Goal: Information Seeking & Learning: Learn about a topic

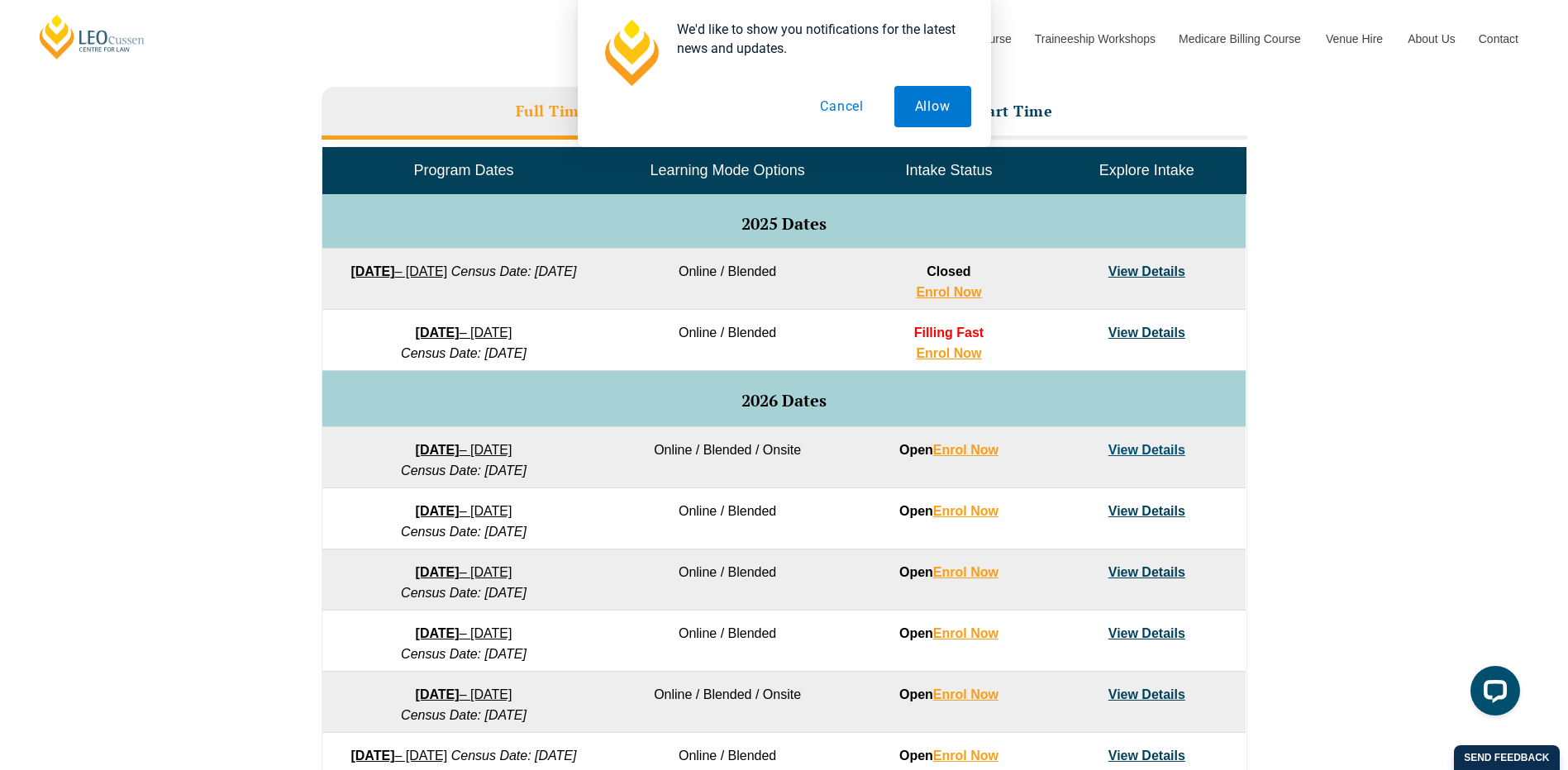
scroll to position [83, 0]
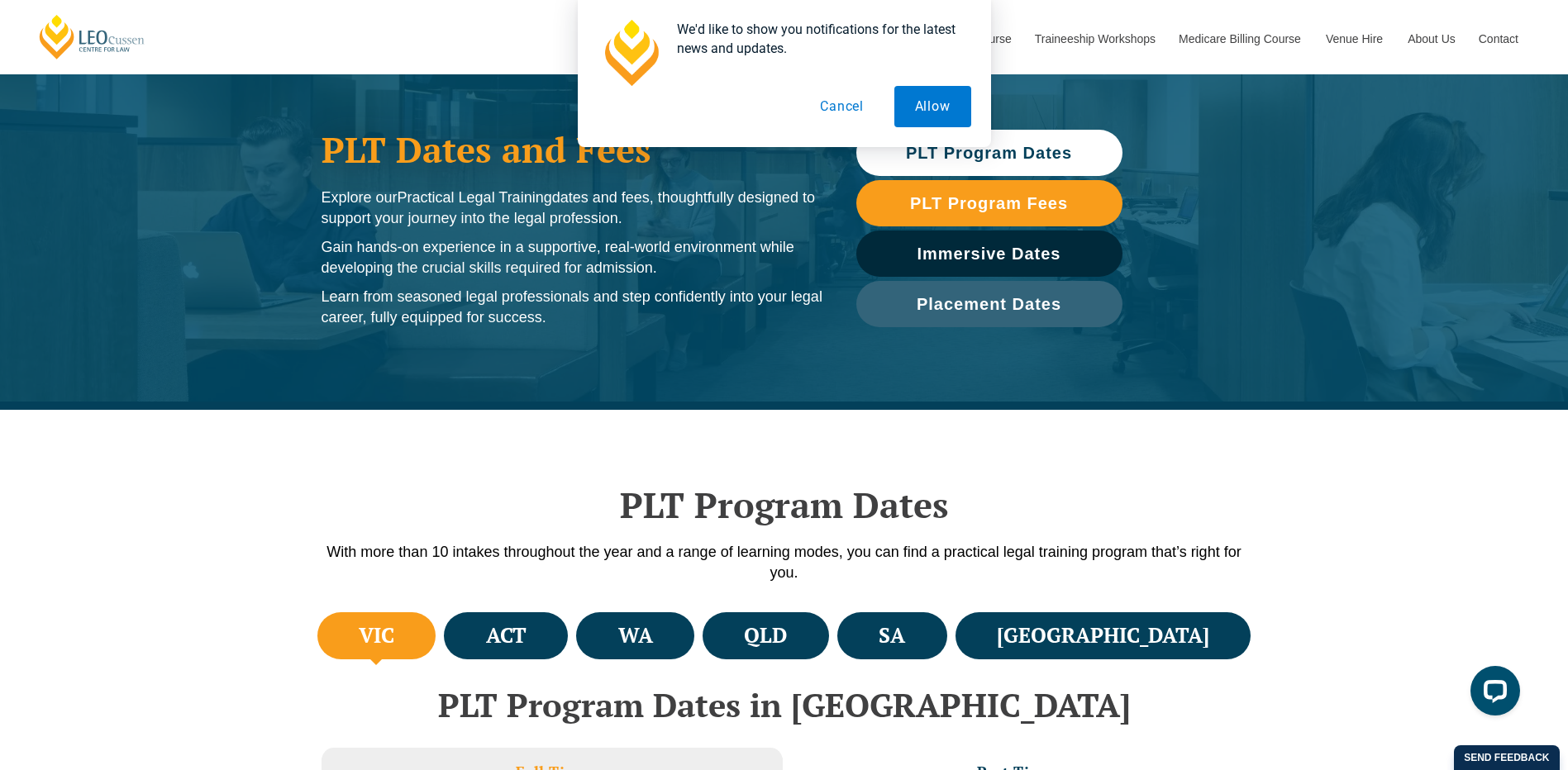
click at [361, 638] on li "VIC" at bounding box center [377, 635] width 119 height 47
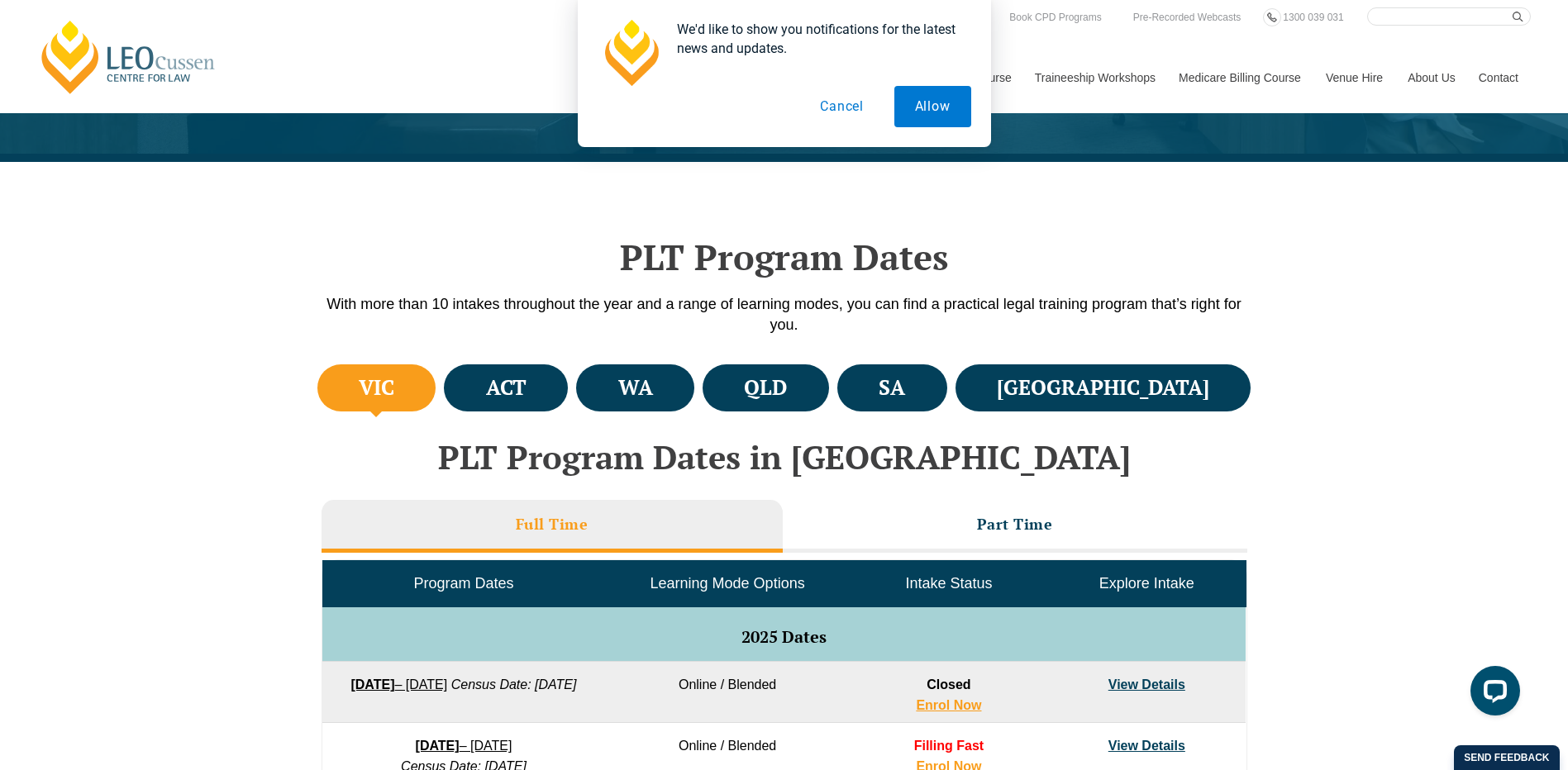
scroll to position [0, 0]
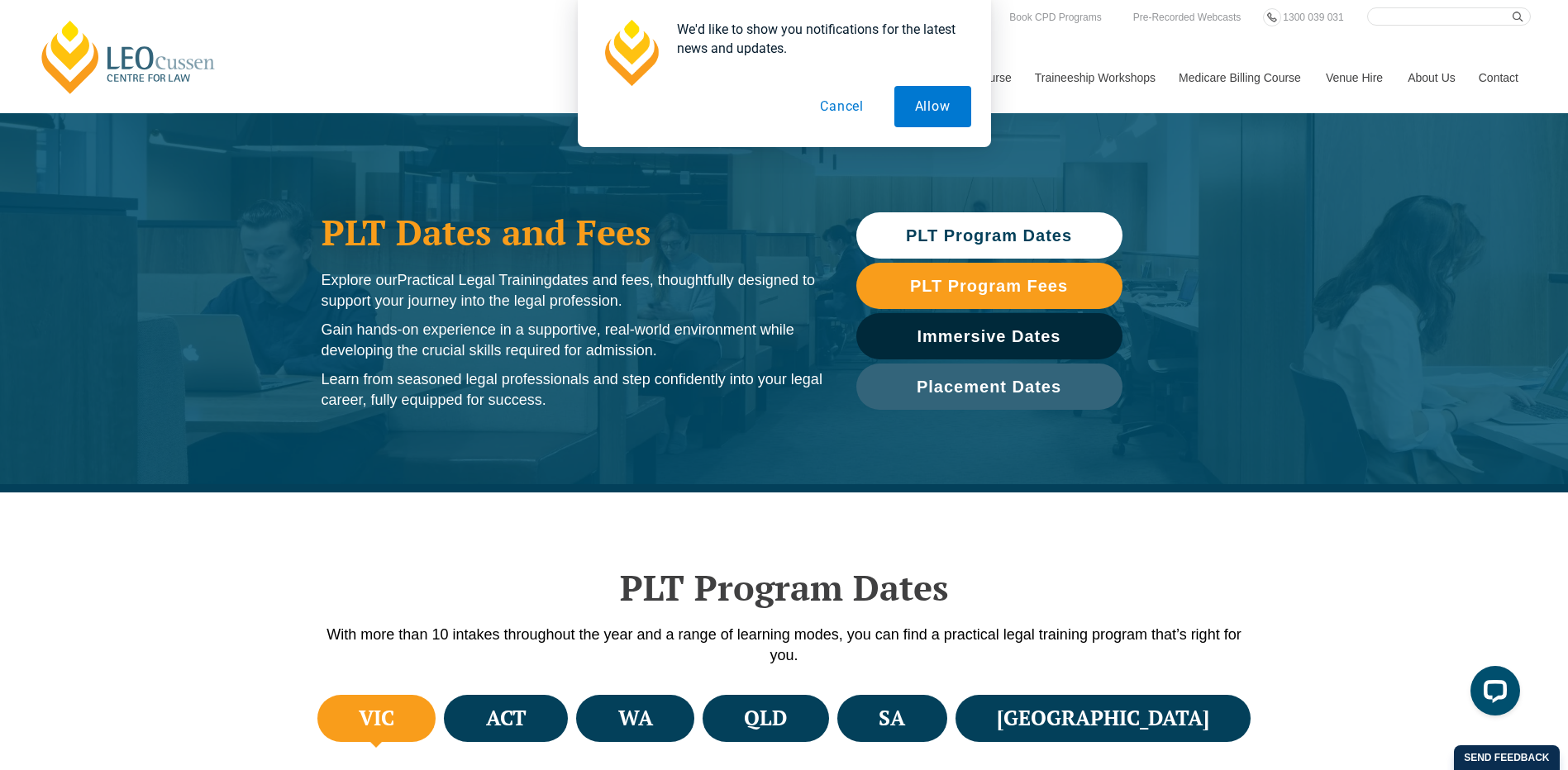
click at [1003, 244] on span "PLT Program Dates" at bounding box center [988, 235] width 166 height 17
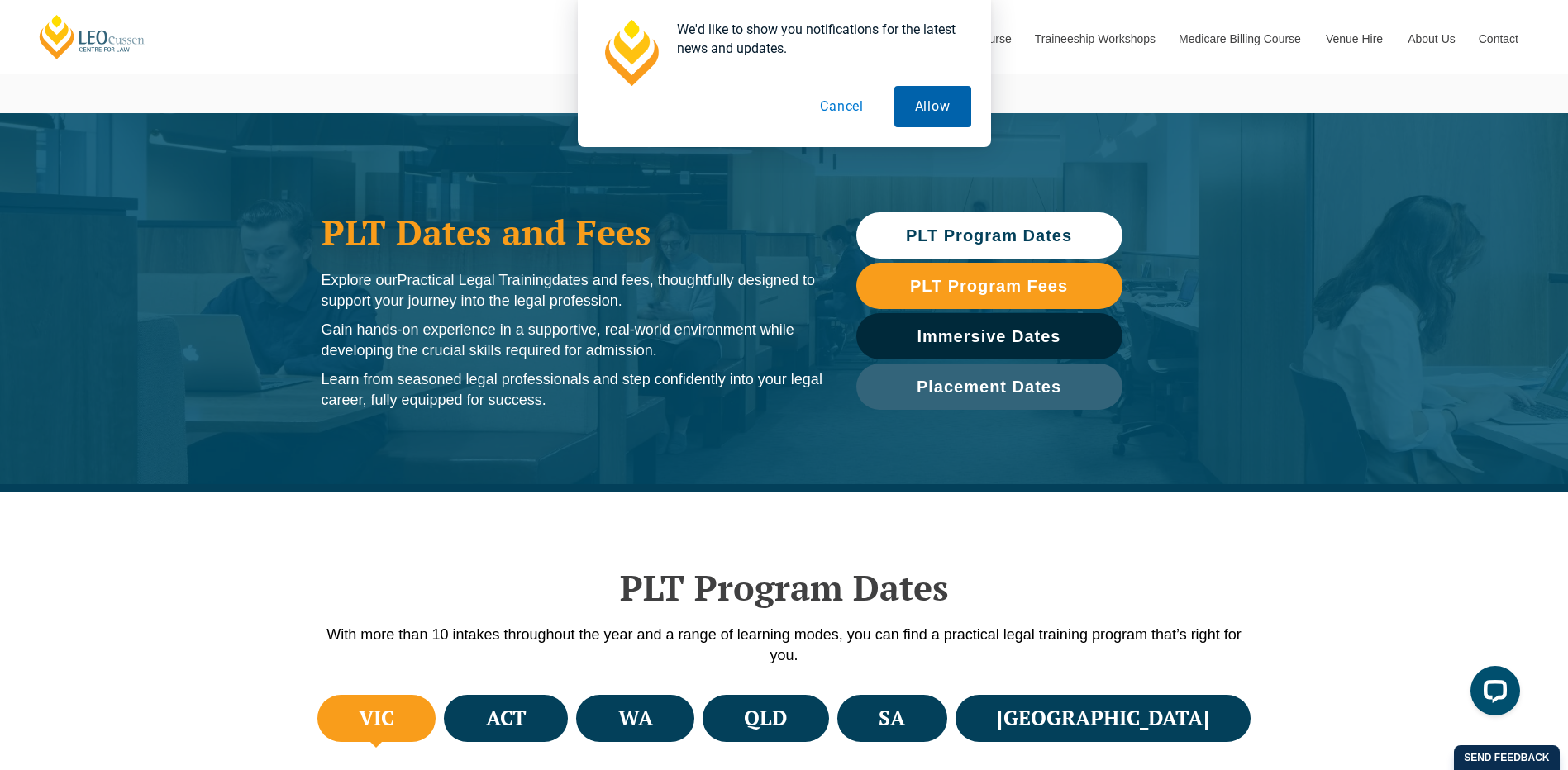
scroll to position [492, 0]
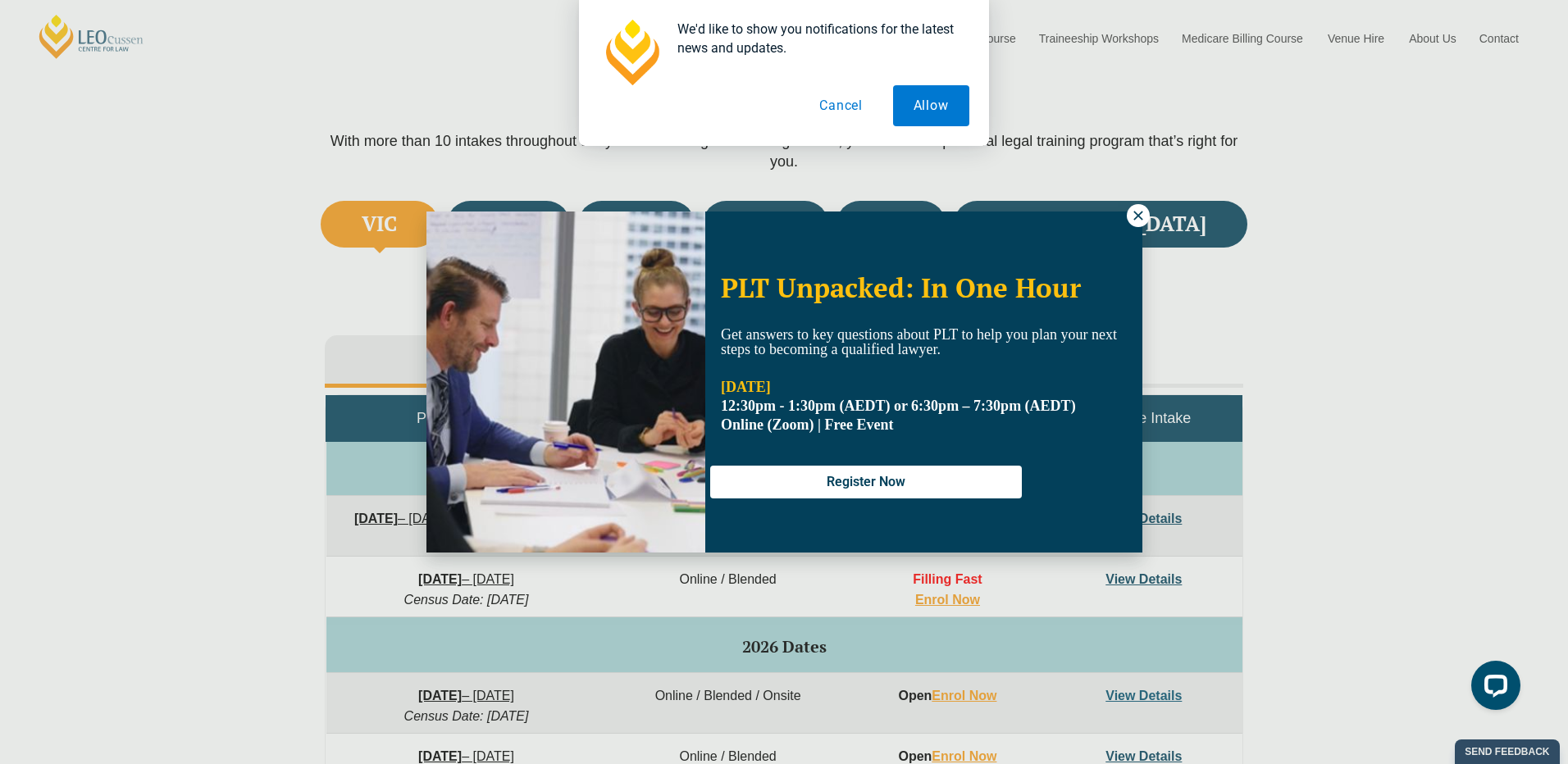
click at [850, 105] on button "Cancel" at bounding box center [842, 105] width 84 height 41
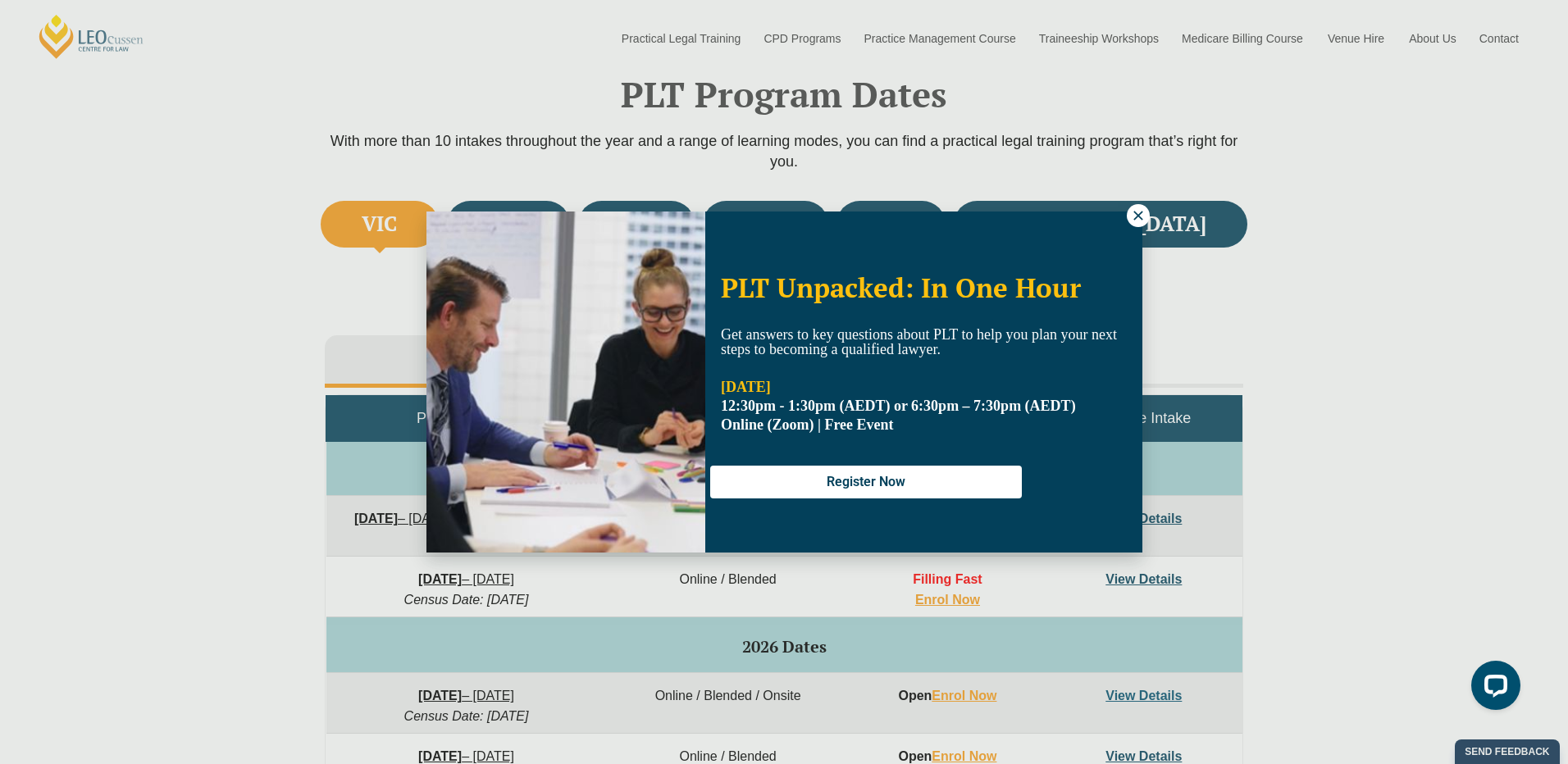
click at [1139, 212] on icon at bounding box center [1138, 215] width 15 height 15
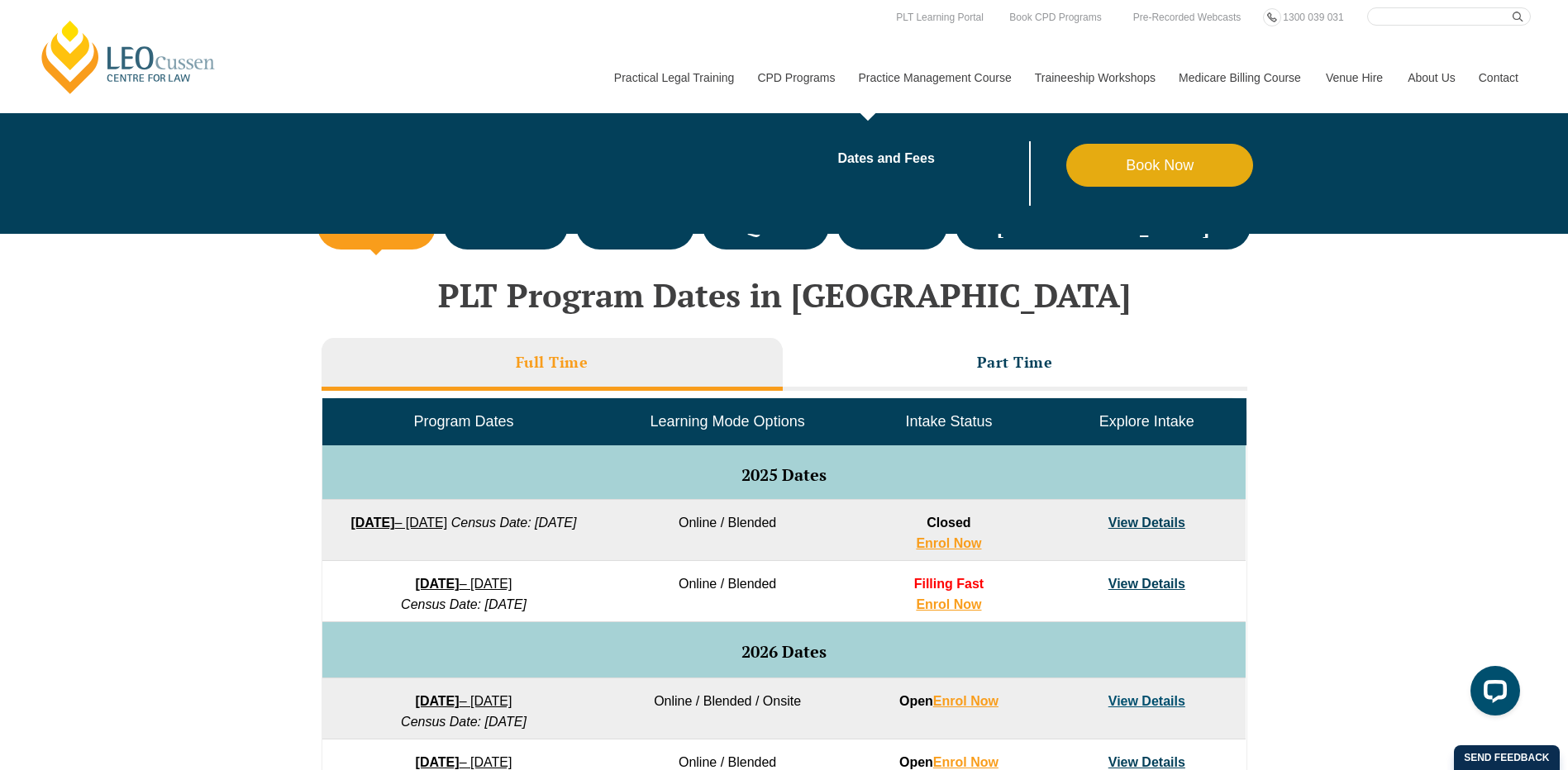
click at [991, 77] on link "Practice Management Course" at bounding box center [934, 77] width 176 height 71
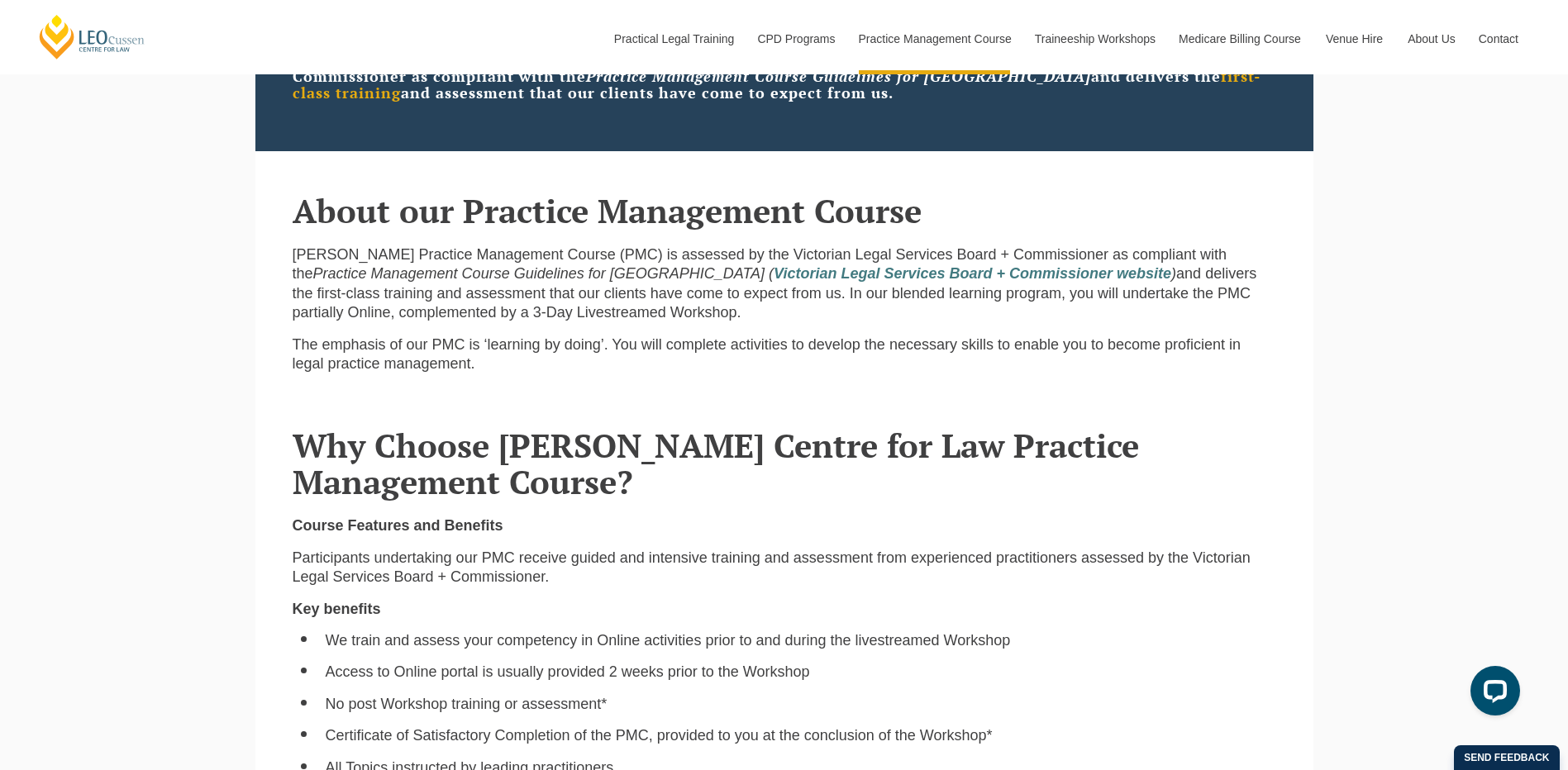
scroll to position [827, 0]
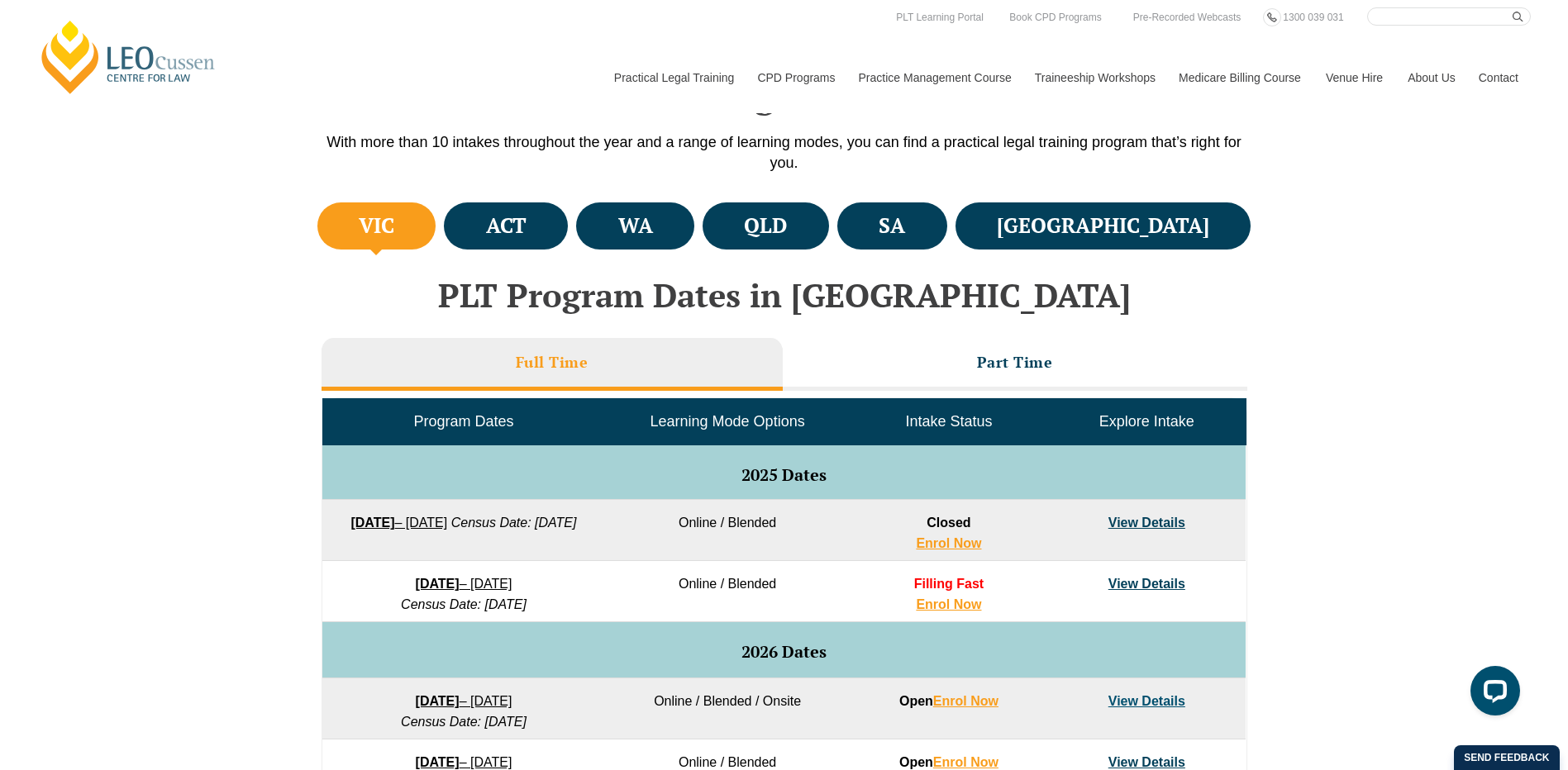
click at [1513, 264] on div "VIC ACT WA QLD SA NSW PLT Program Dates in Victoria Full Time Part Time Program…" at bounding box center [784, 688] width 1568 height 980
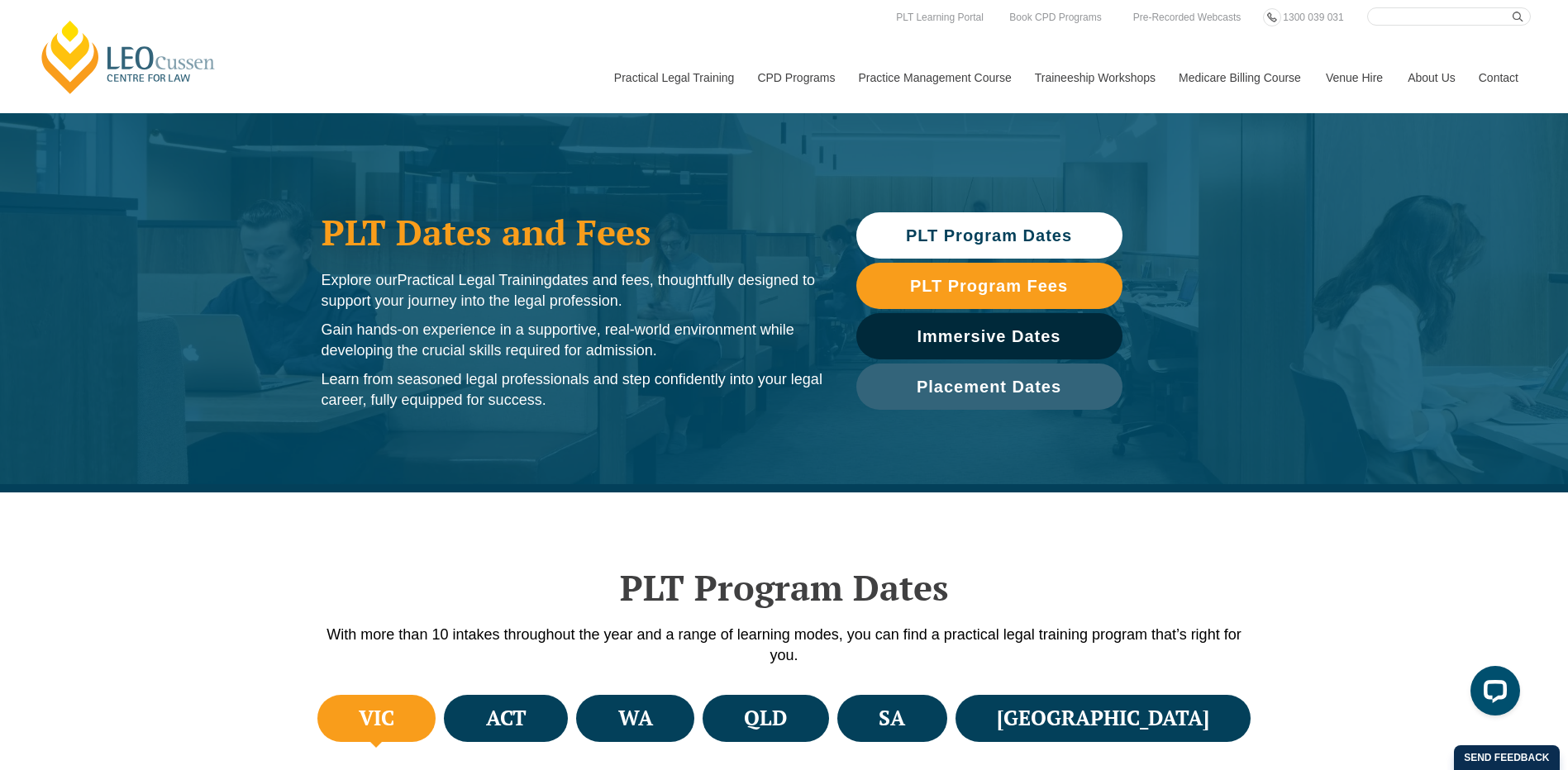
click at [1389, 19] on input "Search here" at bounding box center [1449, 17] width 164 height 19
paste input "Work management, business skills, risk management – 5 December (onsite)"
type input "Work management, business skills, risk management – 5 December (onsite)"
click at [1512, 8] on button "submit" at bounding box center [1521, 17] width 19 height 19
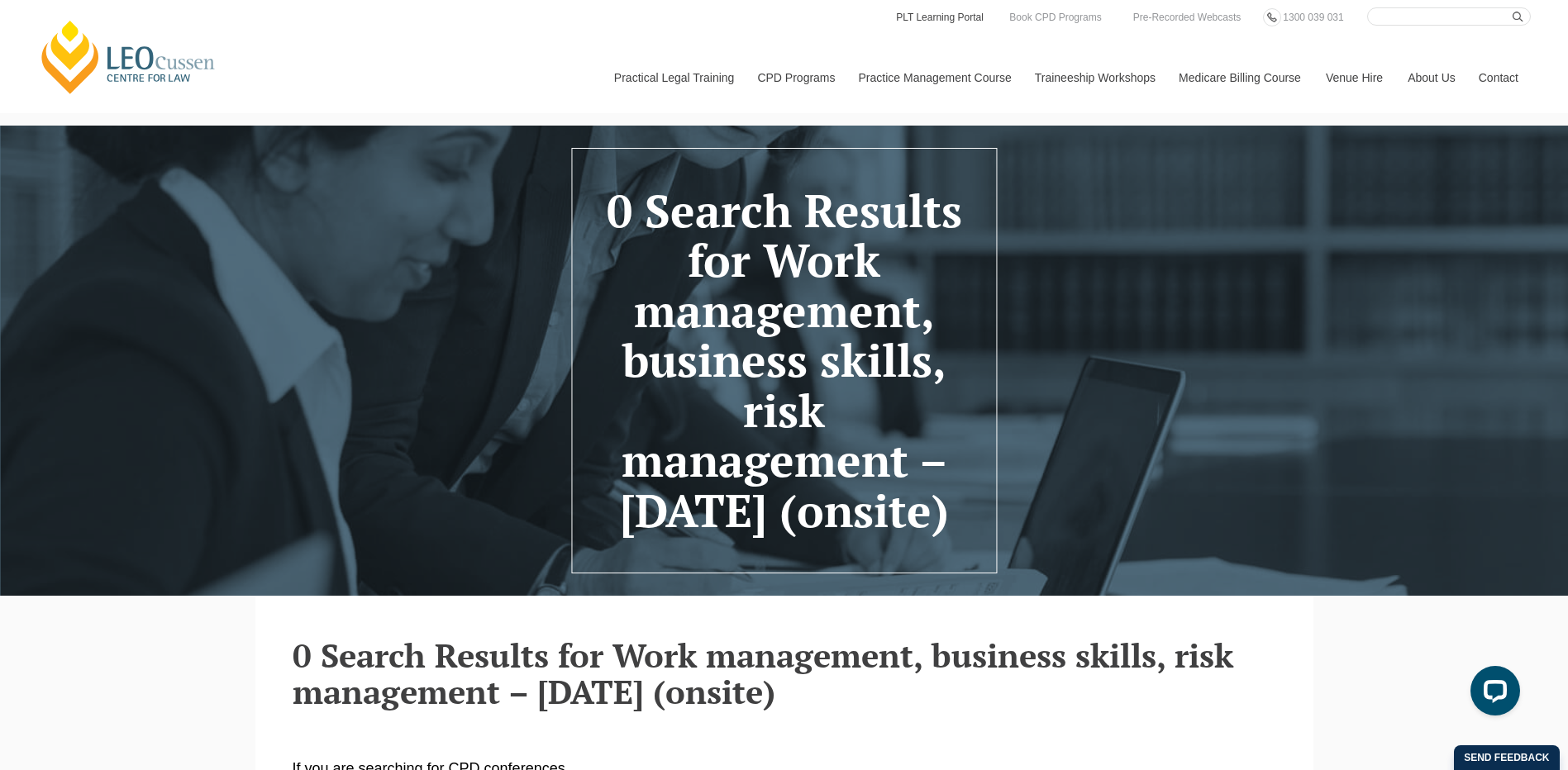
click at [944, 17] on link "PLT Learning Portal" at bounding box center [938, 17] width 91 height 19
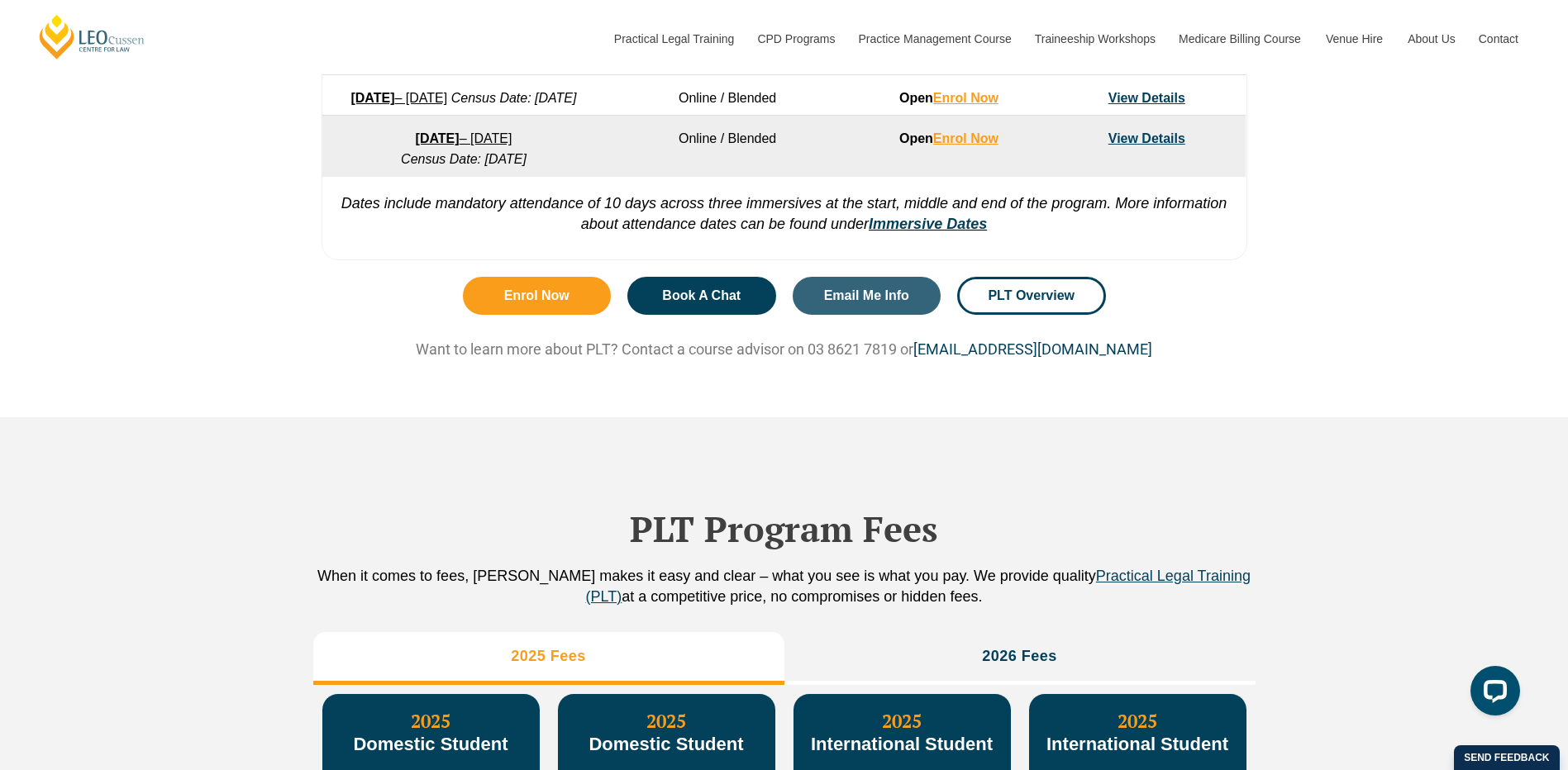
scroll to position [1567, 0]
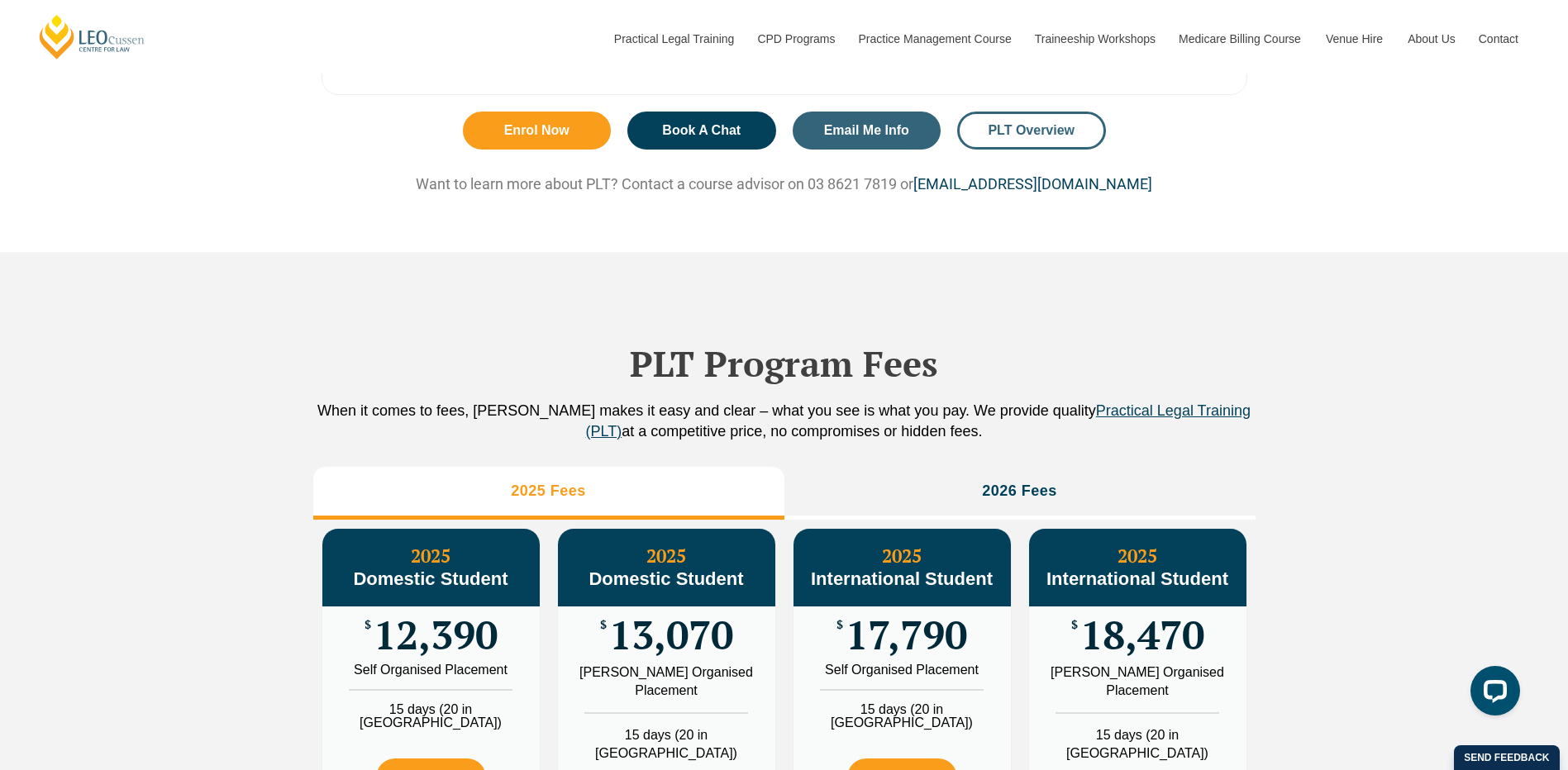
click at [1032, 137] on span "PLT Overview" at bounding box center [1030, 131] width 87 height 14
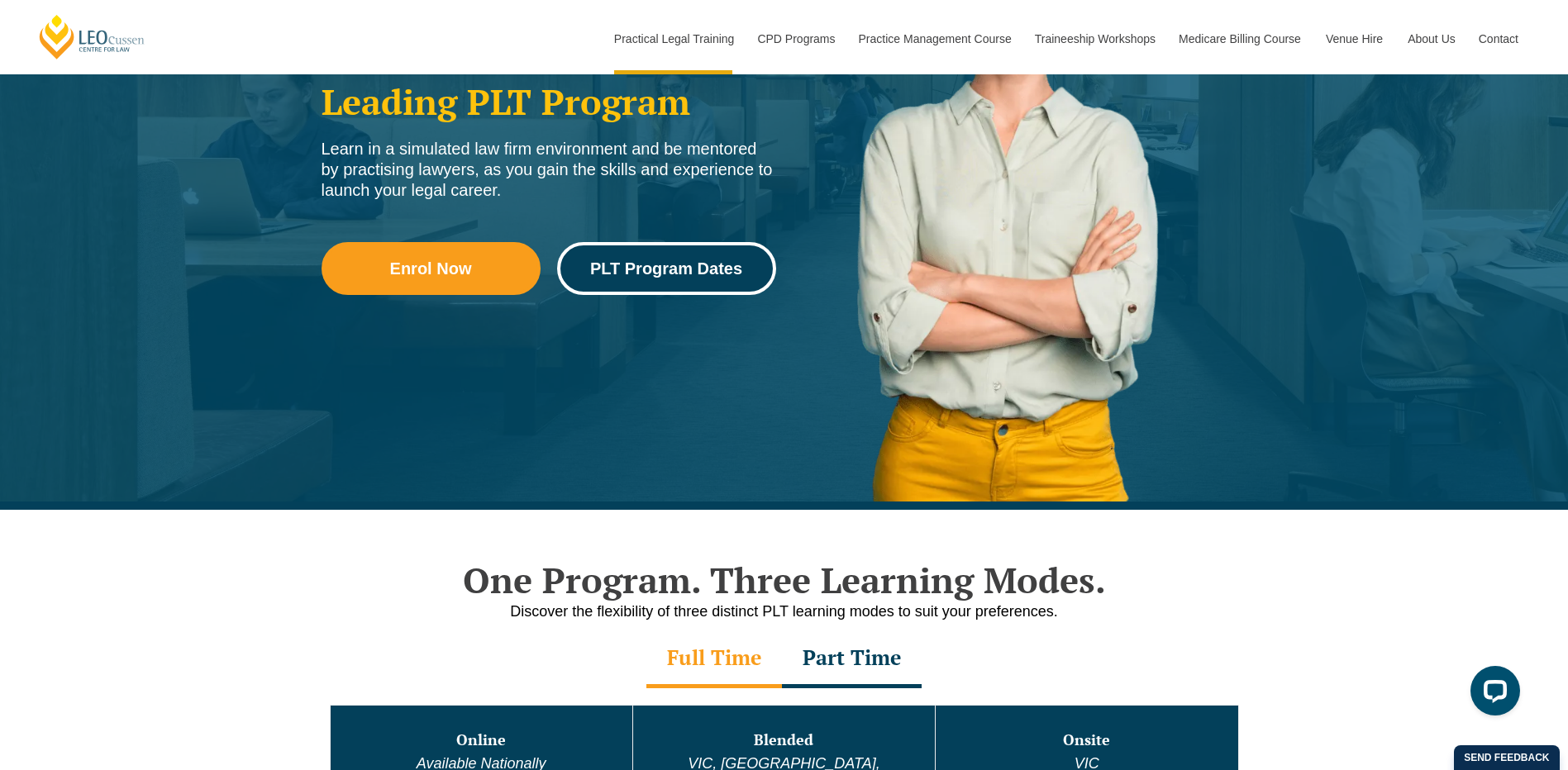
click at [631, 263] on span "PLT Program Dates" at bounding box center [666, 268] width 152 height 17
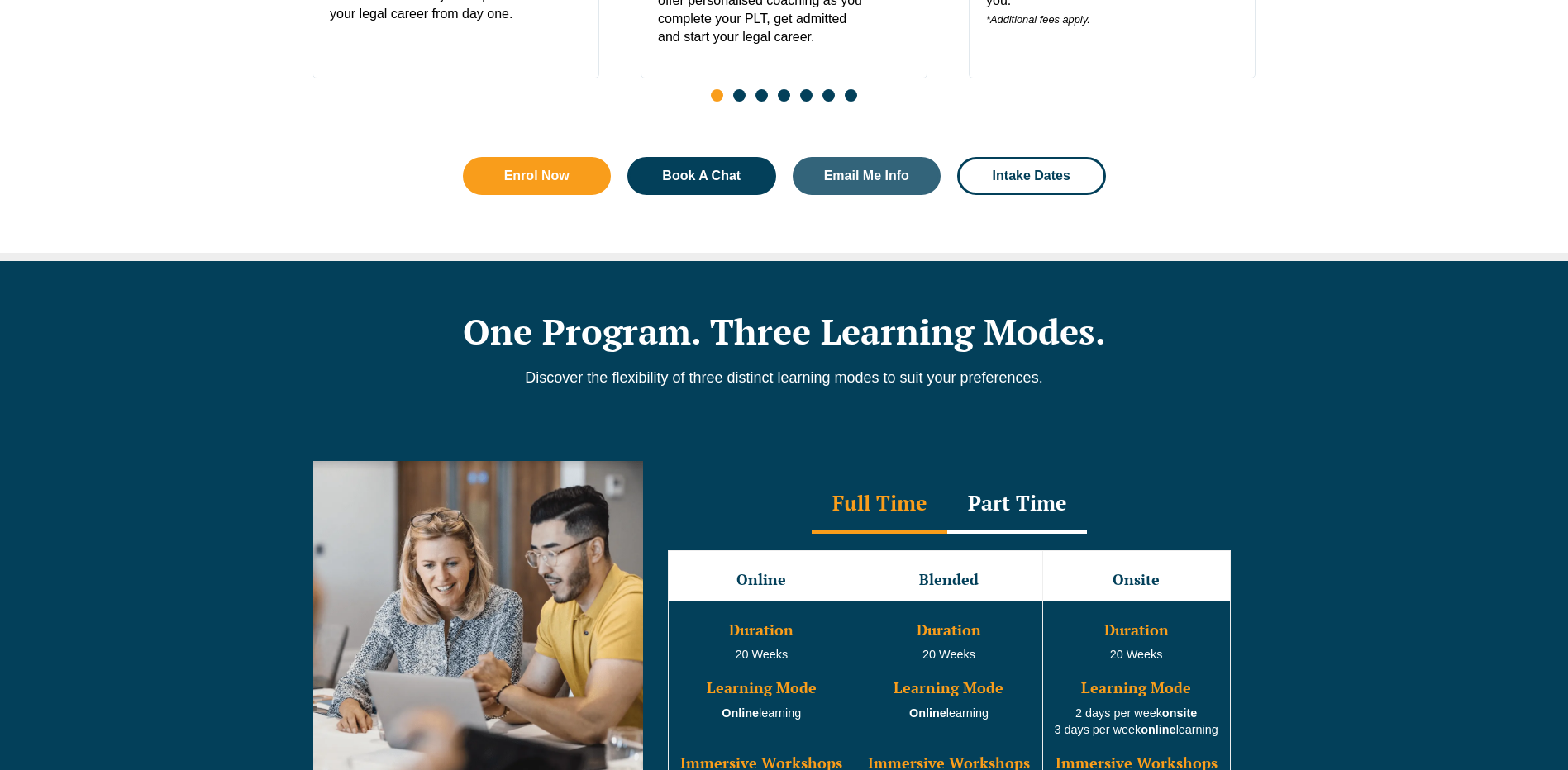
scroll to position [1323, 0]
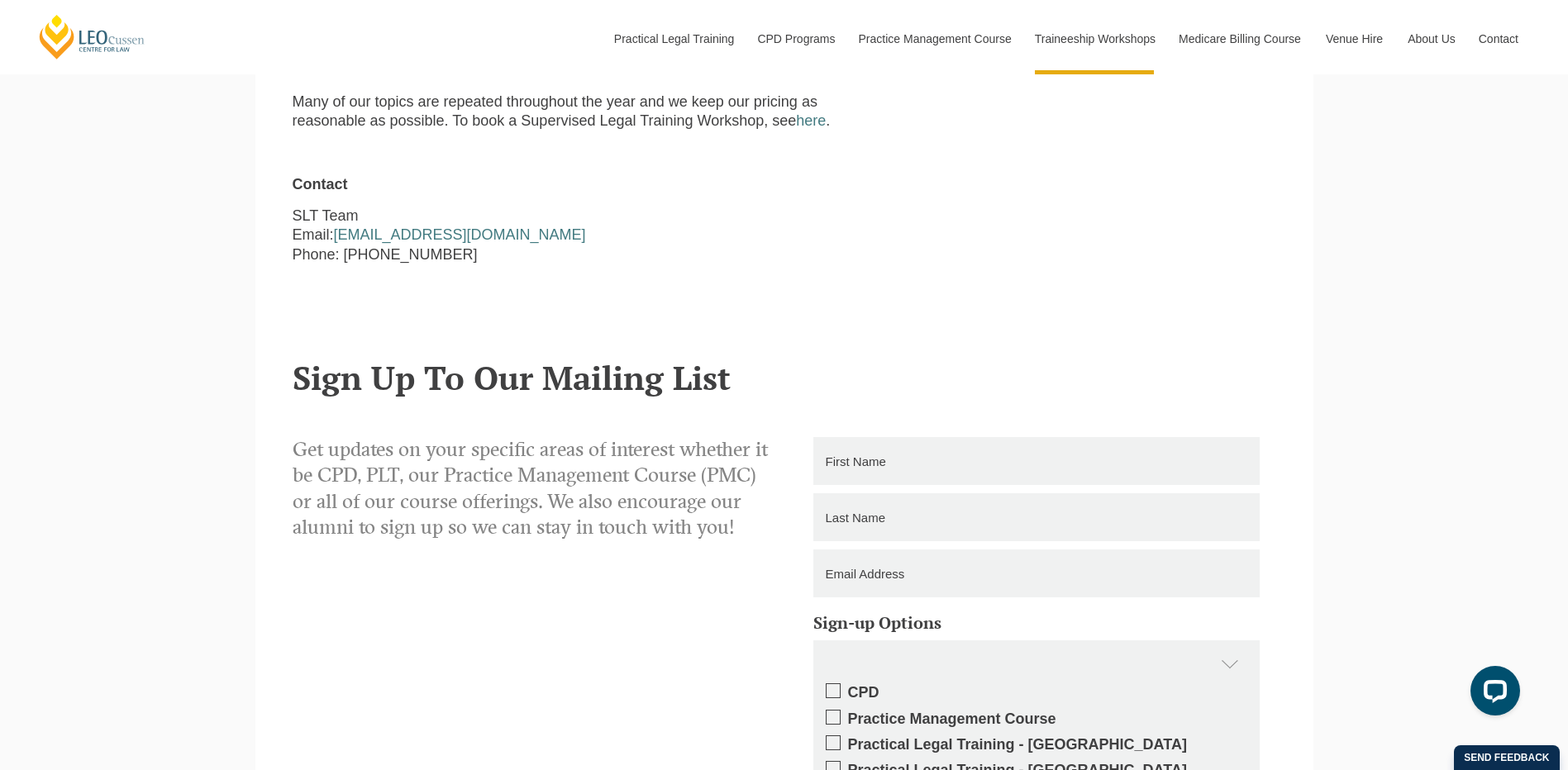
scroll to position [1570, 0]
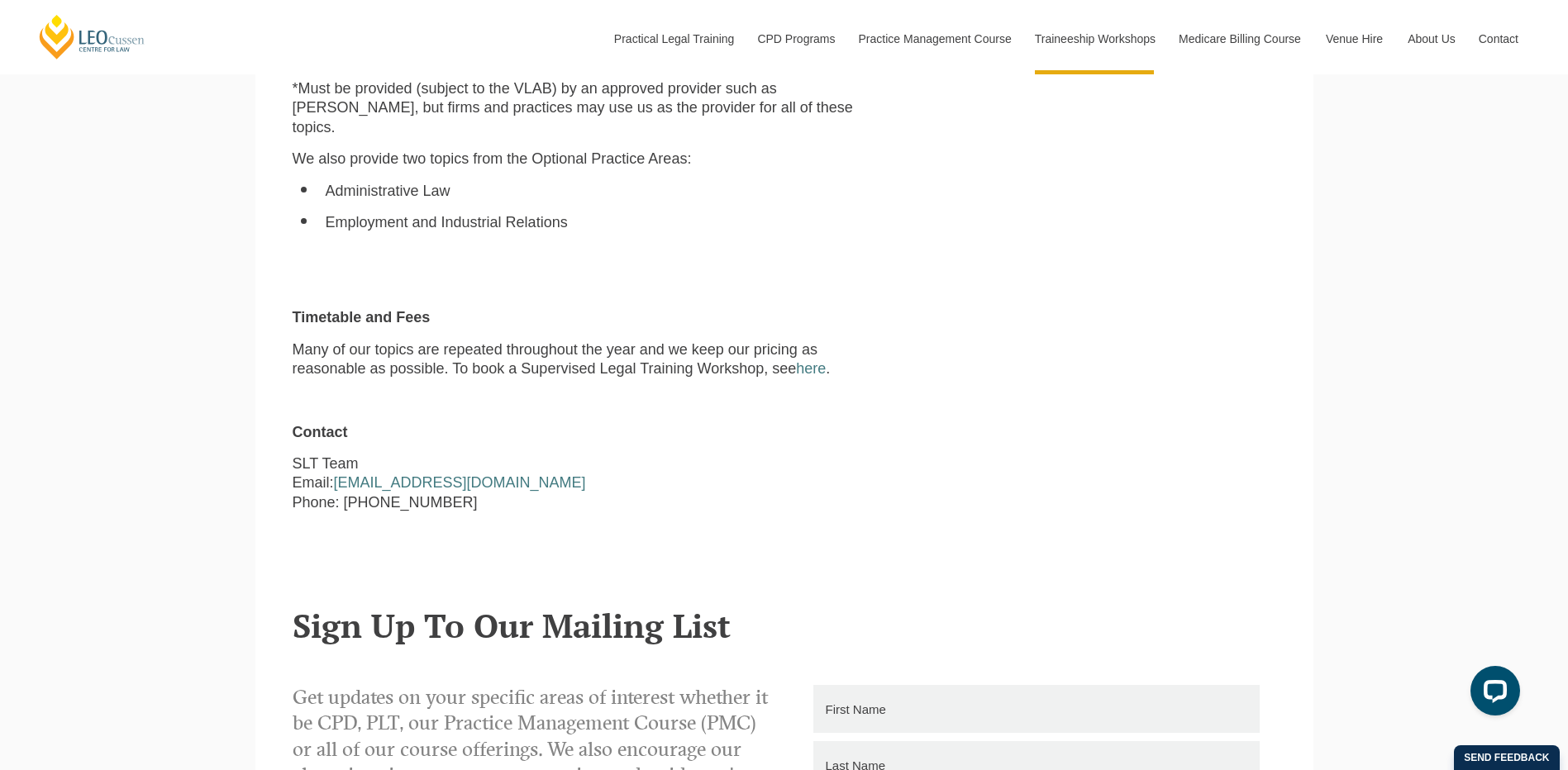
click at [459, 362] on p "Many of our topics are repeated throughout the year and we keep our pricing as …" at bounding box center [574, 360] width 563 height 39
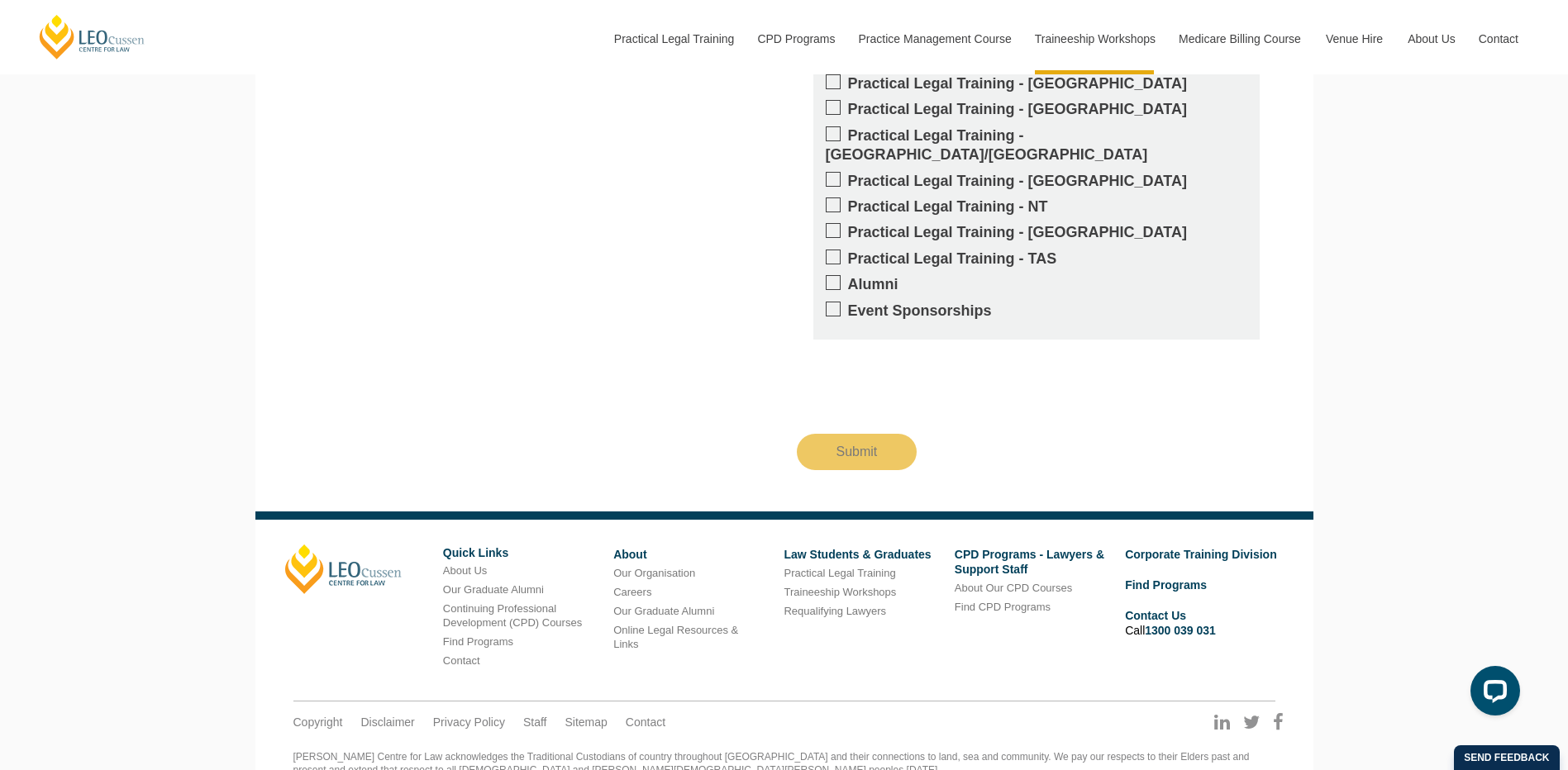
scroll to position [2066, 0]
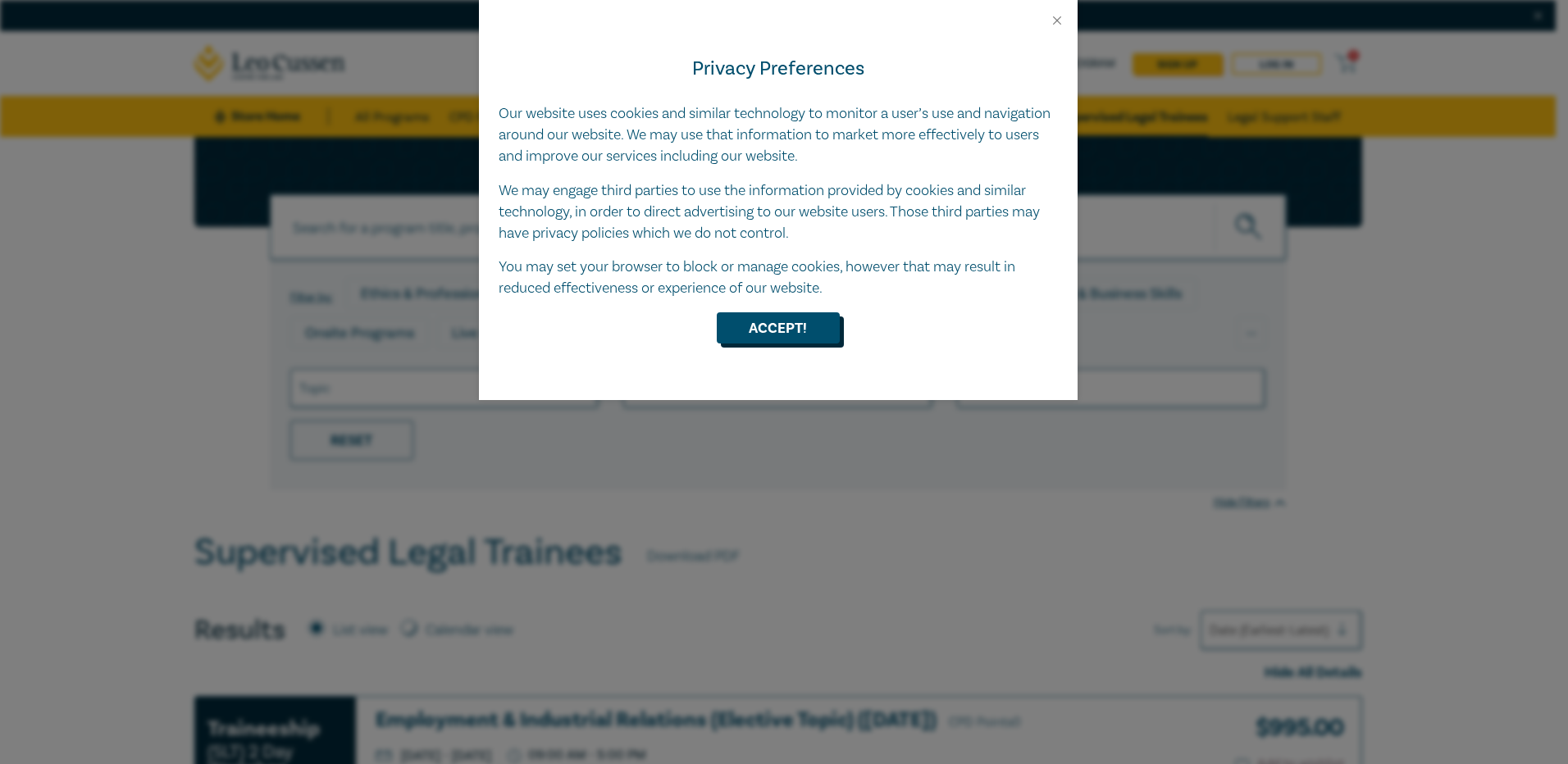
click at [808, 320] on button "Accept!" at bounding box center [778, 328] width 123 height 31
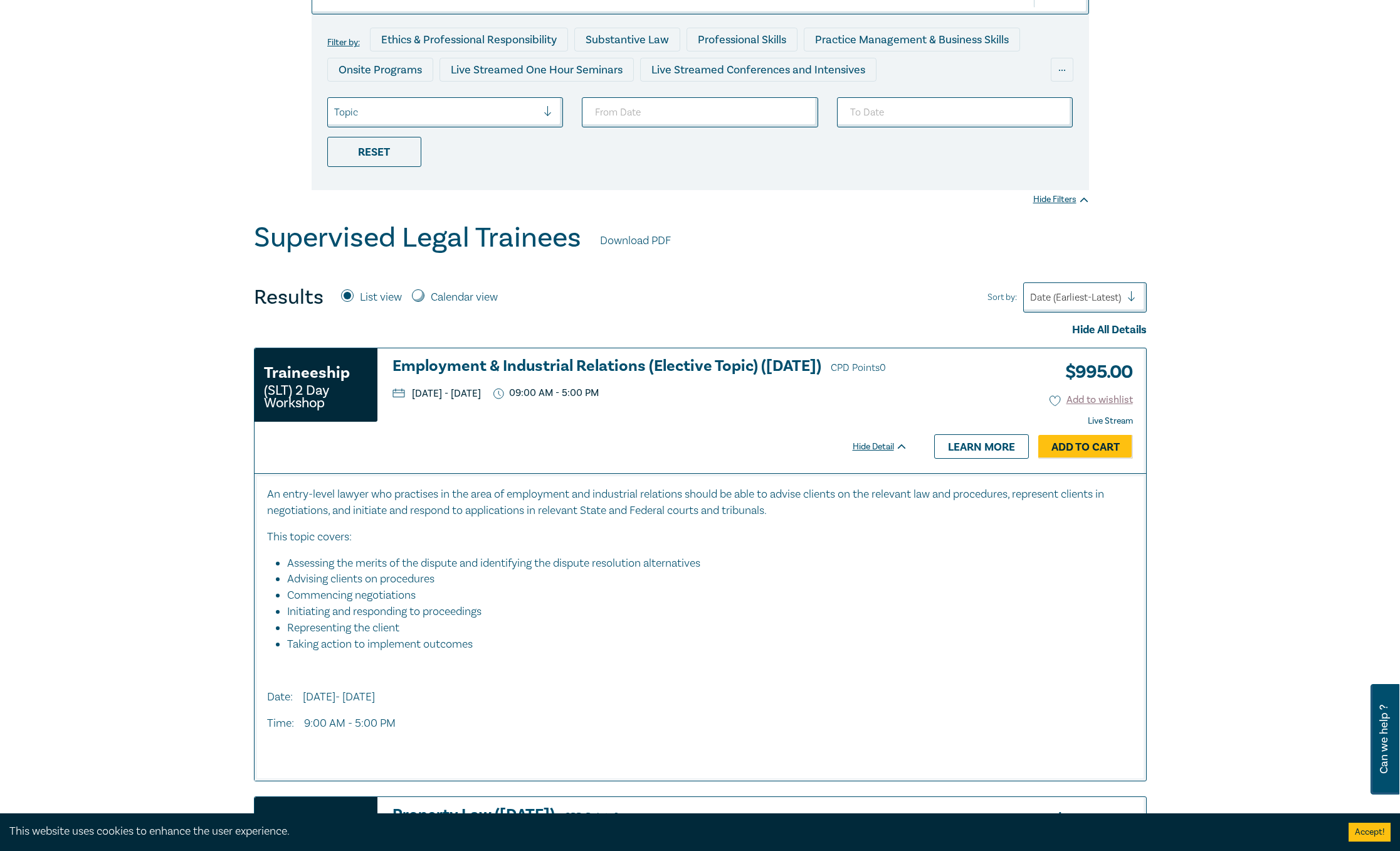
scroll to position [184, 0]
click at [444, 303] on label "Calendar view" at bounding box center [464, 299] width 67 height 16
click at [425, 303] on input "Calendar view" at bounding box center [418, 297] width 13 height 13
radio input "true"
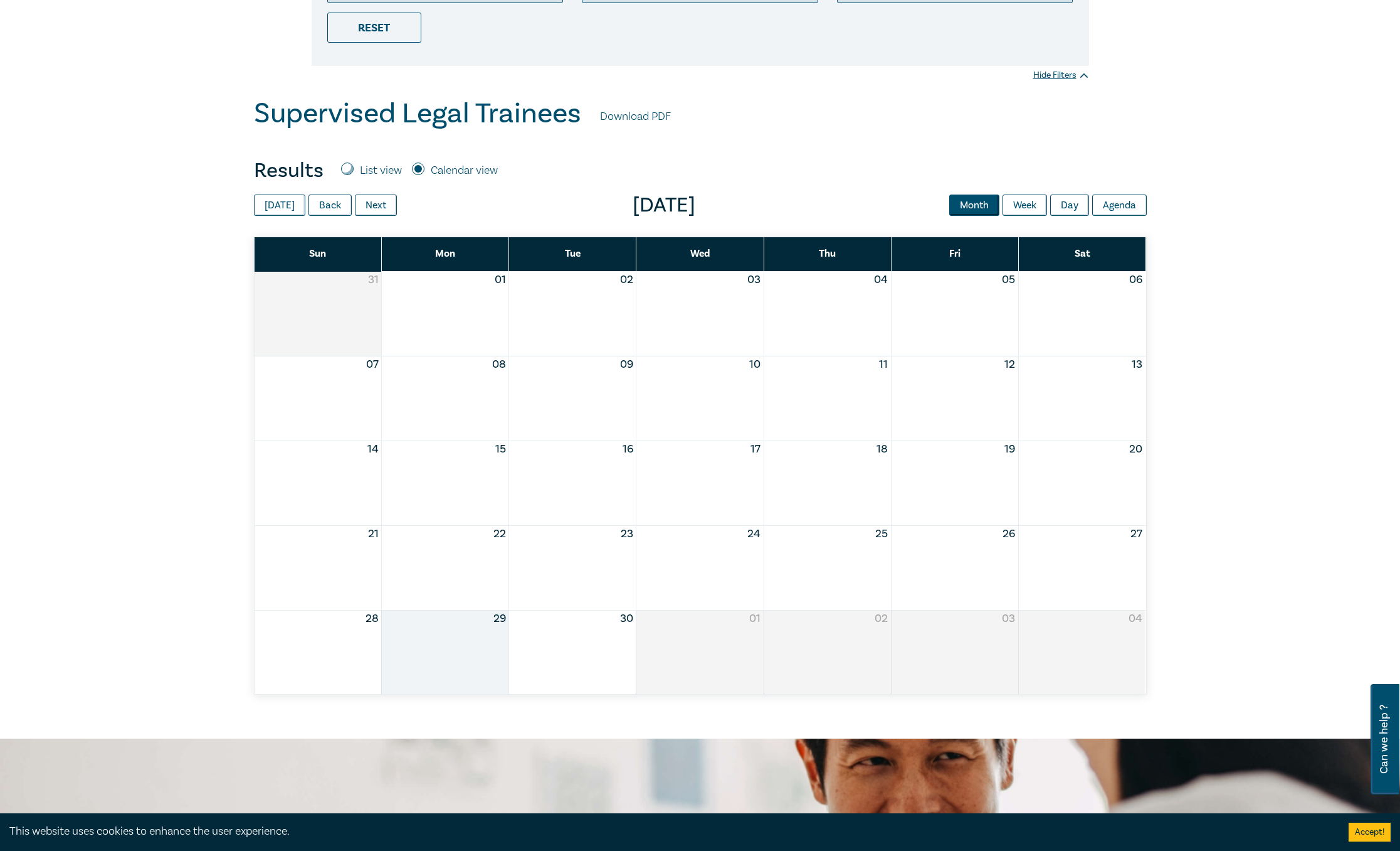
scroll to position [278, 0]
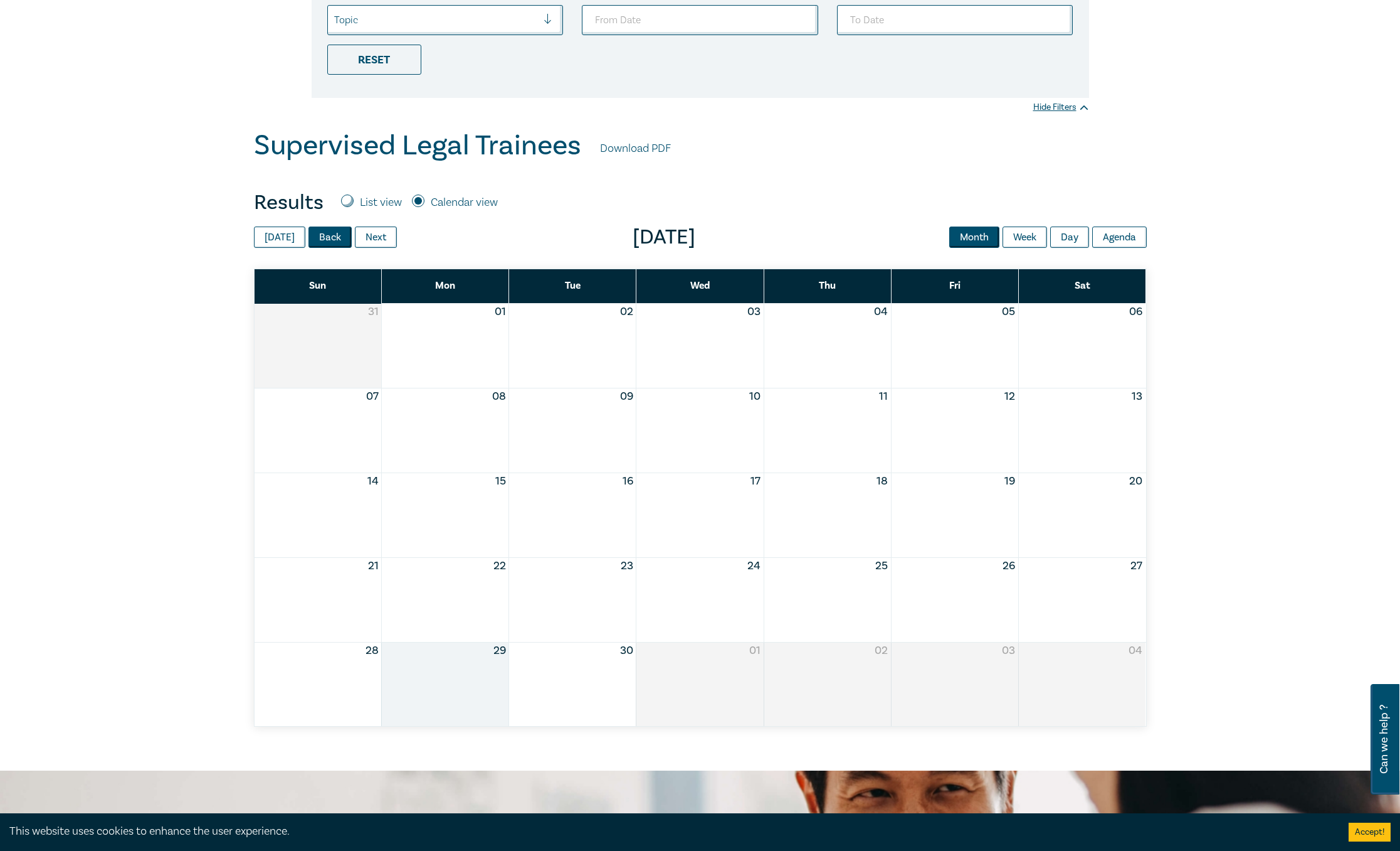
click at [335, 237] on button "Back" at bounding box center [330, 237] width 44 height 21
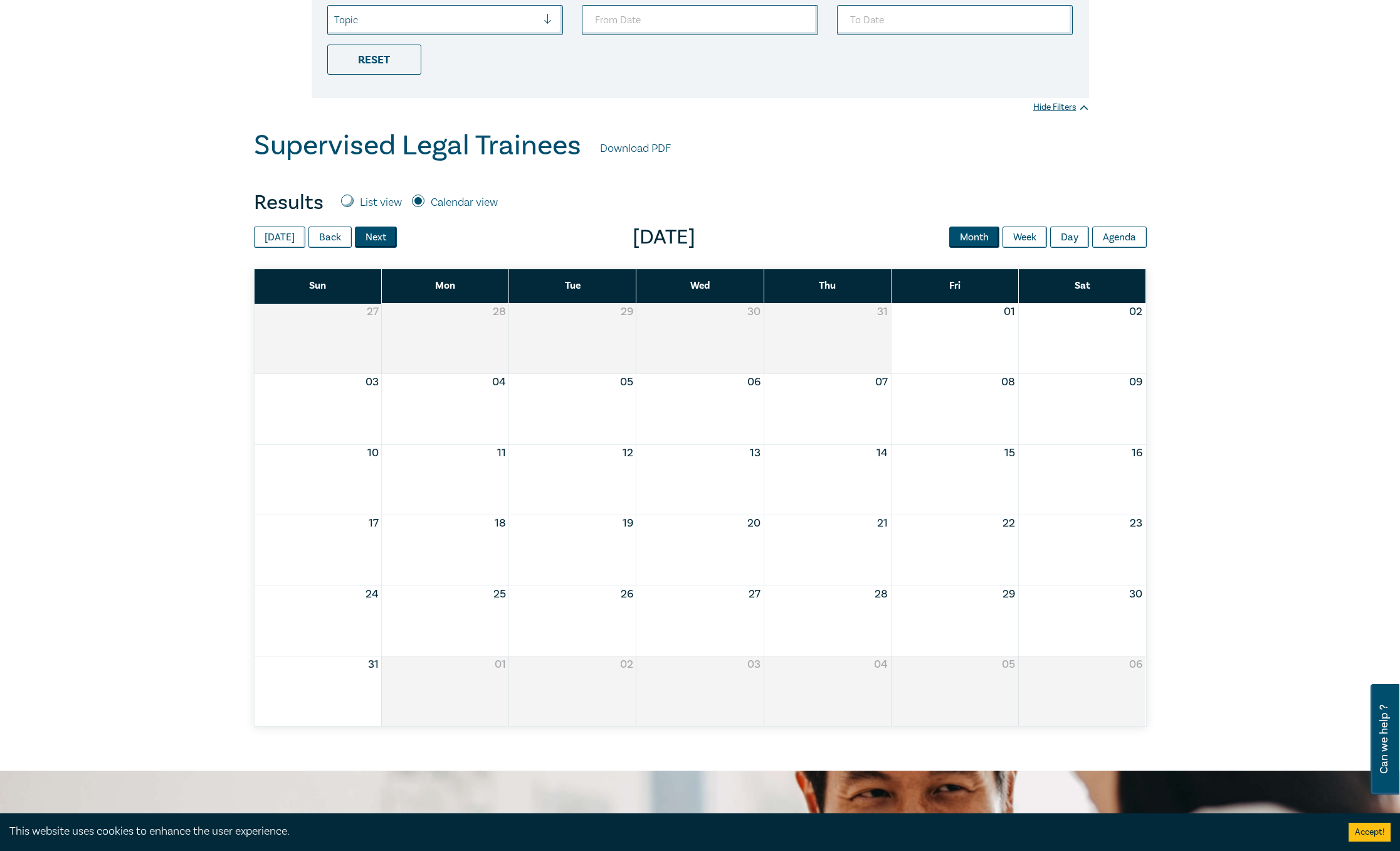
click at [368, 237] on button "Next" at bounding box center [376, 237] width 42 height 21
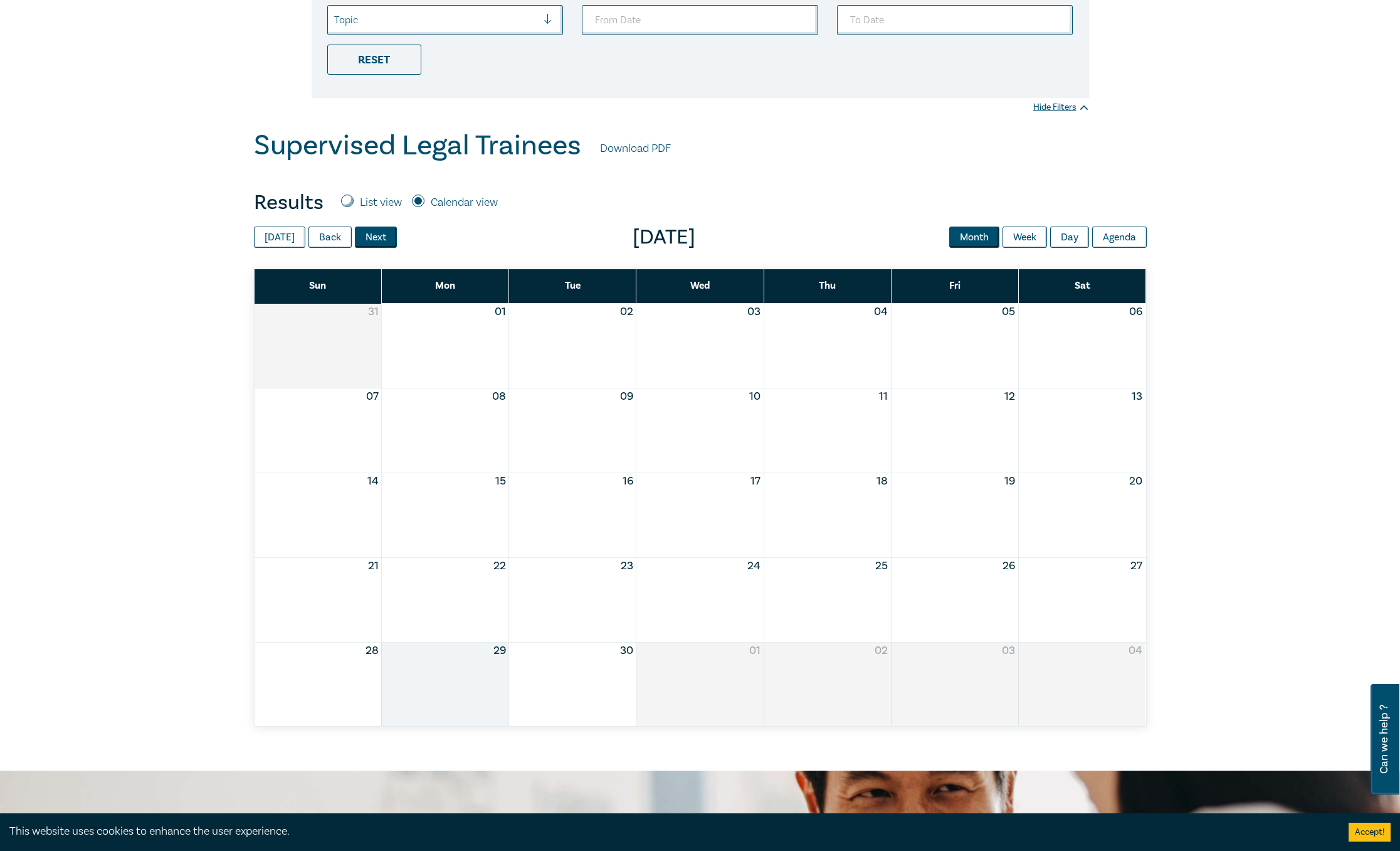
click at [368, 237] on button "Next" at bounding box center [376, 237] width 42 height 21
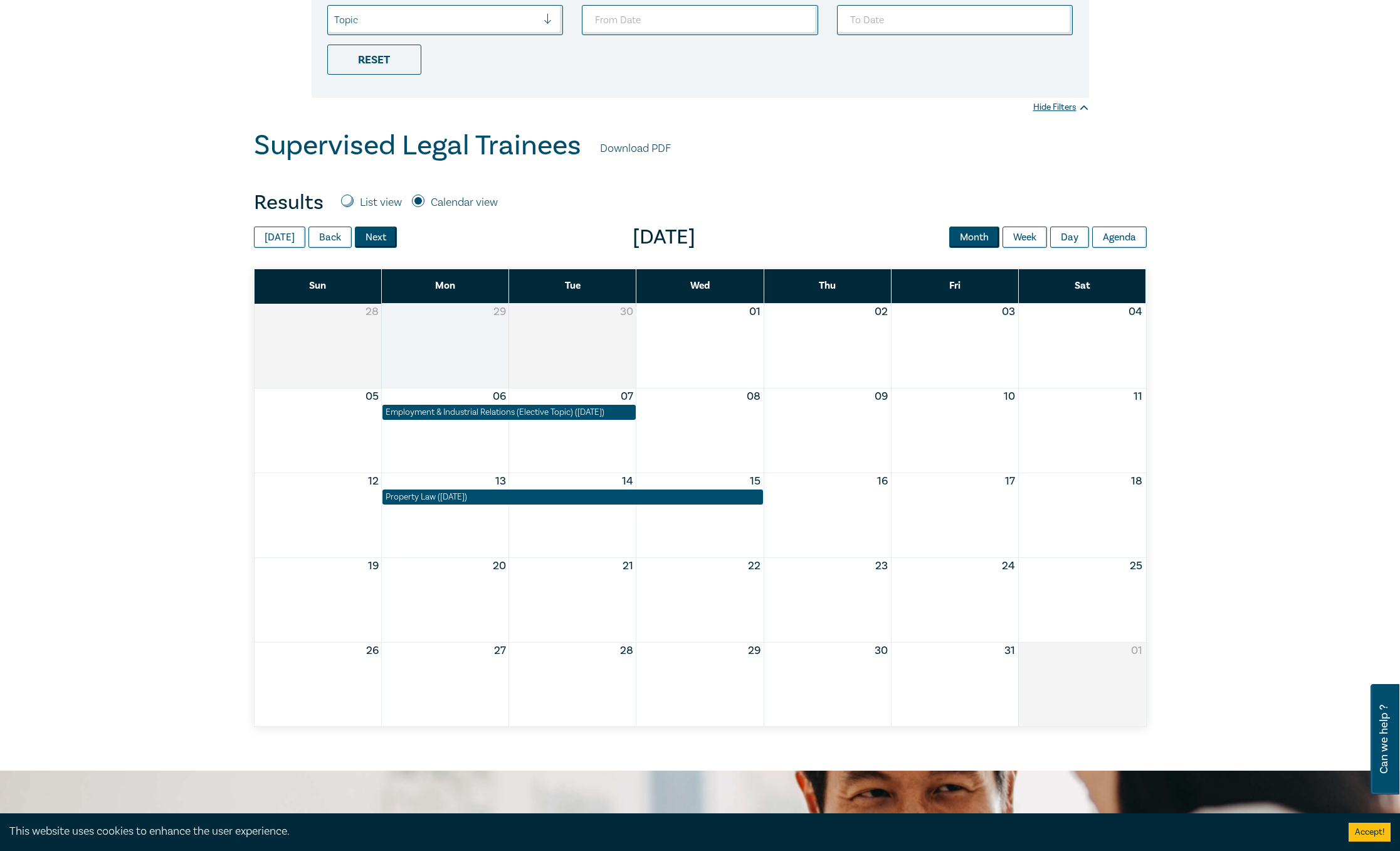
click at [368, 237] on button "Next" at bounding box center [376, 237] width 42 height 21
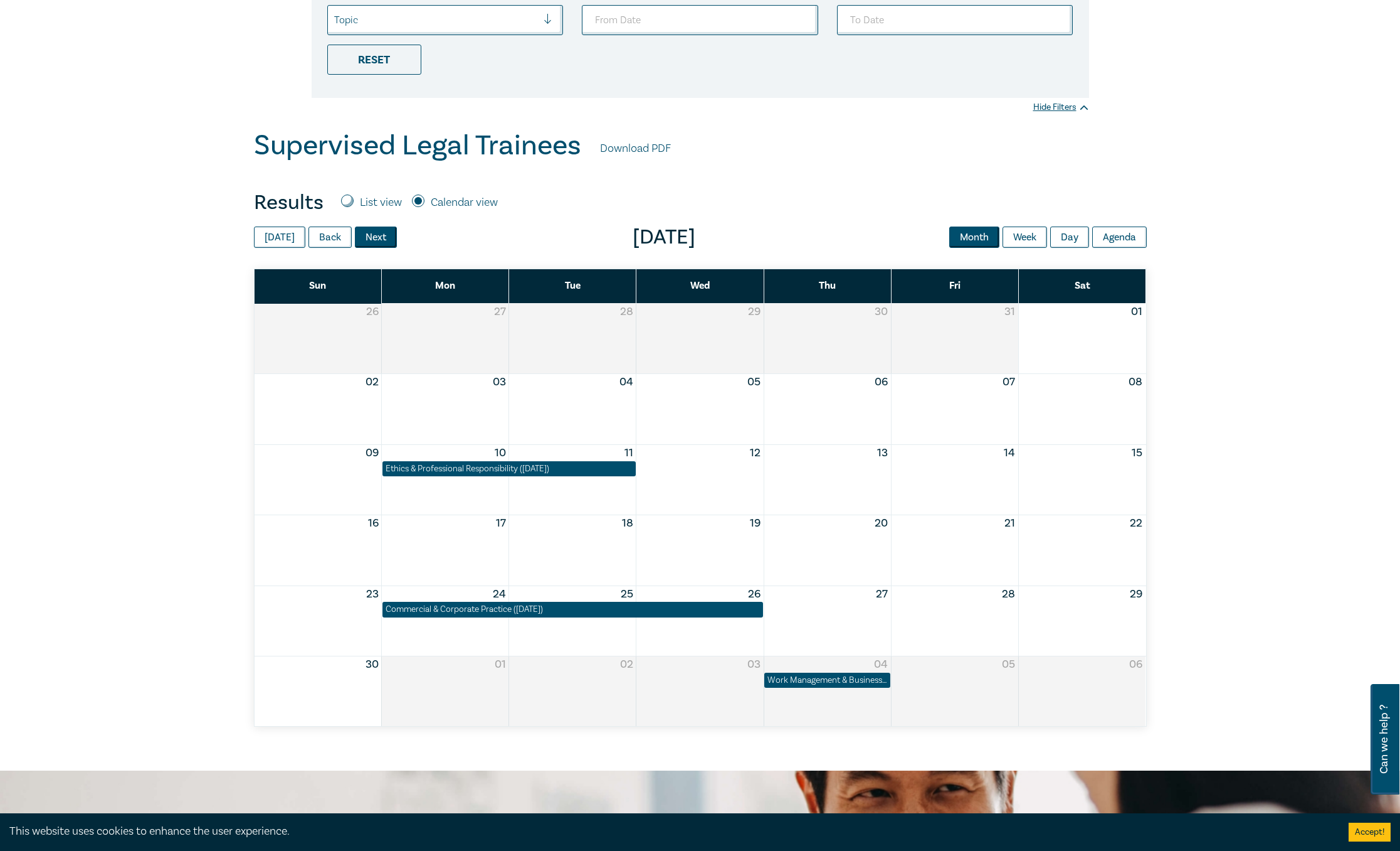
click at [368, 237] on button "Next" at bounding box center [376, 237] width 42 height 21
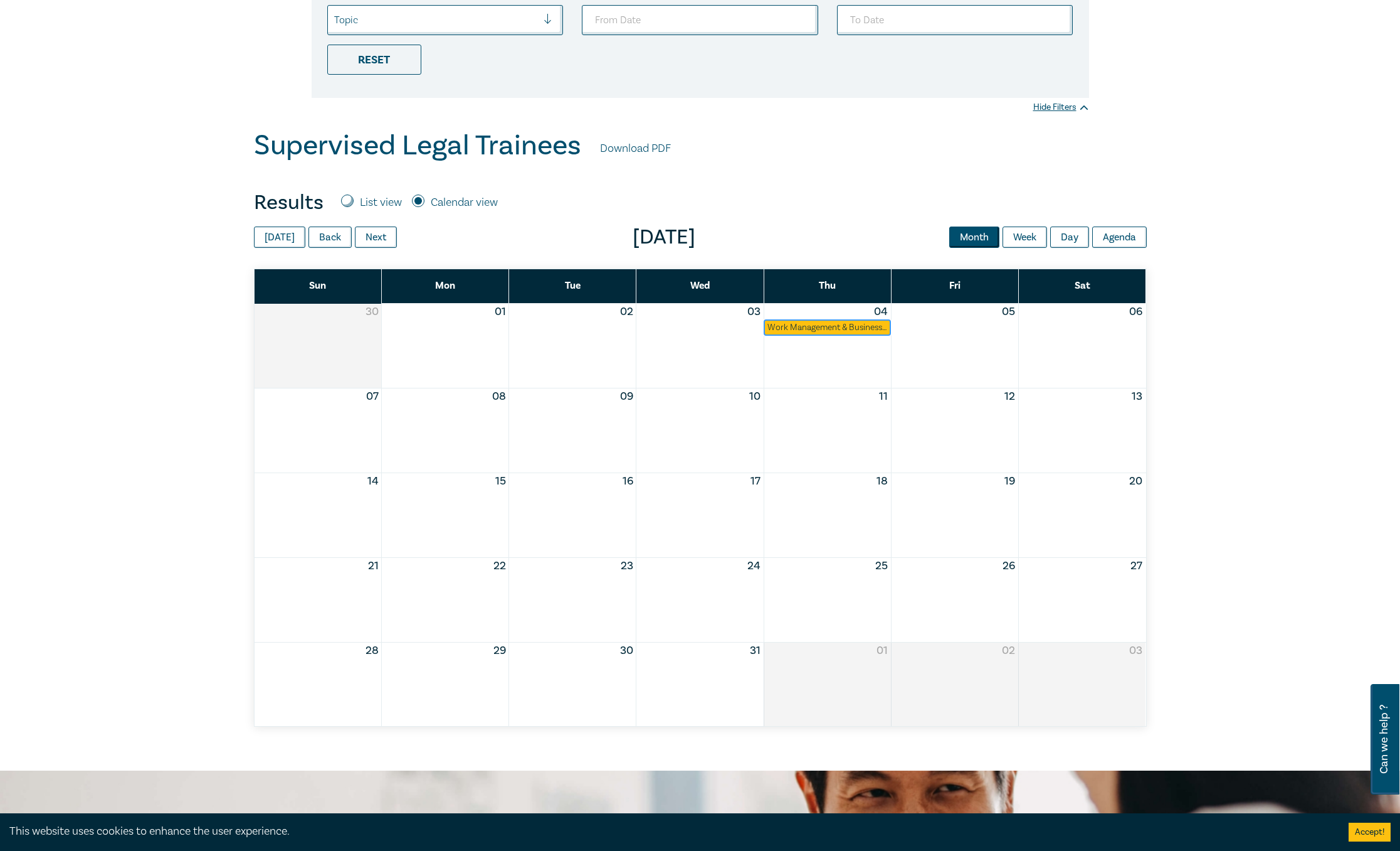
click at [868, 331] on div "Work Management & Business Skills (including Risk Management) (December 2025)" at bounding box center [828, 327] width 120 height 13
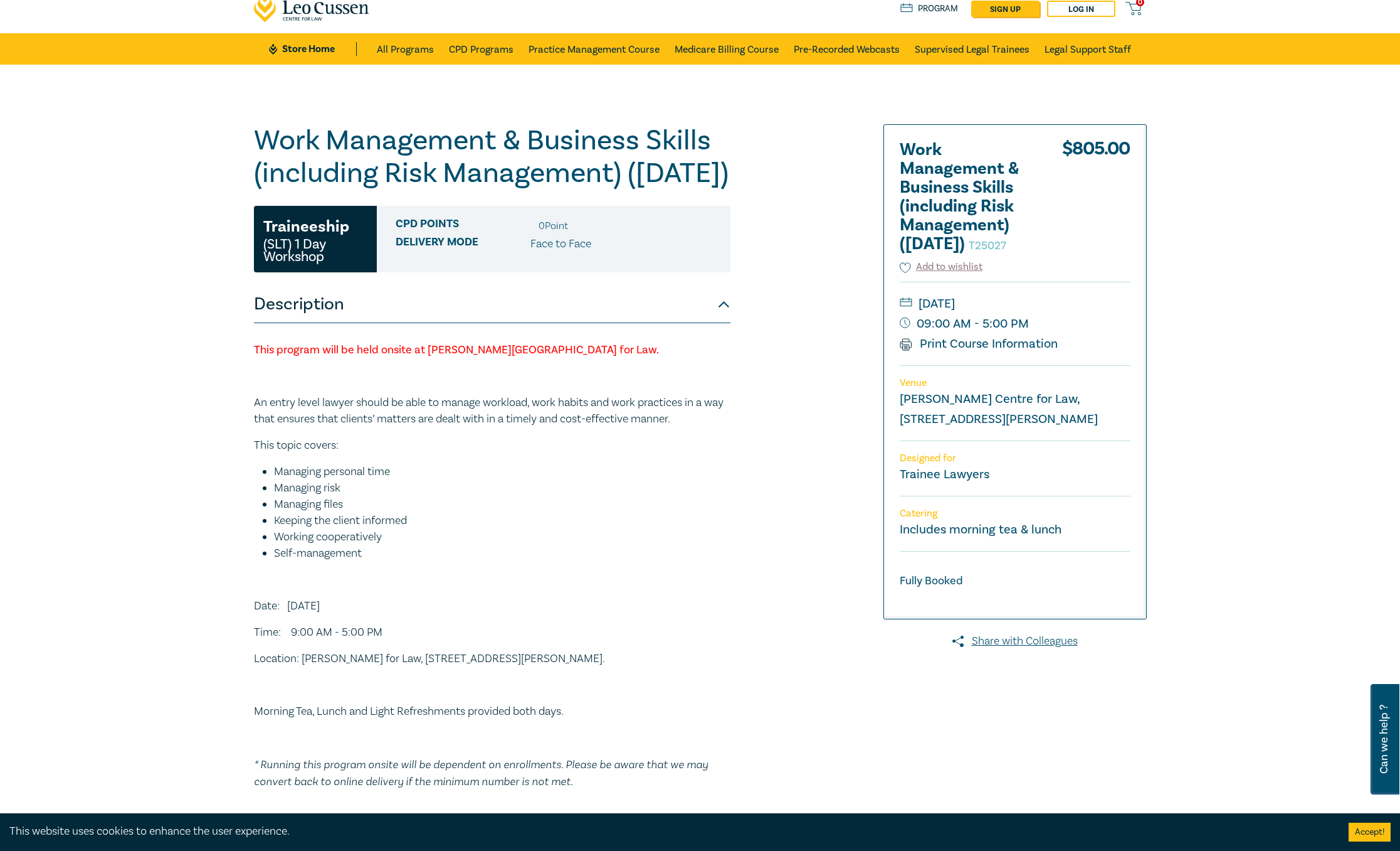
scroll to position [43, 0]
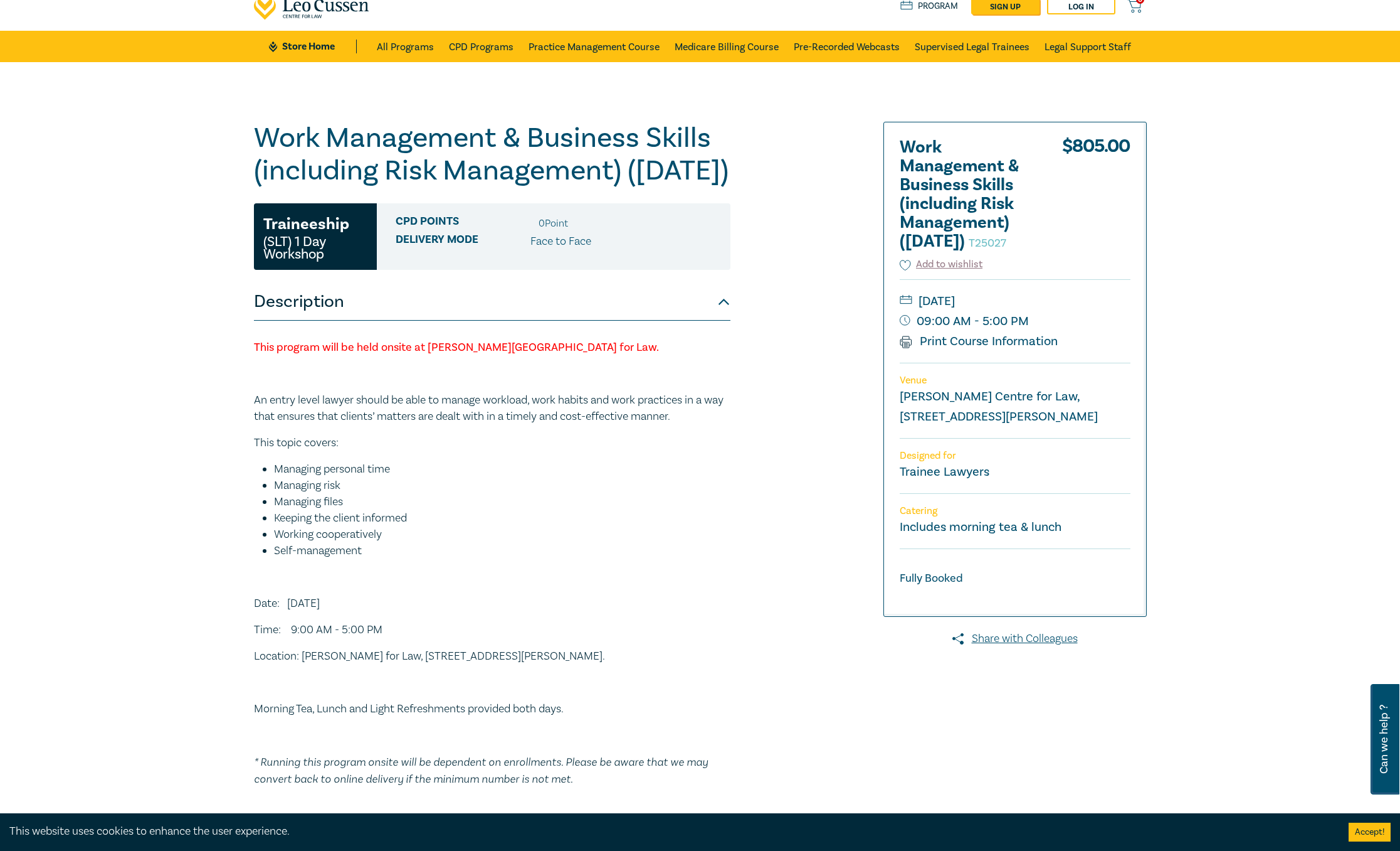
click at [963, 587] on div "Fully Booked" at bounding box center [1015, 579] width 231 height 16
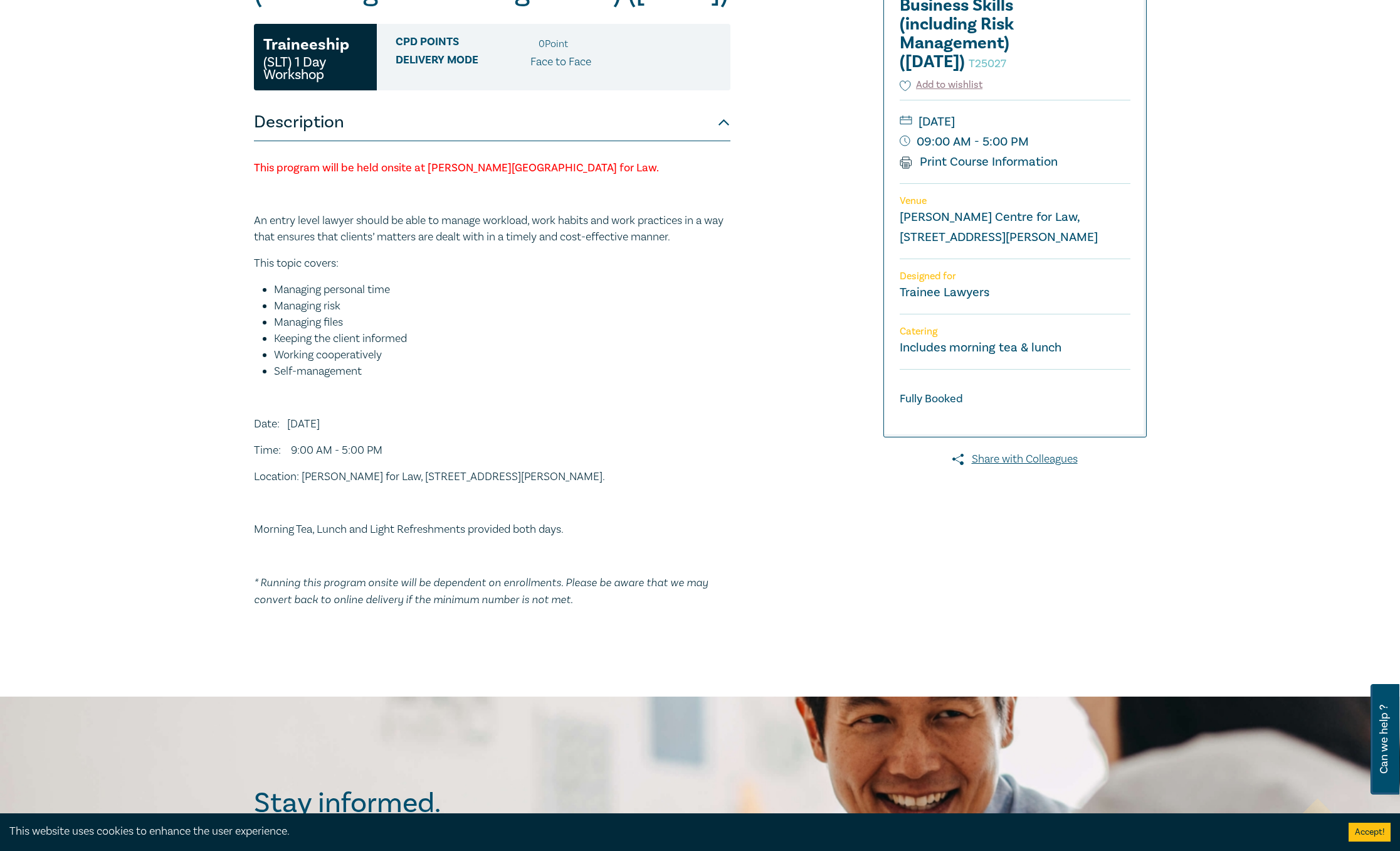
scroll to position [0, 0]
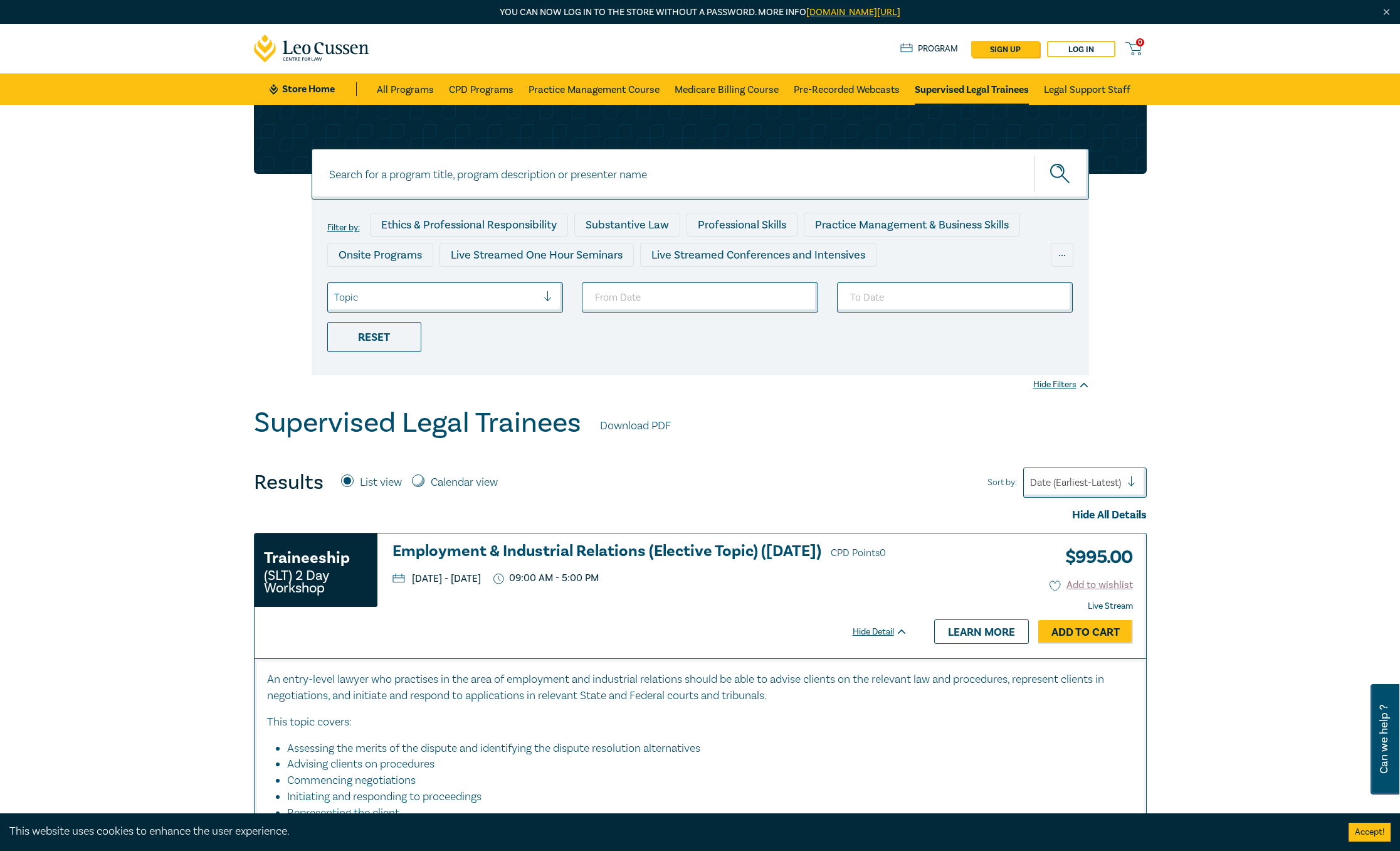
scroll to position [278, 0]
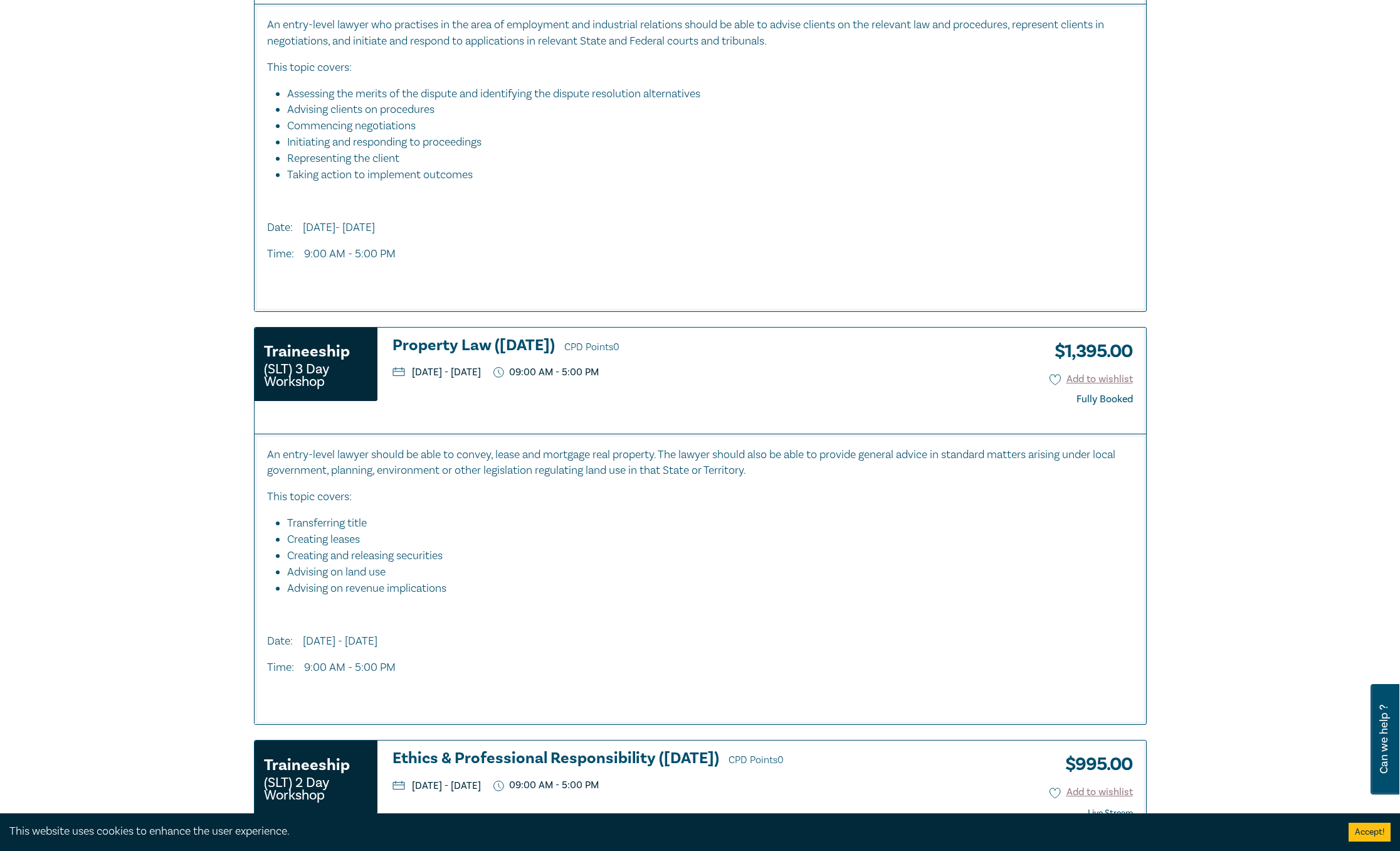
scroll to position [655, 0]
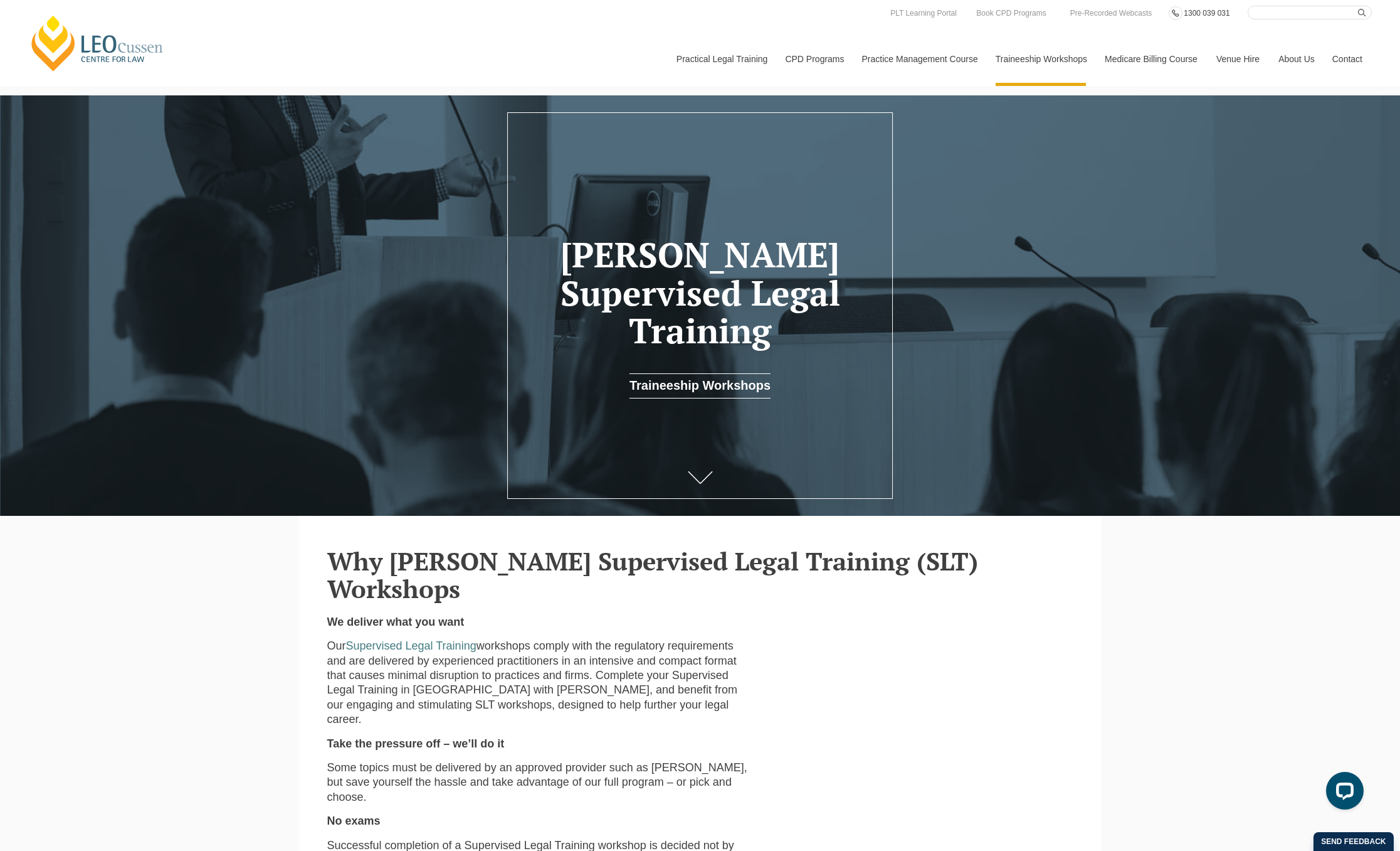
click at [1175, 13] on icon at bounding box center [1176, 13] width 14 height 14
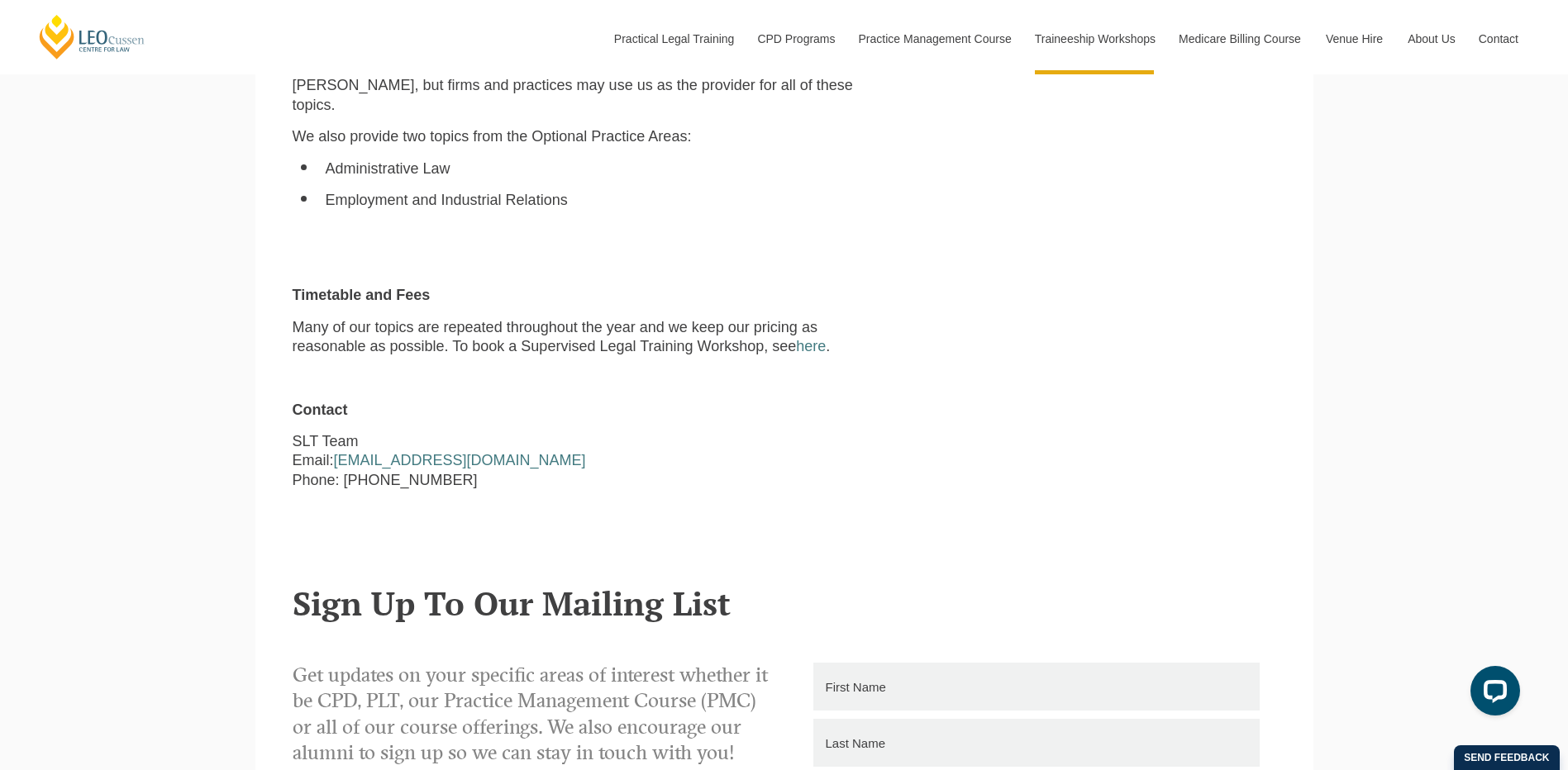
scroll to position [1262, 0]
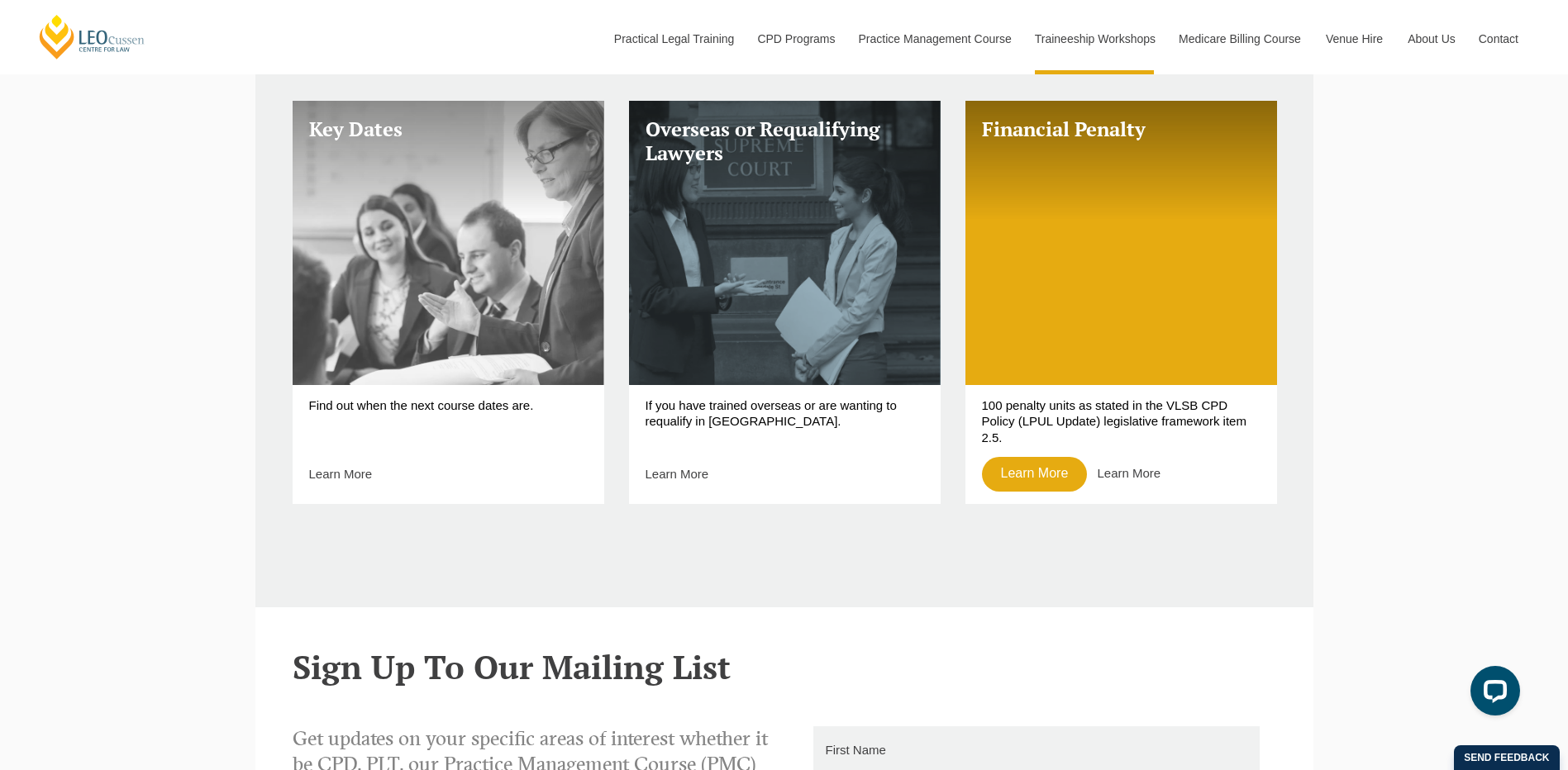
scroll to position [384, 0]
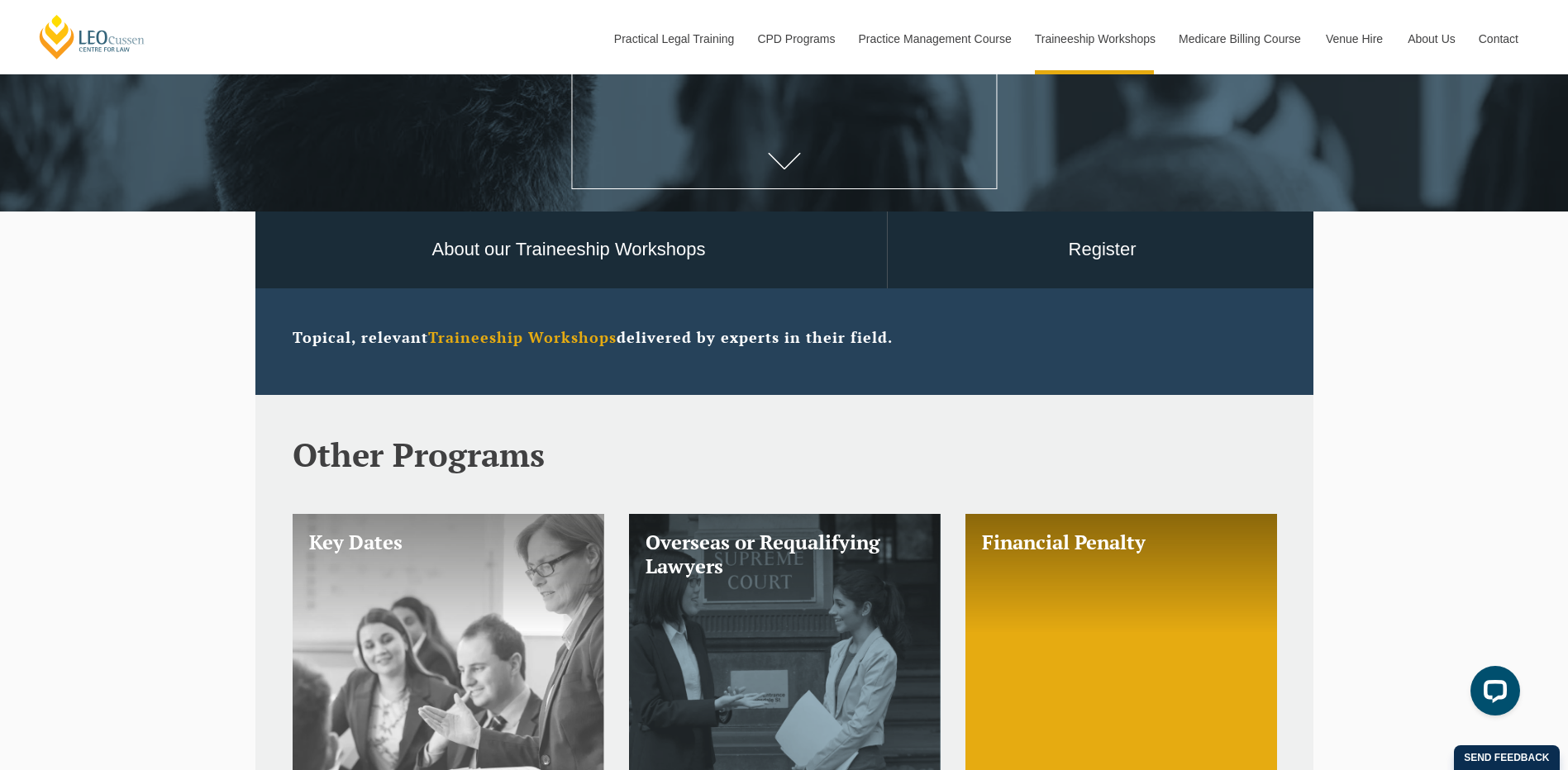
click at [472, 564] on link "Key Dates" at bounding box center [448, 655] width 312 height 284
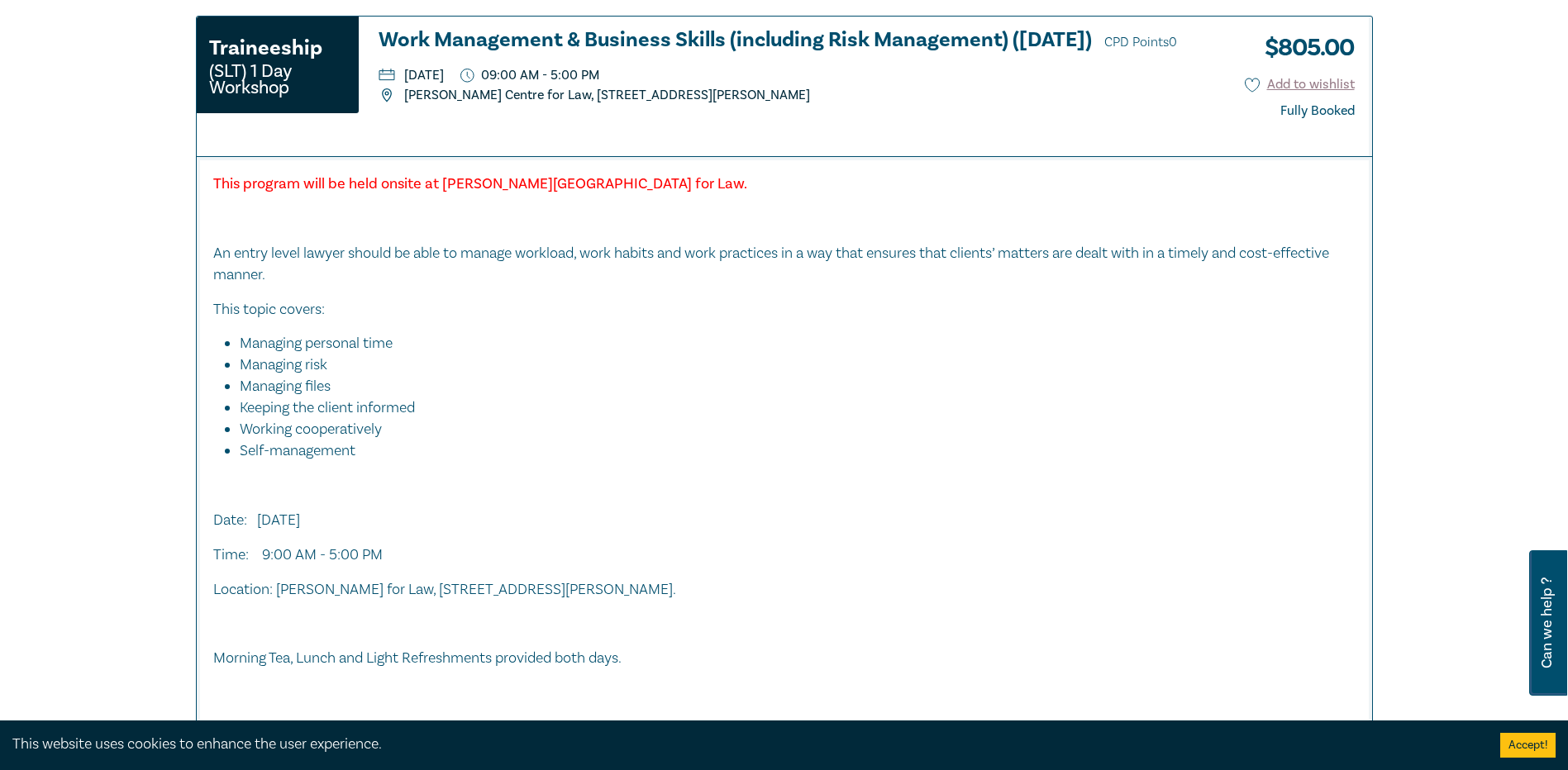
scroll to position [2893, 0]
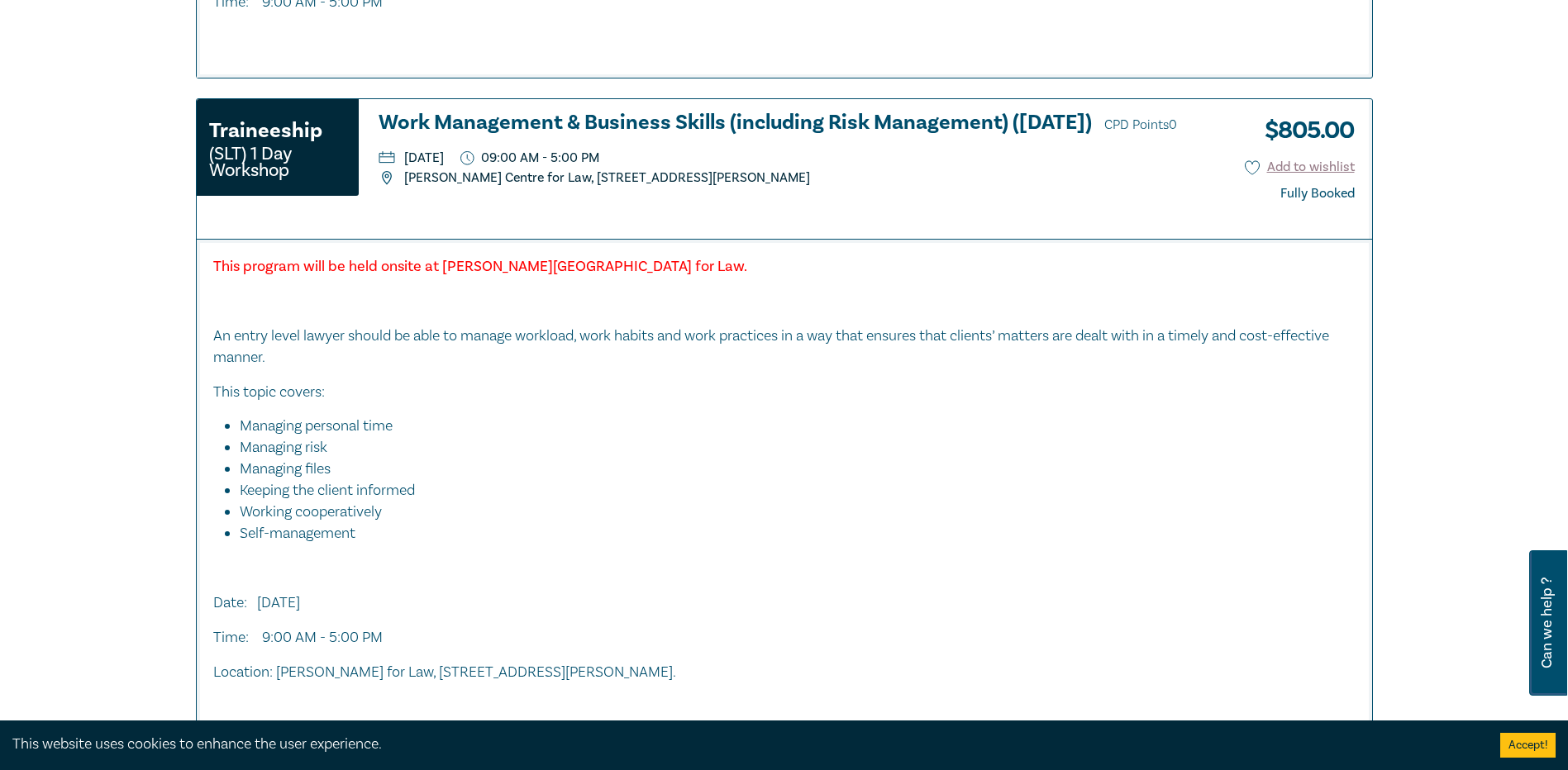
click at [479, 127] on h3 "Work Management & Business Skills (including Risk Management) ([DATE]) CPD Poin…" at bounding box center [794, 123] width 833 height 24
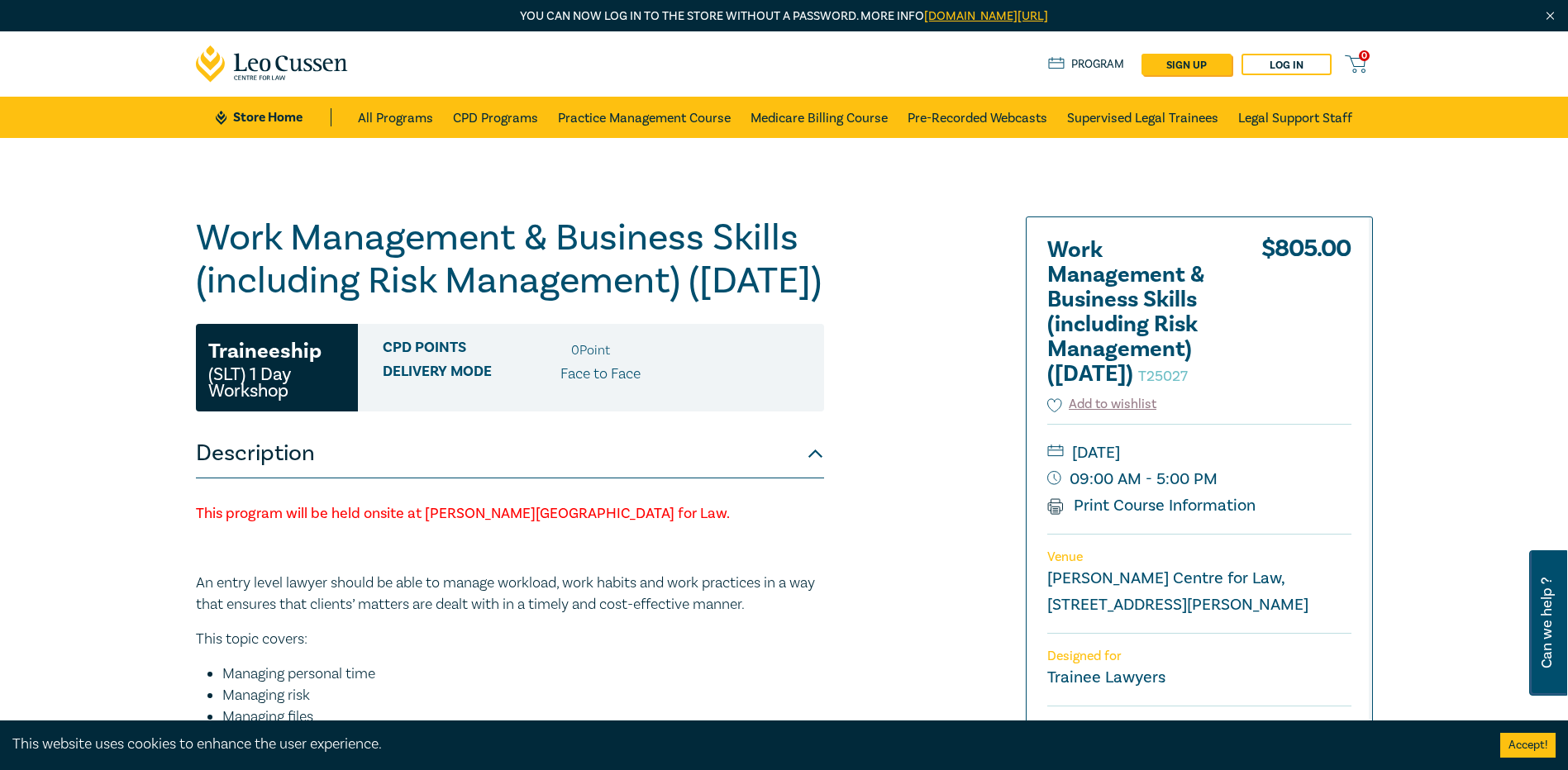
click at [580, 291] on h1 "Work Management & Business Skills (including Risk Management) ([DATE]) T25027" at bounding box center [510, 259] width 628 height 86
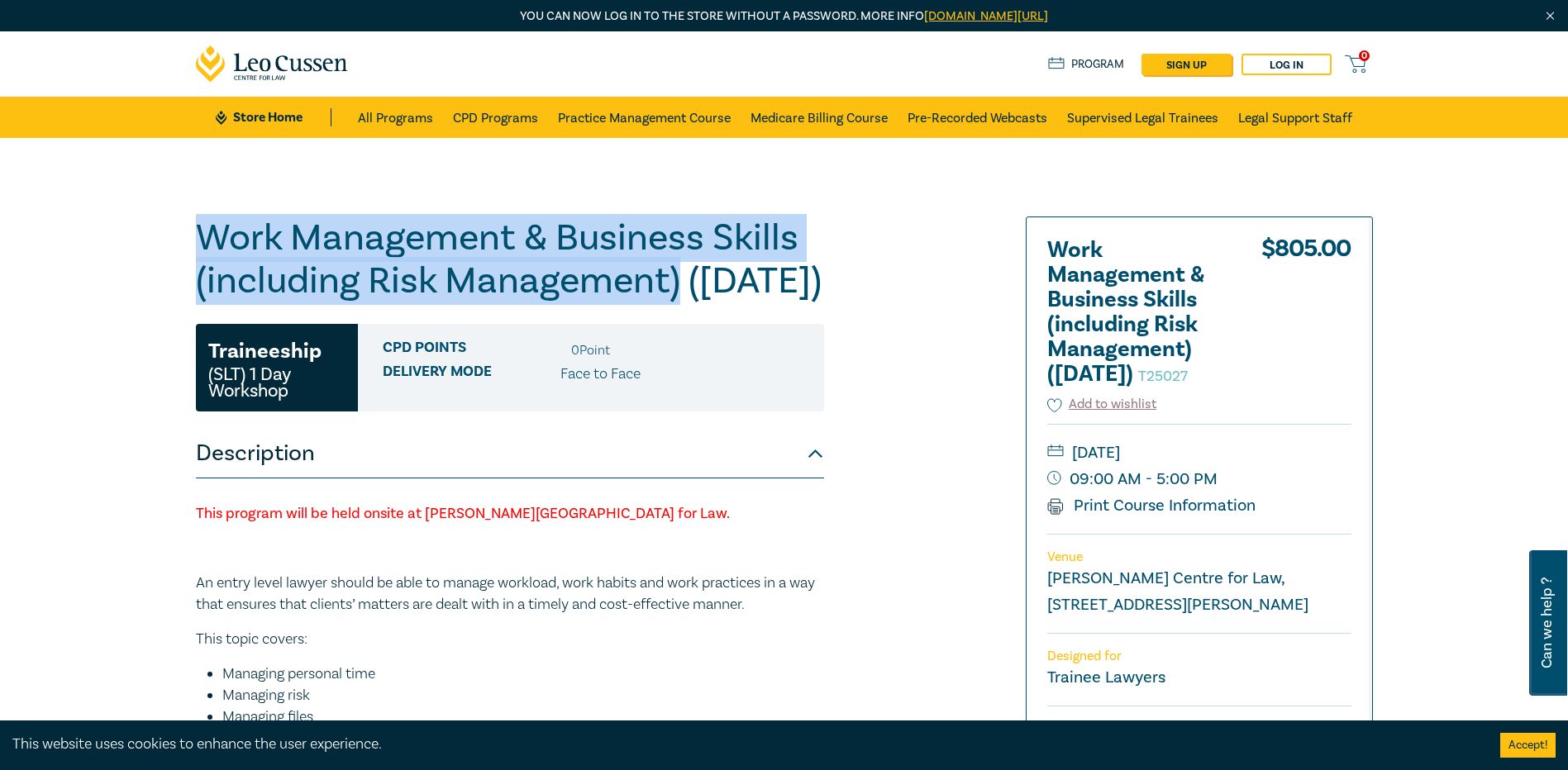
drag, startPoint x: 702, startPoint y: 287, endPoint x: 171, endPoint y: 249, distance: 532.4
click at [171, 249] on div "Work Management & Business Skills (including Risk Management) ([DATE]) T25027 T…" at bounding box center [784, 674] width 1568 height 1072
copy h1 "Work Management & Business Skills (including Risk Management)"
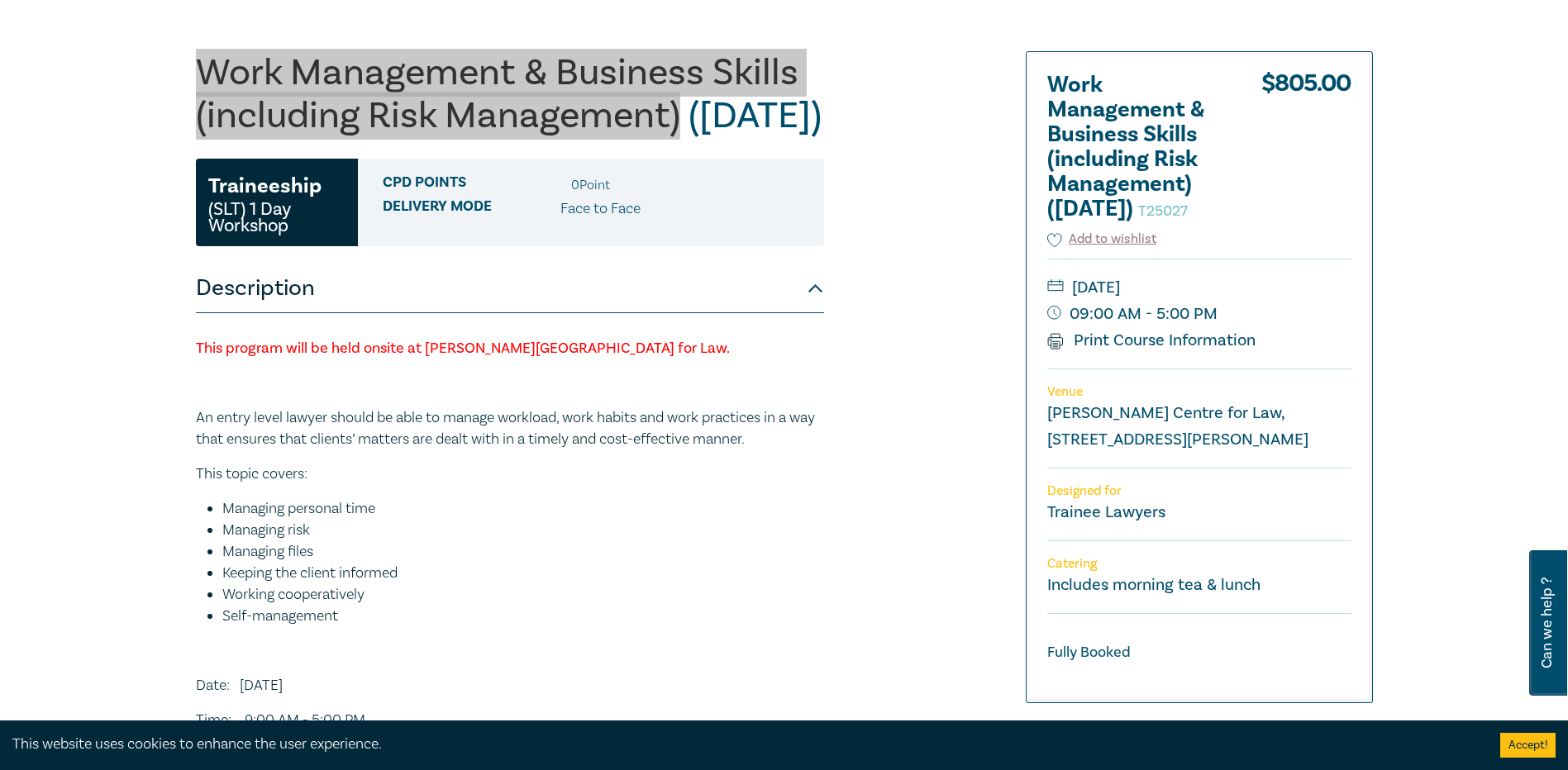
scroll to position [83, 0]
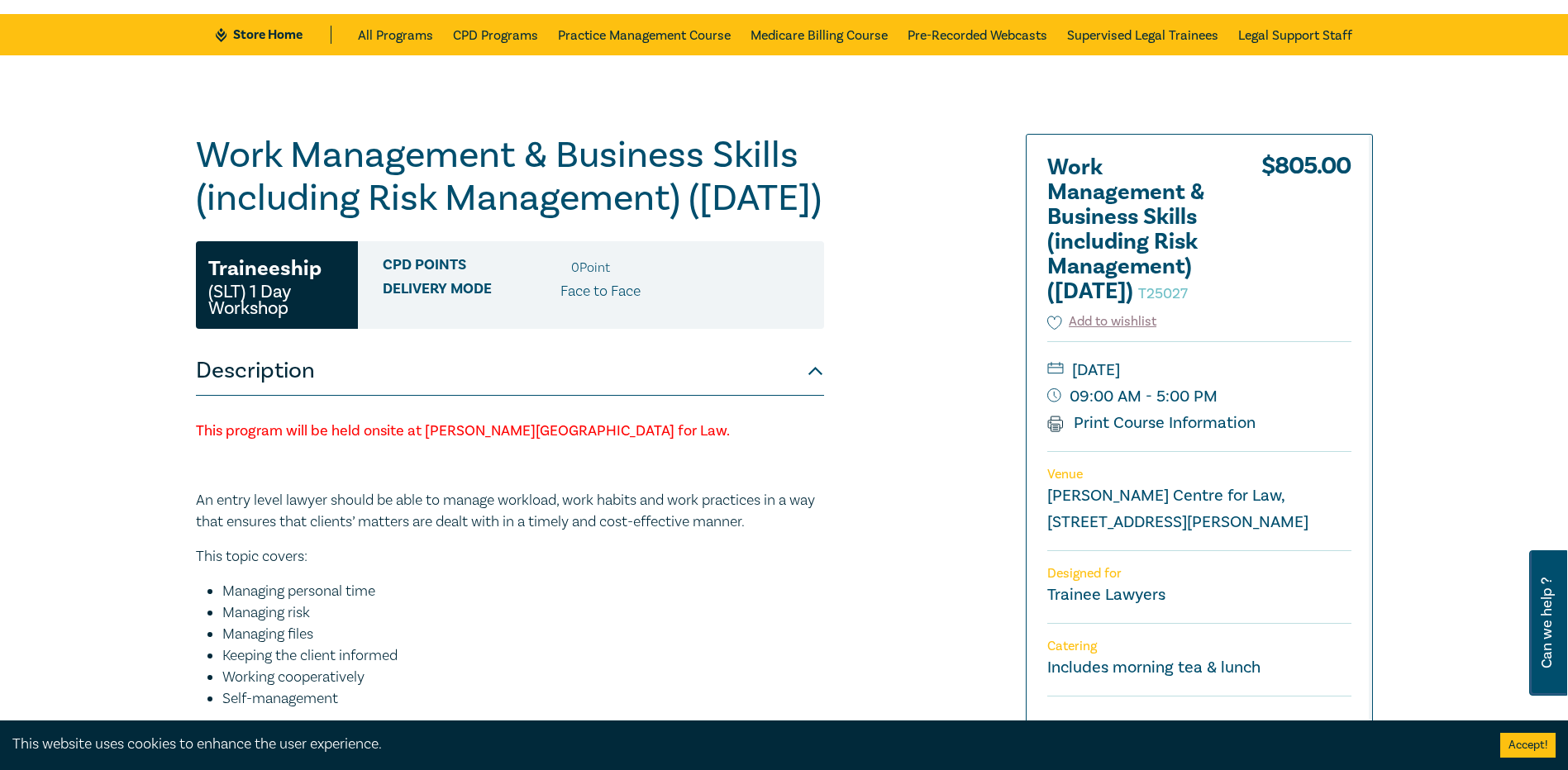
drag, startPoint x: 1090, startPoint y: 448, endPoint x: 187, endPoint y: 691, distance: 935.1
click at [1090, 434] on link "Print Course Information" at bounding box center [1151, 423] width 210 height 21
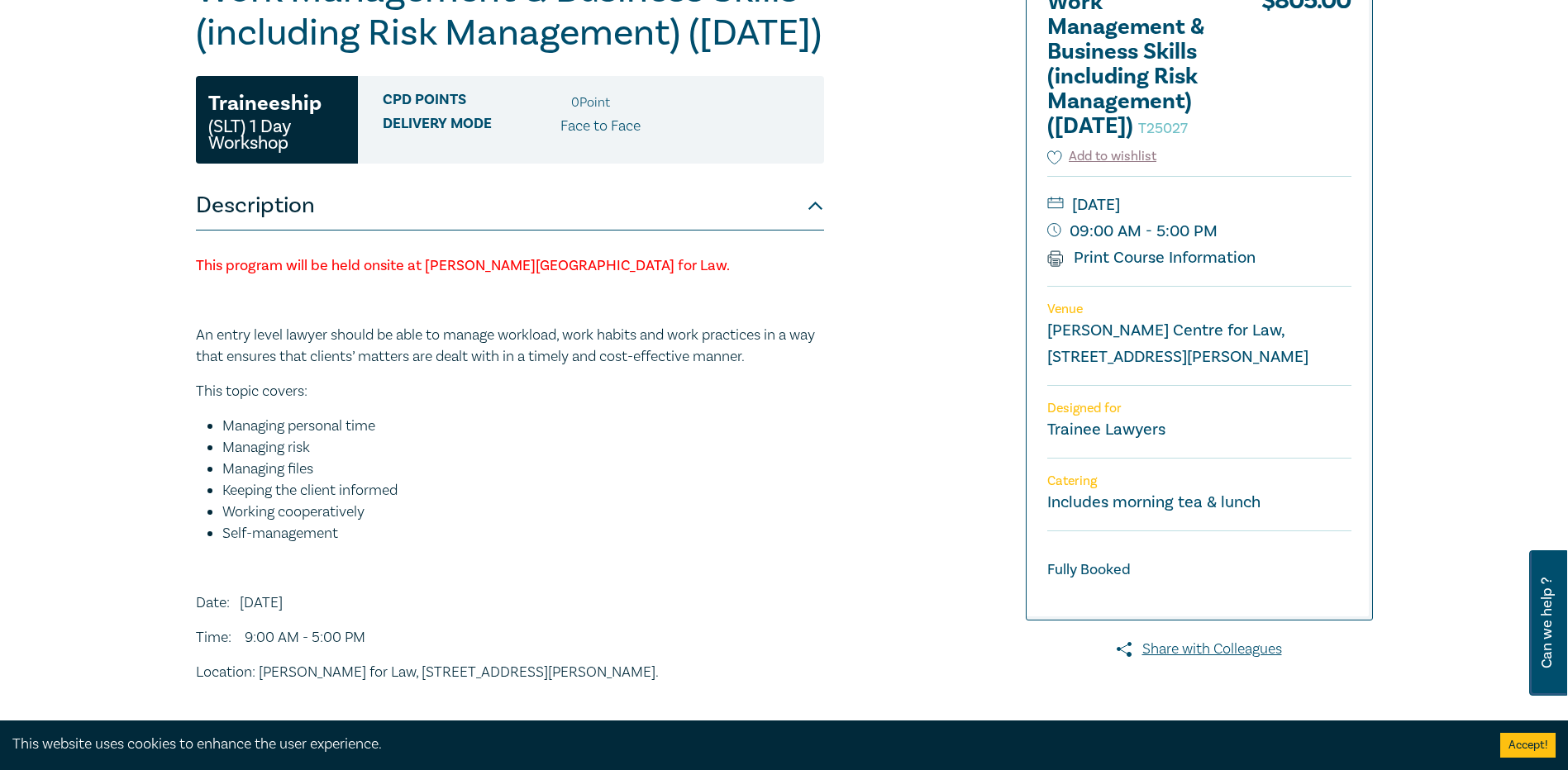
click at [225, 367] on p "An entry level lawyer should be able to manage workload, work habits and work p…" at bounding box center [510, 346] width 628 height 43
click at [421, 231] on button "Description" at bounding box center [510, 206] width 628 height 50
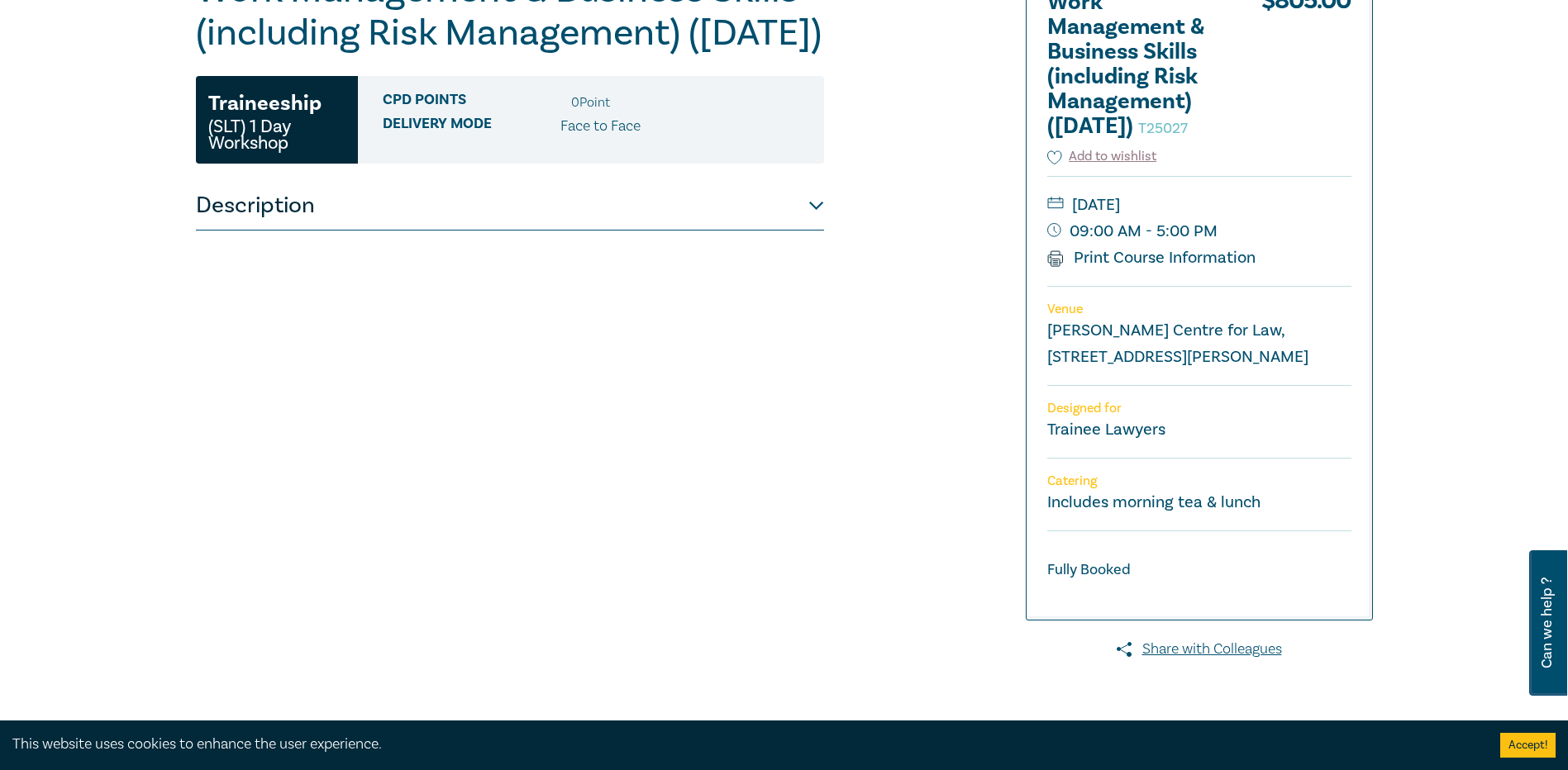
click at [421, 231] on button "Description" at bounding box center [510, 206] width 628 height 50
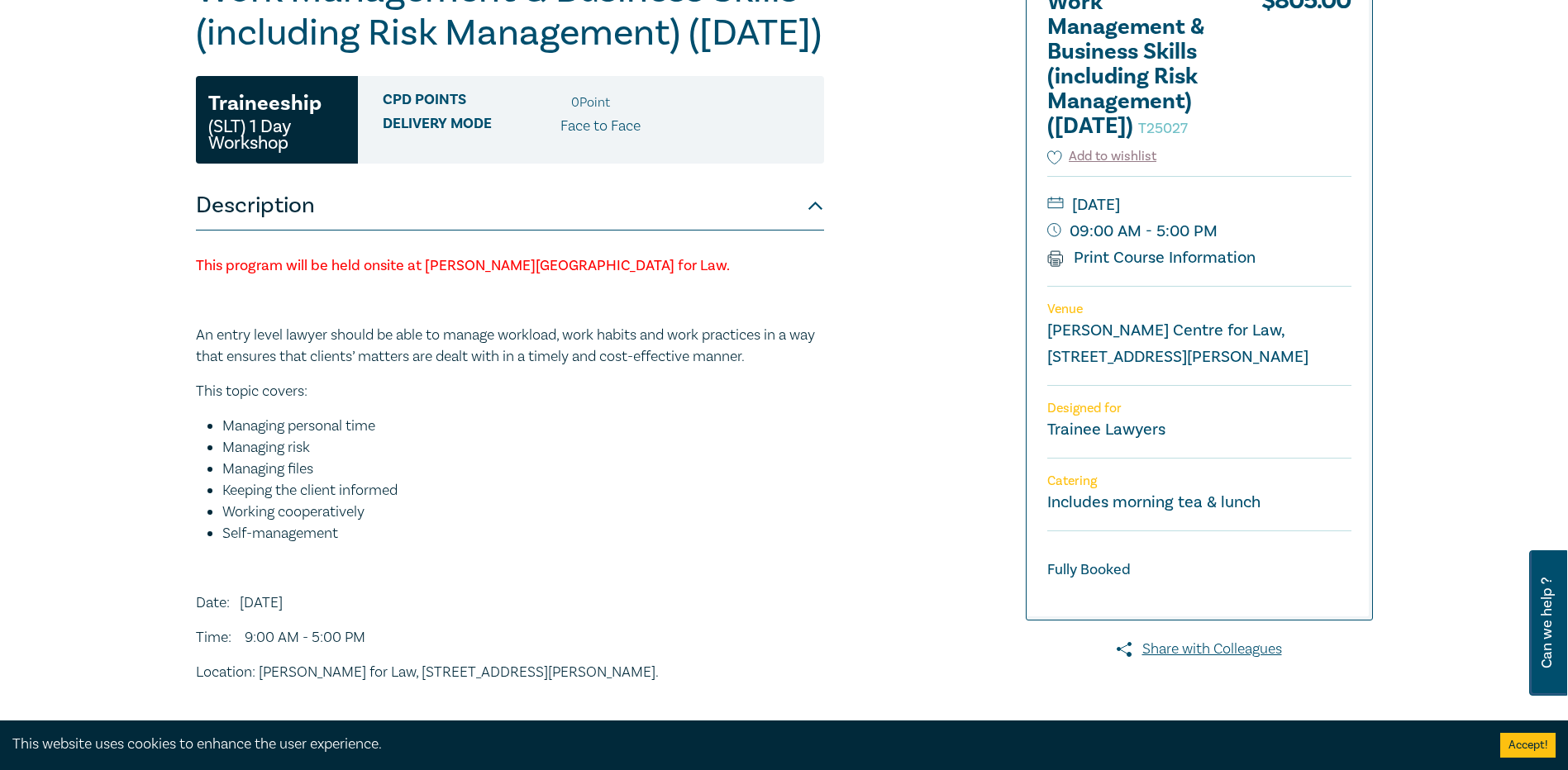
scroll to position [166, 0]
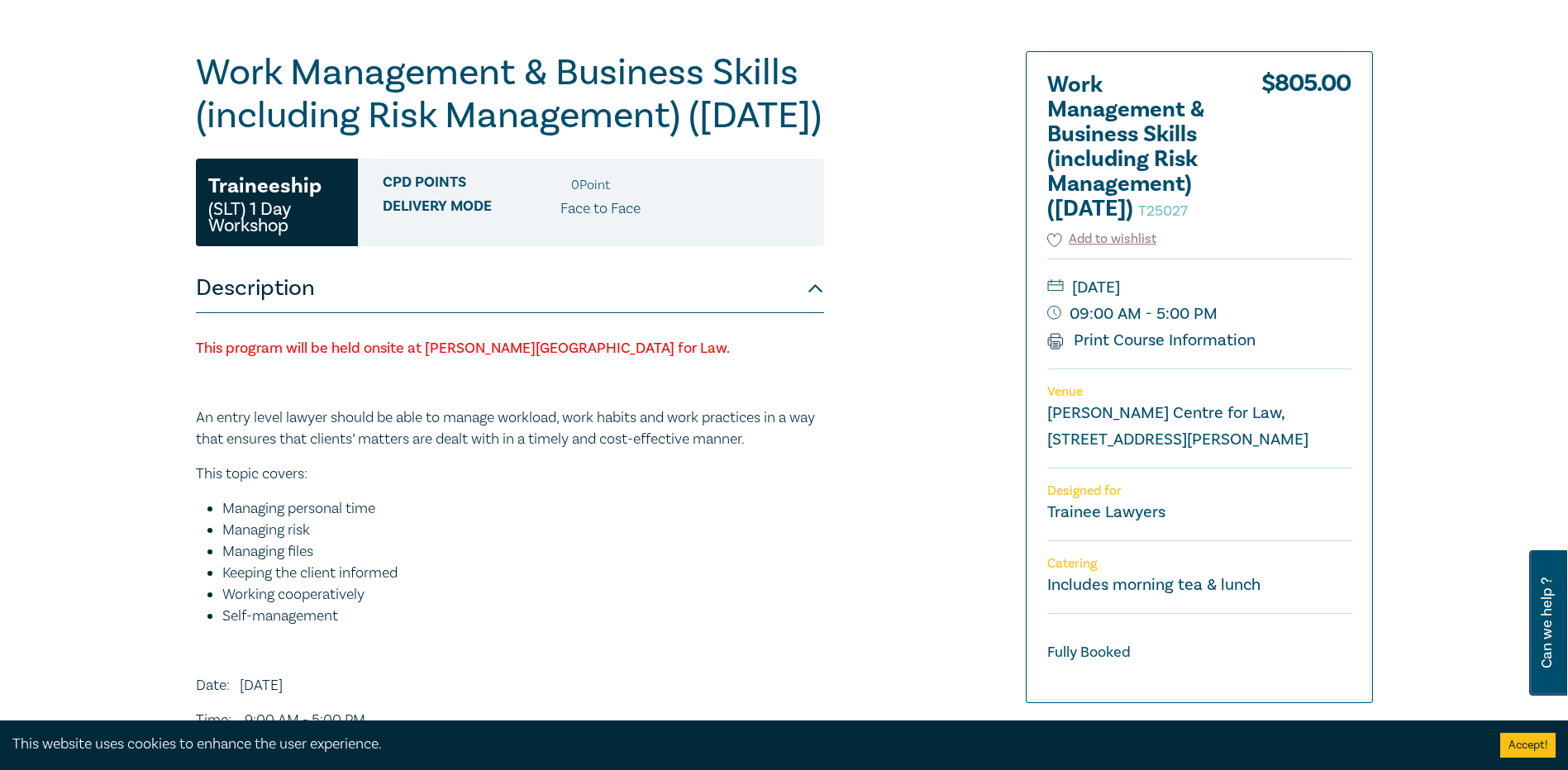
click at [427, 220] on span "Delivery Mode" at bounding box center [472, 210] width 177 height 21
click at [683, 247] on div "CPD Points 0 Point Delivery Mode Face to Face" at bounding box center [591, 203] width 466 height 88
drag, startPoint x: 1562, startPoint y: 176, endPoint x: 1351, endPoint y: 257, distance: 226.0
click at [1562, 176] on div "Work Management & Business Skills (including Risk Management) ([DATE]) T25027 T…" at bounding box center [784, 509] width 1568 height 1072
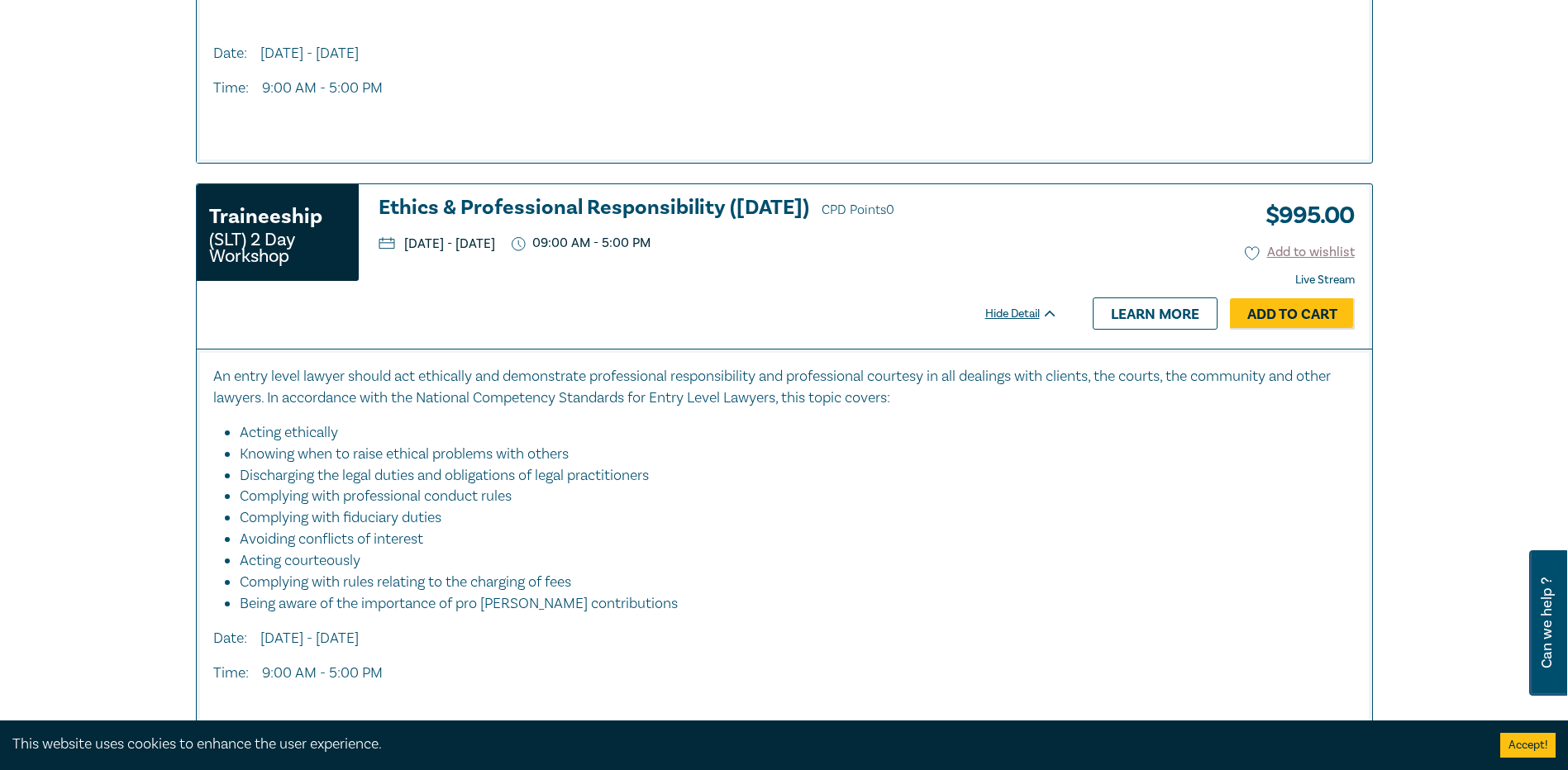
scroll to position [1818, 0]
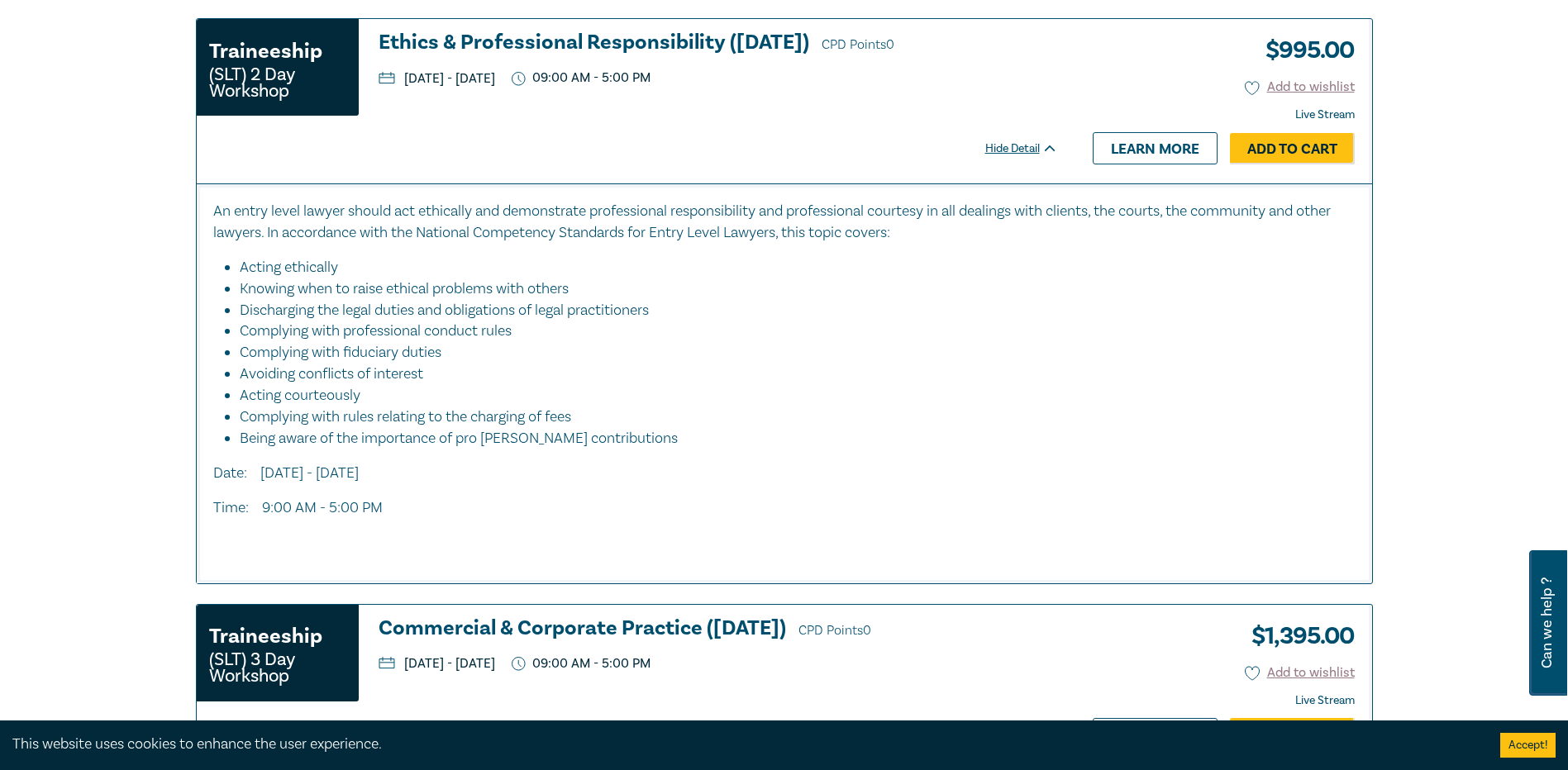
click at [33, 371] on div "Filter by: Ethics & Professional Responsibility Substantive Law Professional Sk…" at bounding box center [784, 152] width 1568 height 3666
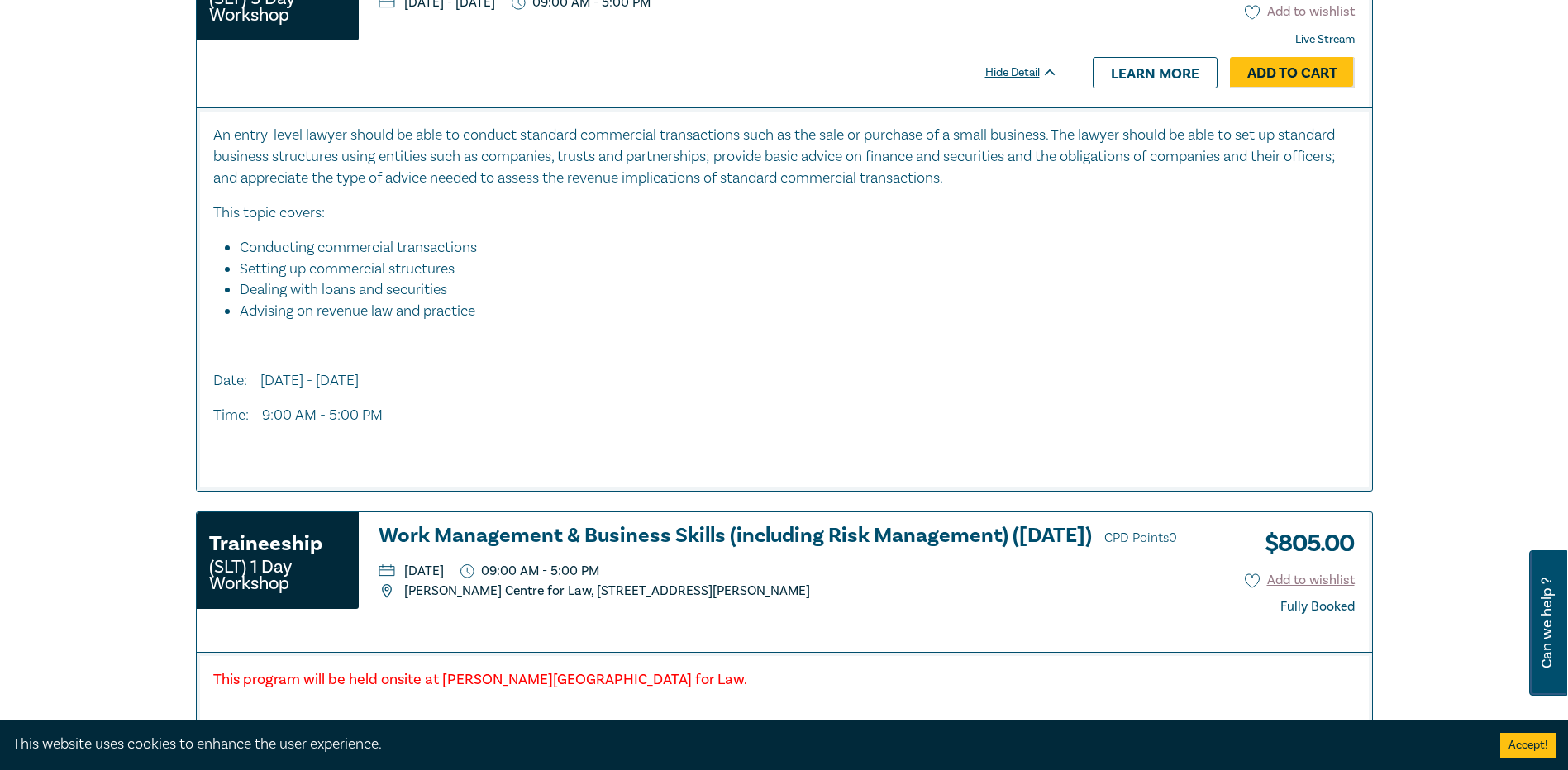
scroll to position [2810, 0]
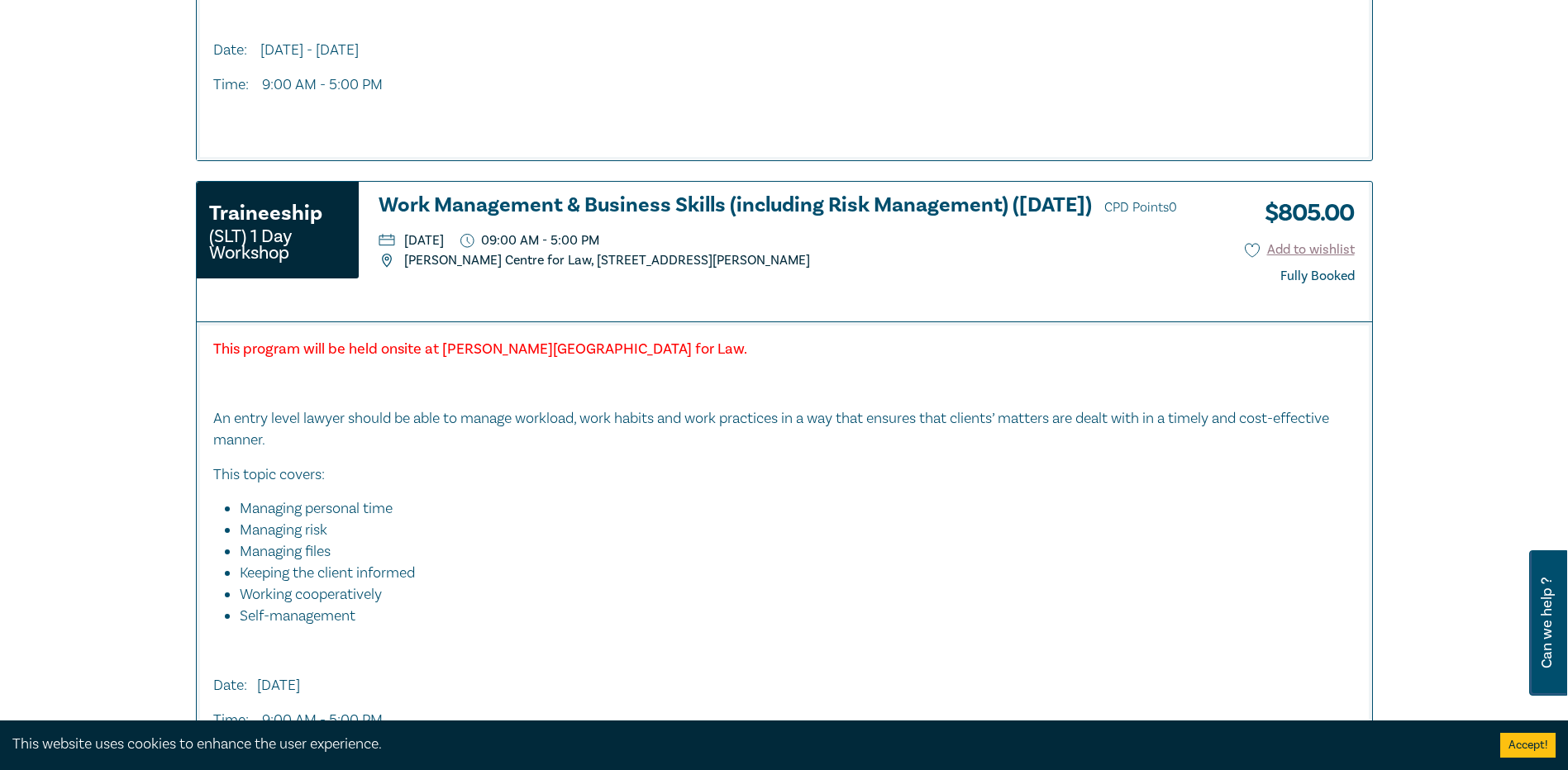
click at [619, 204] on h3 "Work Management & Business Skills (including Risk Management) ([DATE]) CPD Poin…" at bounding box center [794, 206] width 833 height 24
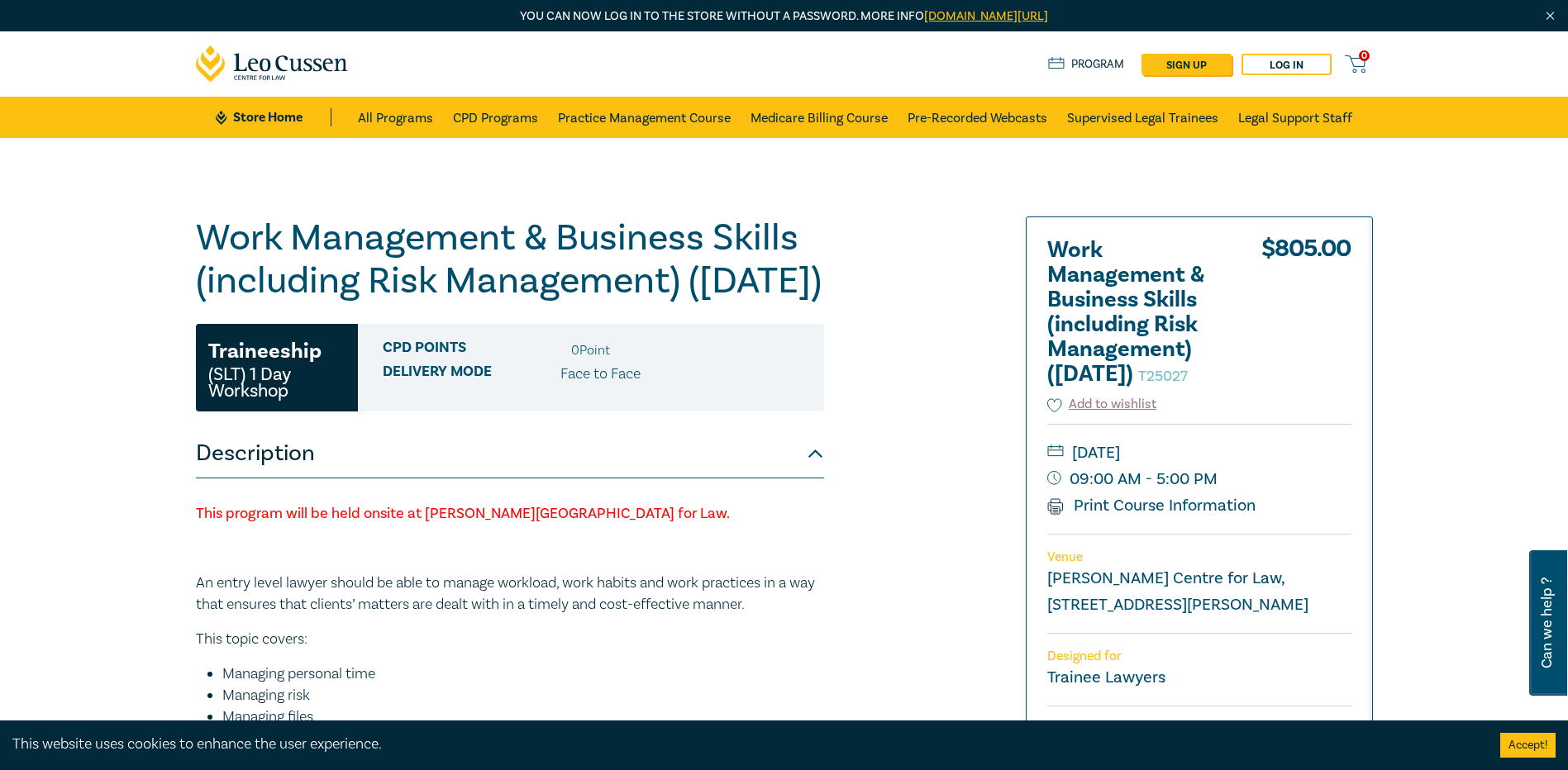
scroll to position [166, 0]
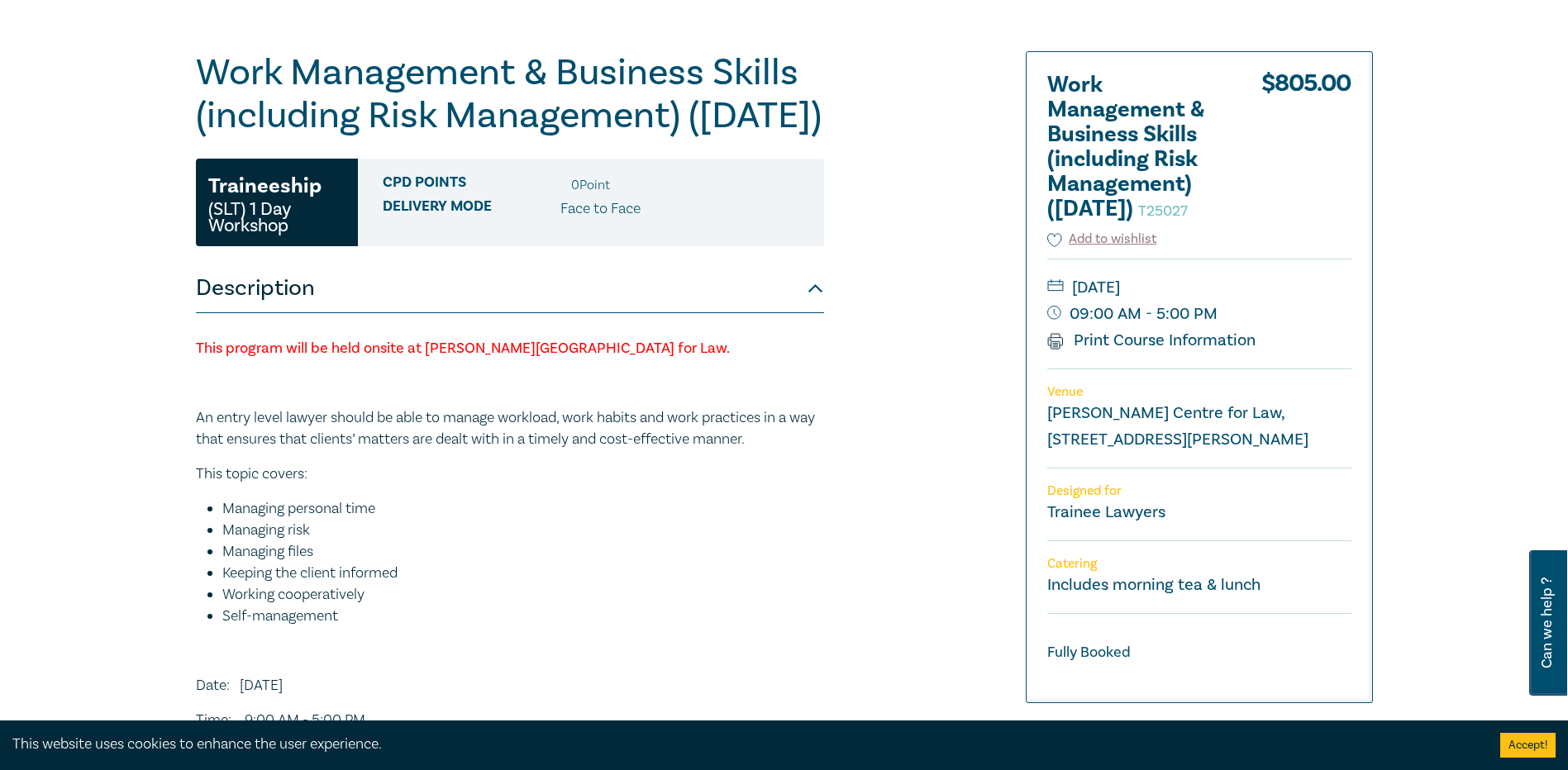
drag, startPoint x: 1038, startPoint y: 83, endPoint x: 1109, endPoint y: 240, distance: 172.3
click at [1109, 240] on div "Work Management & Business Skills (including Risk Management) ([DATE]) T25027 $…" at bounding box center [1199, 376] width 345 height 650
copy h2 "Work Management & Business Skills (including Risk Management) ([DATE])"
drag, startPoint x: 1302, startPoint y: 312, endPoint x: 1099, endPoint y: 330, distance: 203.8
click at [1099, 330] on div "[DATE] 09:00 AM - 5:00 PM Print Course Information" at bounding box center [1199, 313] width 304 height 110
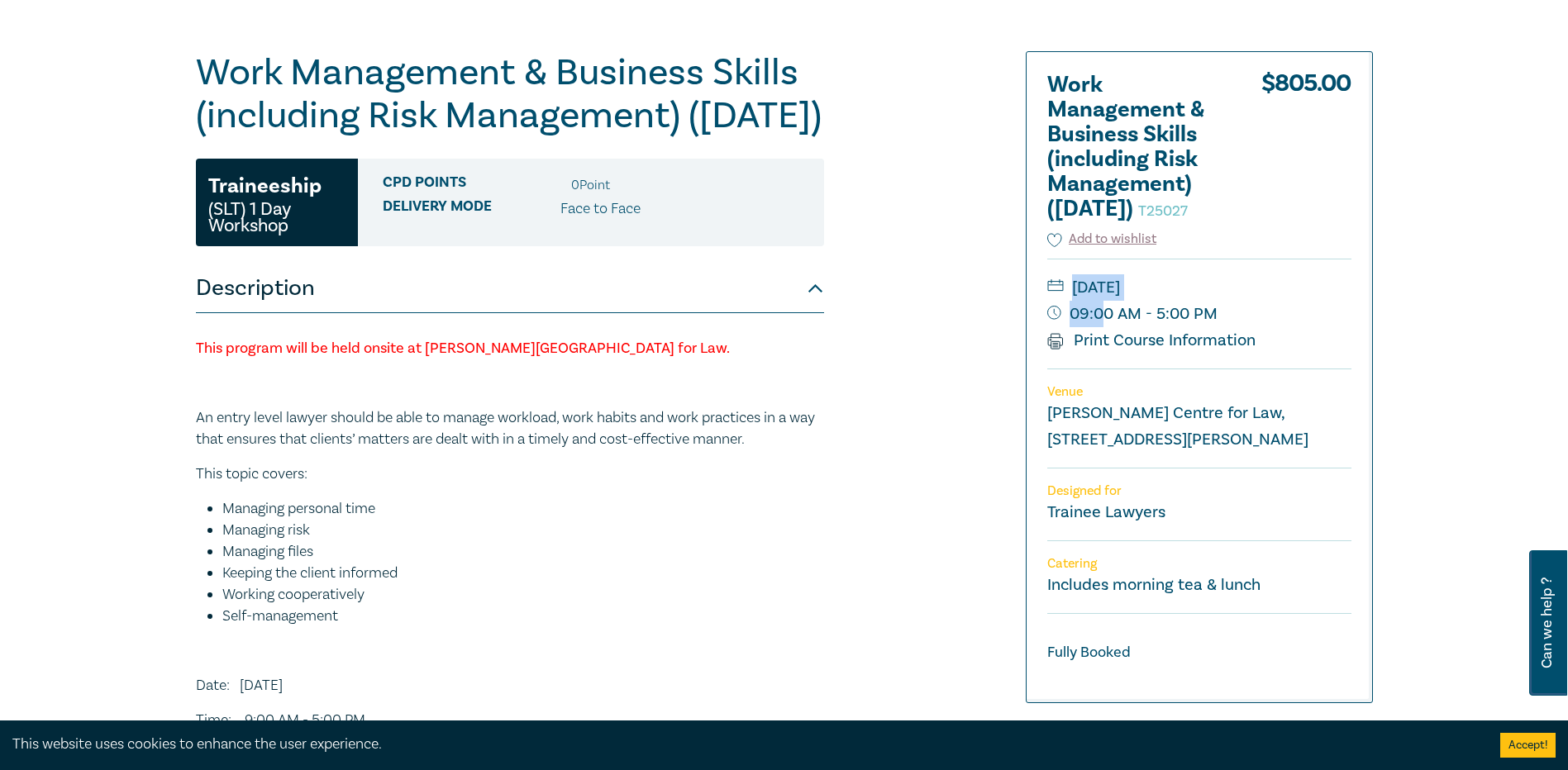
drag, startPoint x: 1099, startPoint y: 330, endPoint x: 1243, endPoint y: 332, distance: 144.0
click at [1243, 327] on small "09:00 AM - 5:00 PM" at bounding box center [1199, 314] width 304 height 26
drag, startPoint x: 1242, startPoint y: 336, endPoint x: 1130, endPoint y: 317, distance: 113.6
click at [1130, 317] on div "[DATE] 09:00 AM - 5:00 PM Print Course Information" at bounding box center [1199, 313] width 304 height 110
drag, startPoint x: 1130, startPoint y: 317, endPoint x: 1068, endPoint y: 280, distance: 72.2
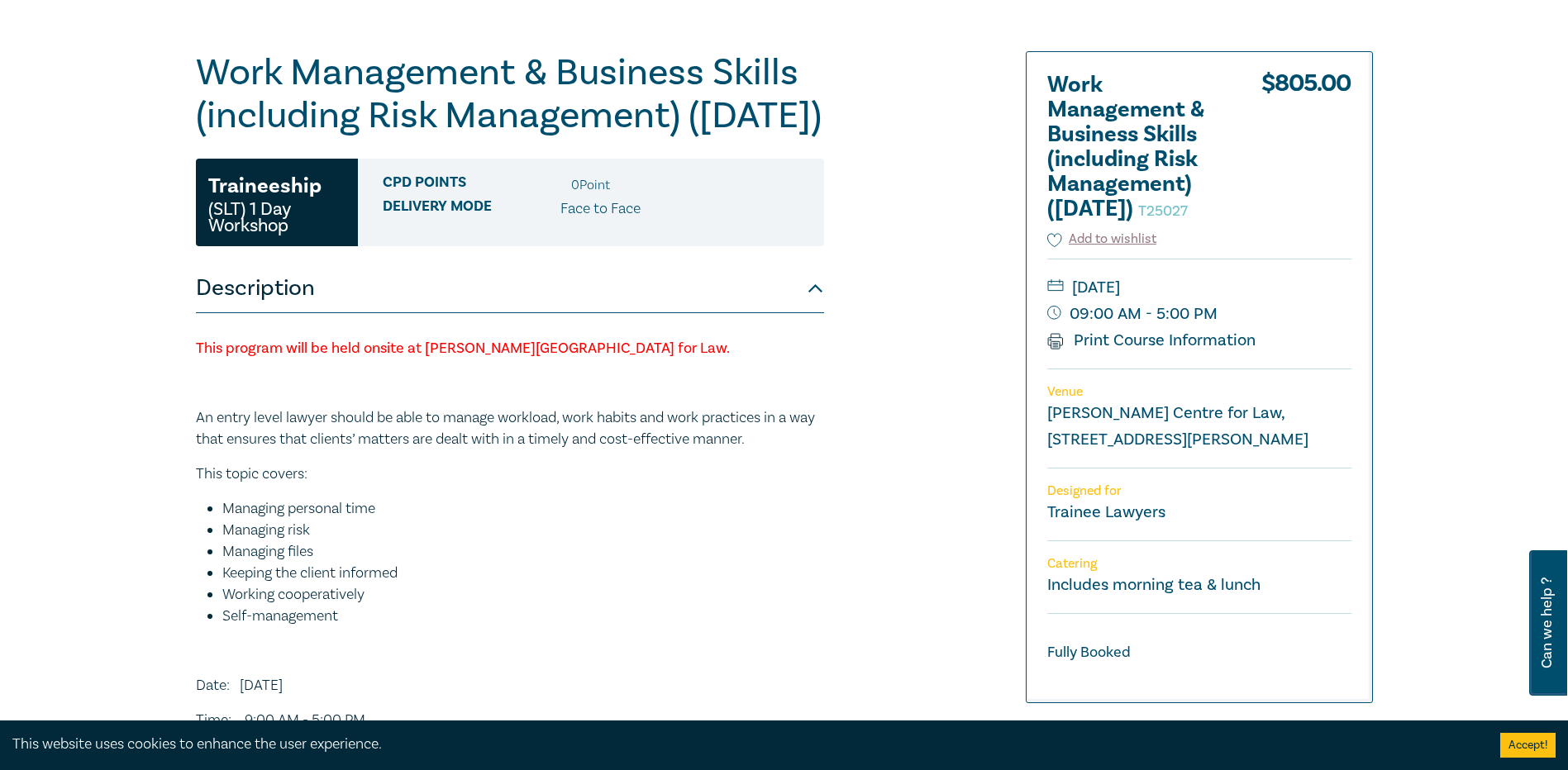
click at [1068, 258] on div "Add to wishlist" at bounding box center [1199, 244] width 304 height 28
drag, startPoint x: 1076, startPoint y: 290, endPoint x: 1214, endPoint y: 337, distance: 145.8
click at [1214, 337] on div "[DATE] 09:00 AM - 5:00 PM Print Course Information" at bounding box center [1199, 313] width 304 height 110
copy div "[DATE] 09:00 AM - 5:00 PM"
drag, startPoint x: 1238, startPoint y: 475, endPoint x: 1037, endPoint y: 444, distance: 203.4
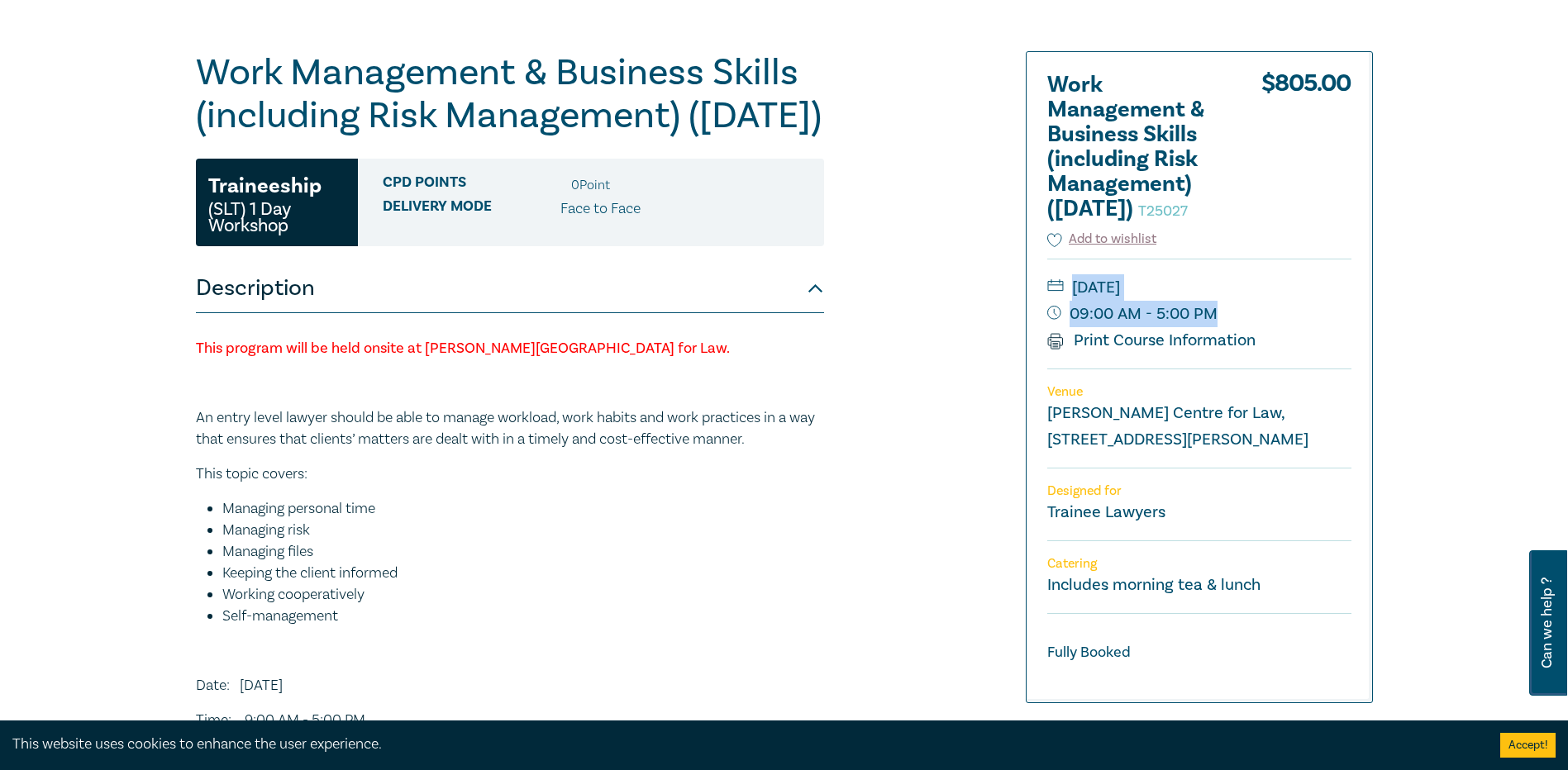
click at [1037, 444] on div "Work Management & Business Skills (including Risk Management) ([DATE]) T25027 $…" at bounding box center [1199, 376] width 345 height 650
copy link "[PERSON_NAME] Centre for Law, [STREET_ADDRESS][PERSON_NAME]"
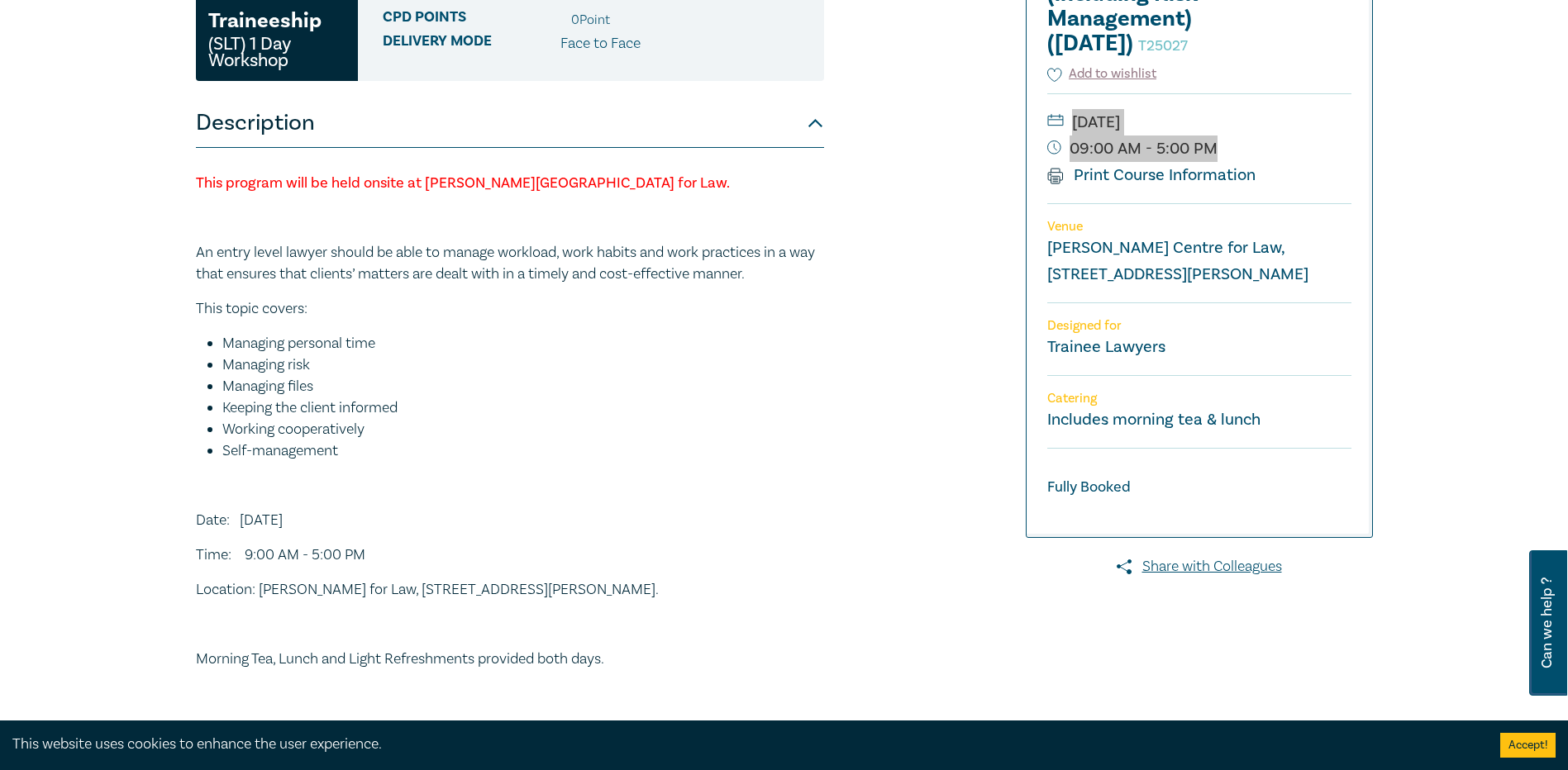
scroll to position [413, 0]
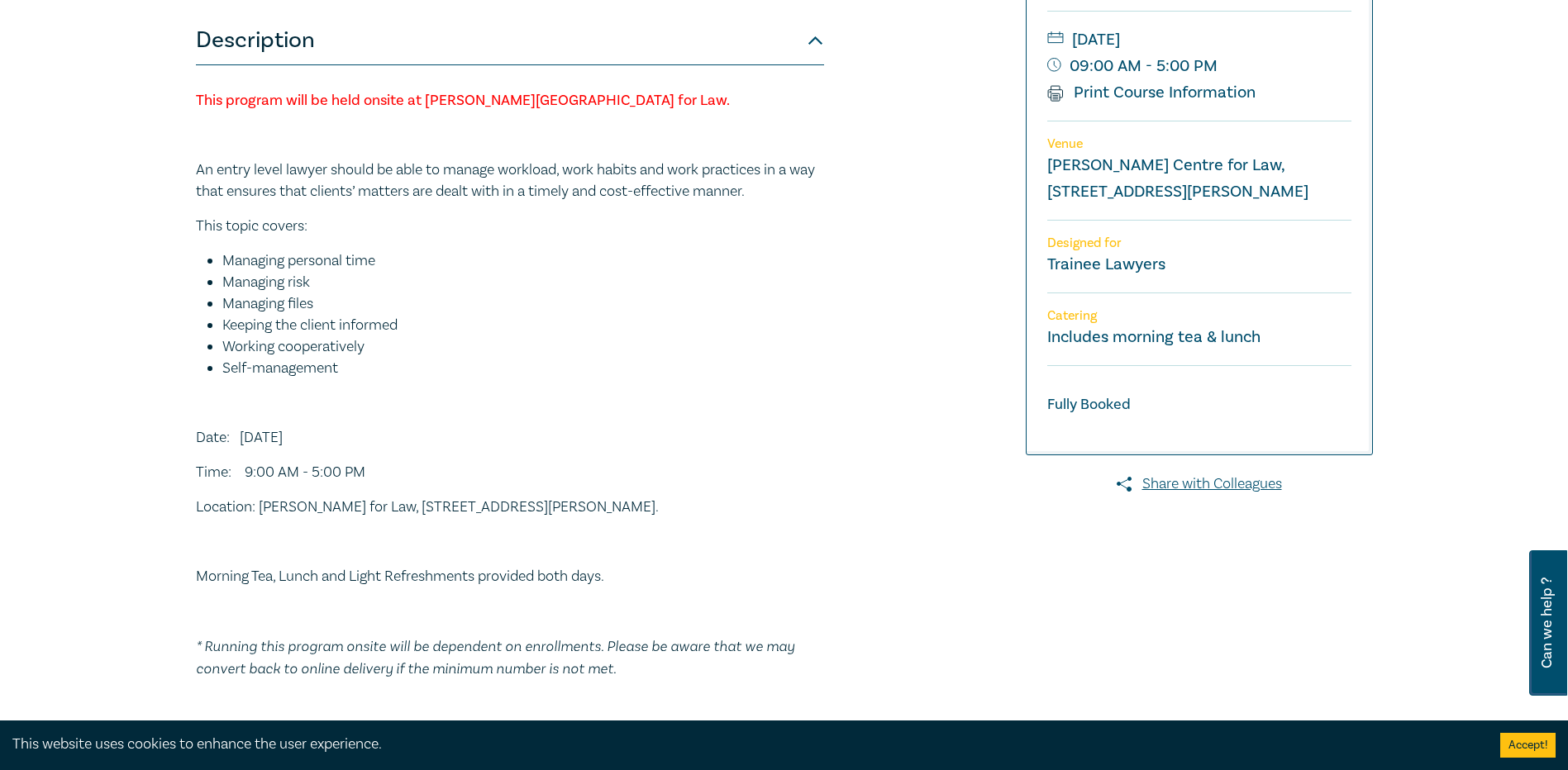
click at [504, 519] on p "Location: [PERSON_NAME] for Law, [STREET_ADDRESS][PERSON_NAME]." at bounding box center [510, 508] width 628 height 21
drag, startPoint x: 639, startPoint y: 551, endPoint x: 165, endPoint y: 472, distance: 480.5
click at [165, 472] on div "Work Management & Business Skills (including Risk Management) ([DATE]) T25027 T…" at bounding box center [784, 261] width 1568 height 1072
copy div "Date: [DATE] Time: 9:00 AM - 5:00 PM Location: [PERSON_NAME] for Law, [STREET_A…"
